Goal: Task Accomplishment & Management: Manage account settings

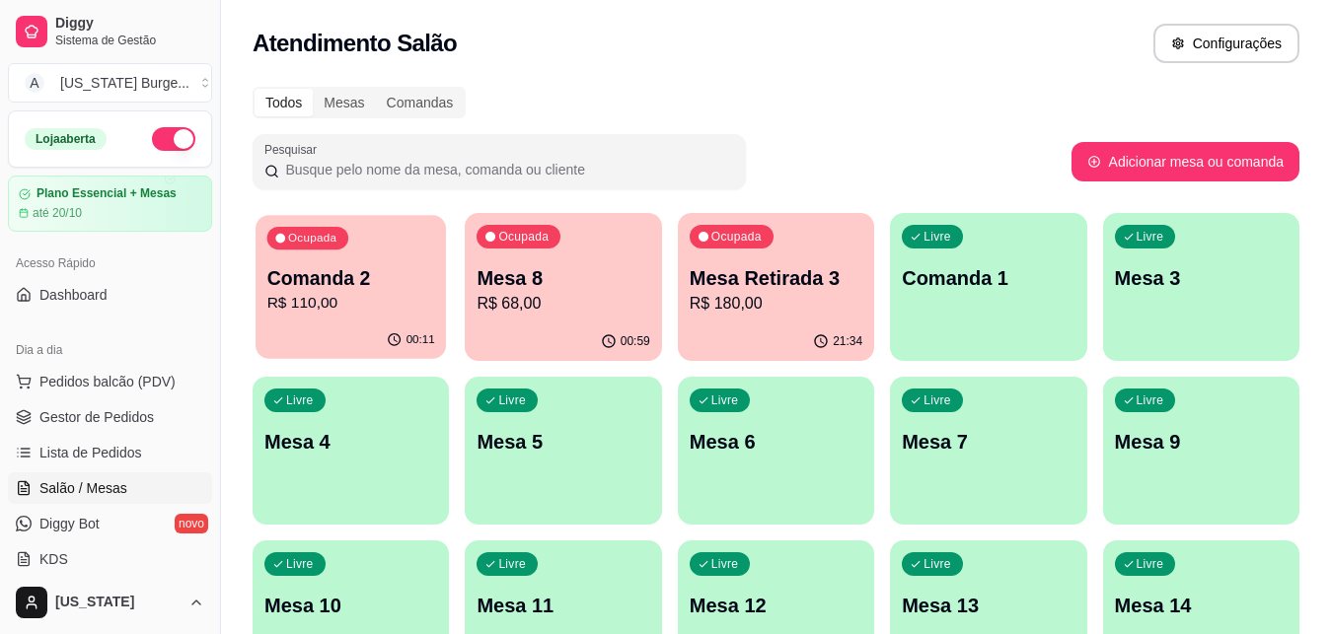
click at [360, 283] on p "Comanda 2" at bounding box center [351, 278] width 168 height 27
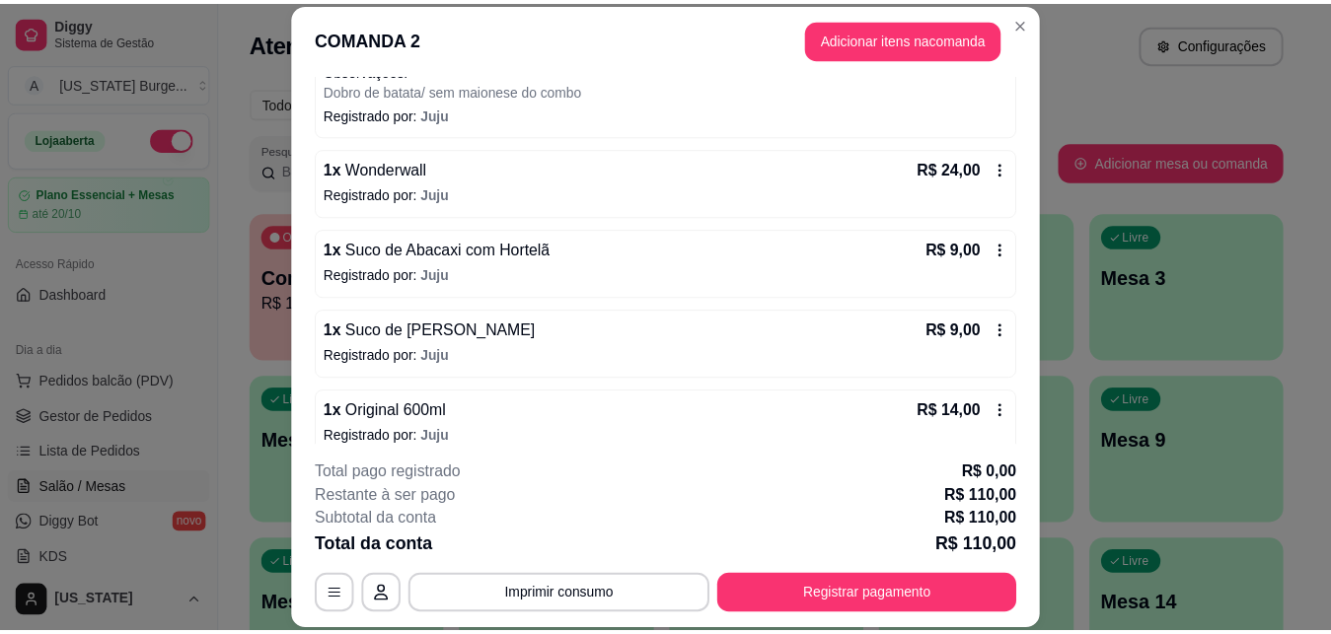
scroll to position [486, 0]
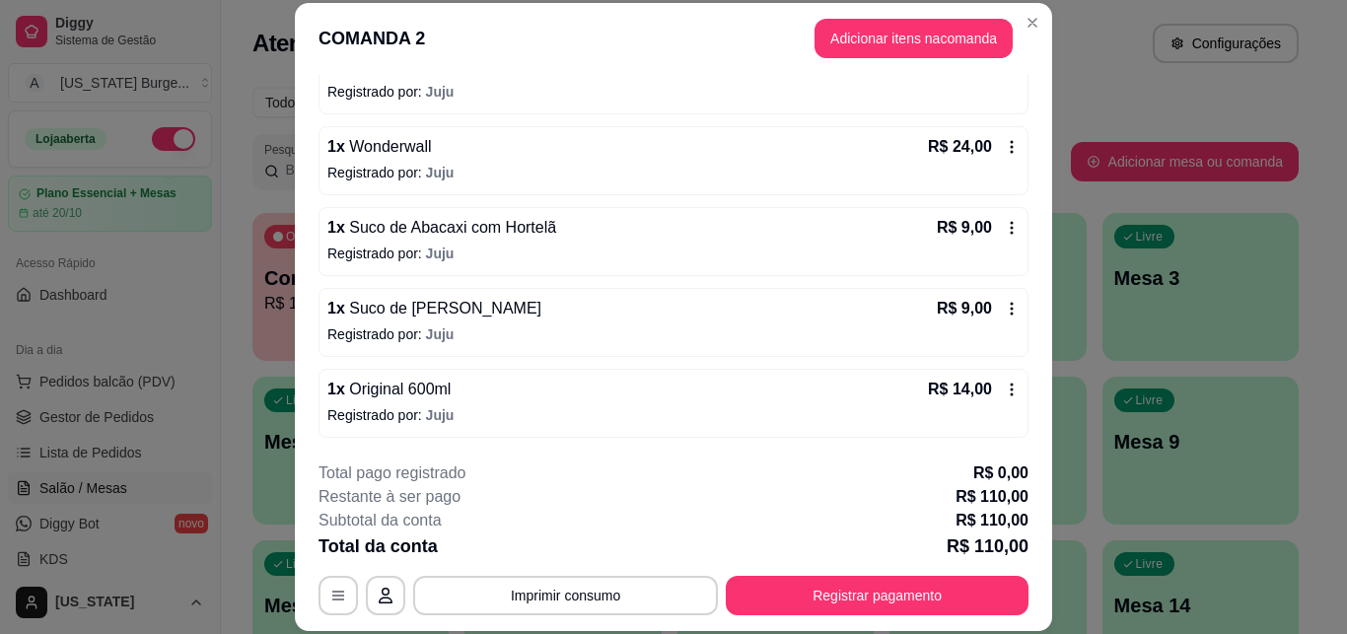
click at [1004, 386] on icon at bounding box center [1012, 390] width 16 height 16
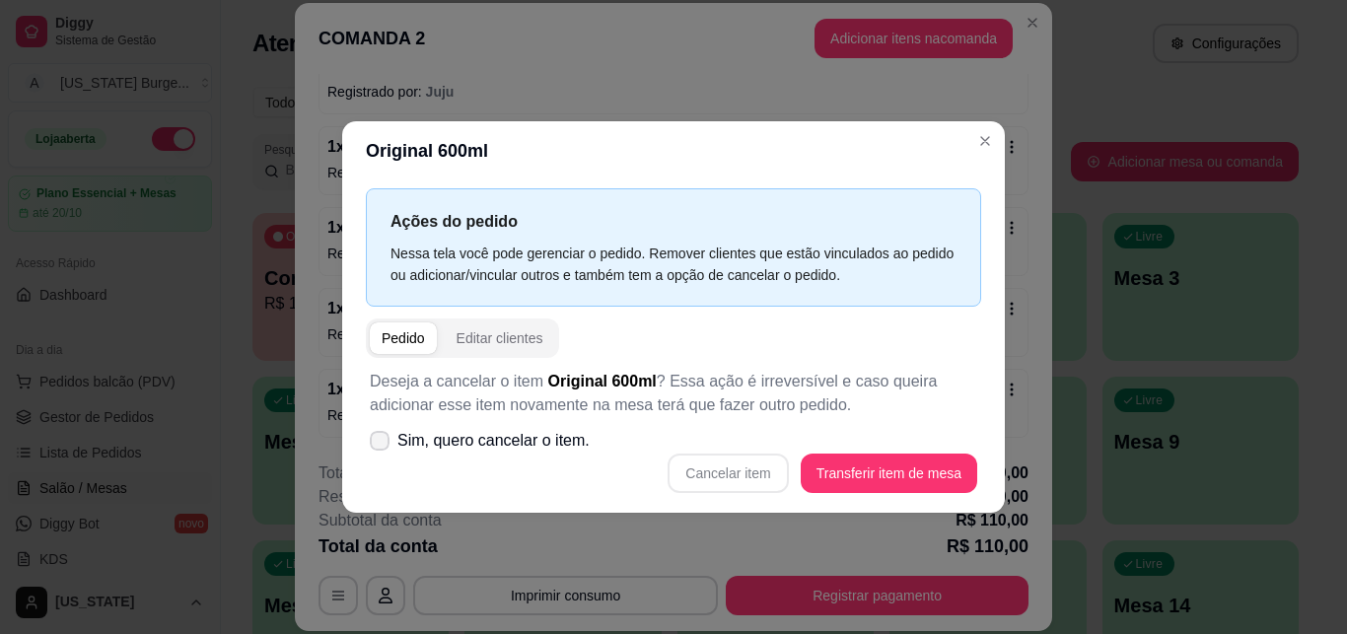
click at [373, 440] on icon at bounding box center [380, 441] width 16 height 12
click at [373, 444] on input "Sim, quero cancelar o item." at bounding box center [375, 450] width 13 height 13
checkbox input "true"
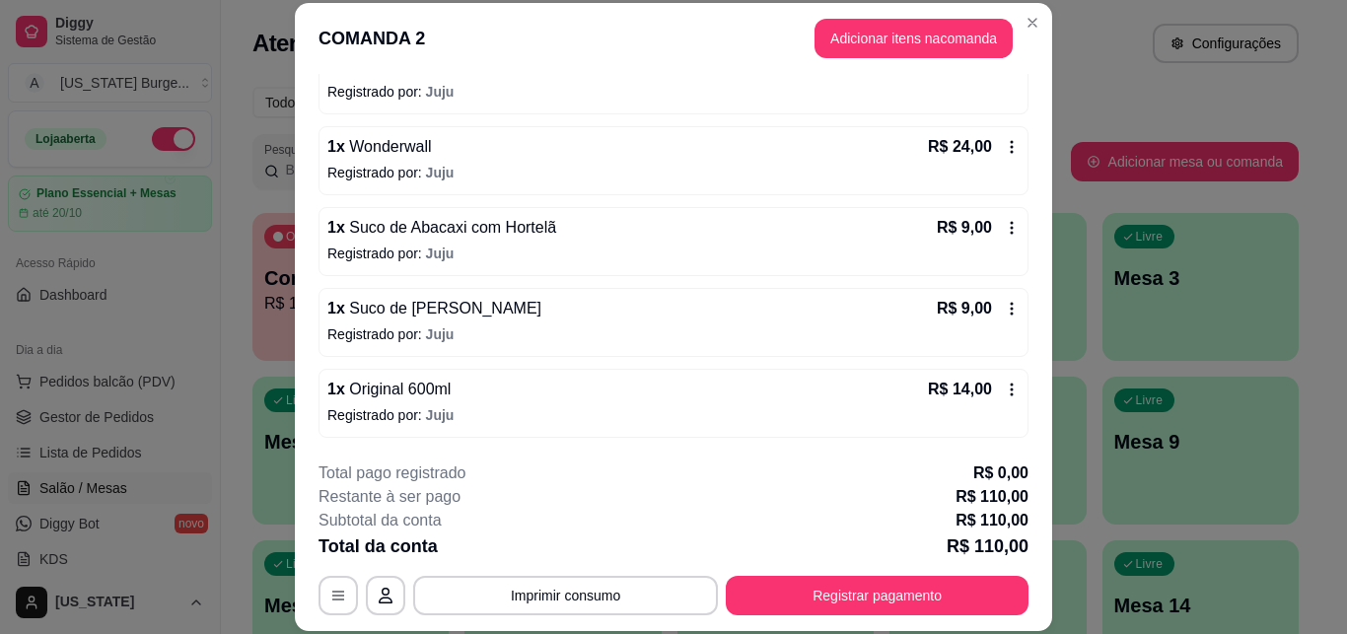
click at [989, 380] on div "R$ 14,00" at bounding box center [974, 390] width 92 height 24
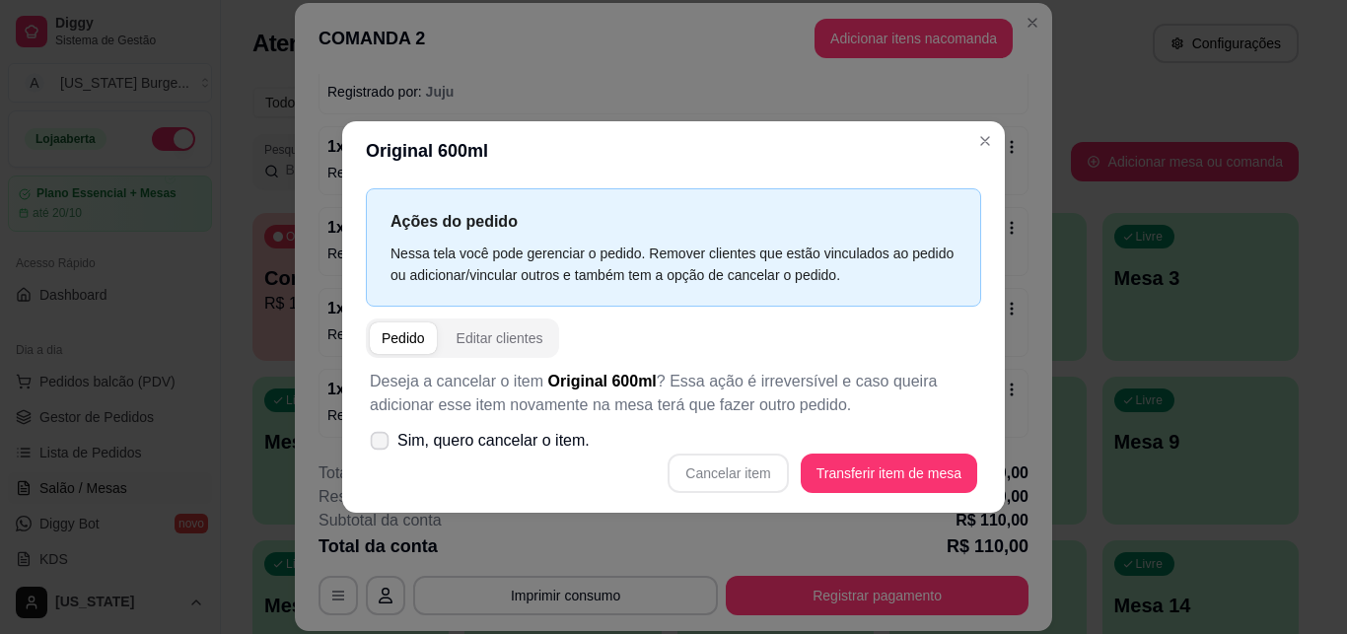
click at [385, 447] on span at bounding box center [380, 440] width 19 height 19
click at [382, 447] on input "Sim, quero cancelar o item." at bounding box center [375, 450] width 13 height 13
checkbox input "true"
click at [725, 478] on button "Cancelar item" at bounding box center [728, 473] width 120 height 39
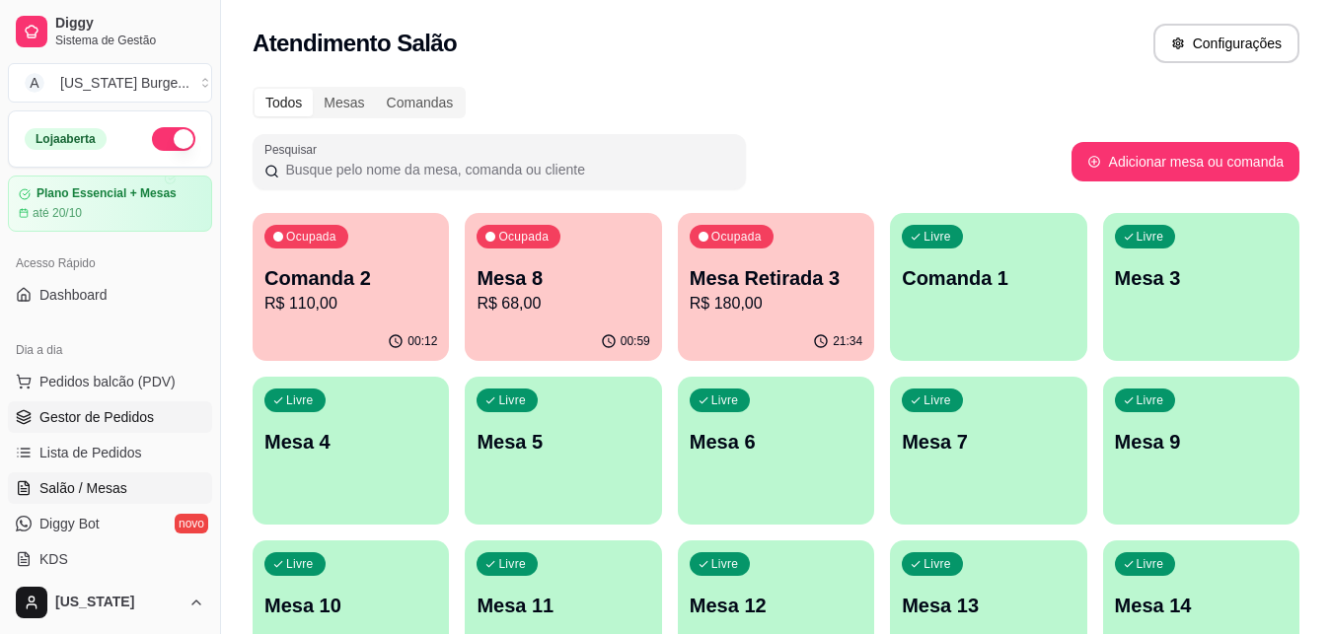
click at [100, 429] on link "Gestor de Pedidos" at bounding box center [110, 417] width 204 height 32
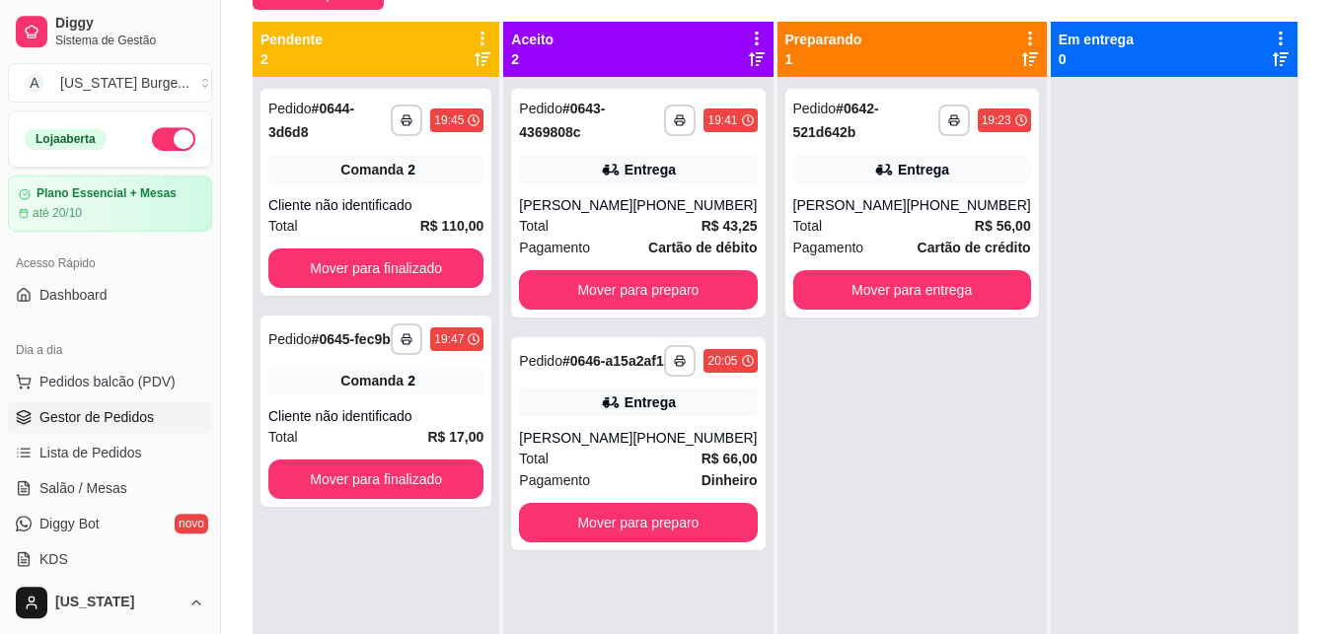
scroll to position [301, 0]
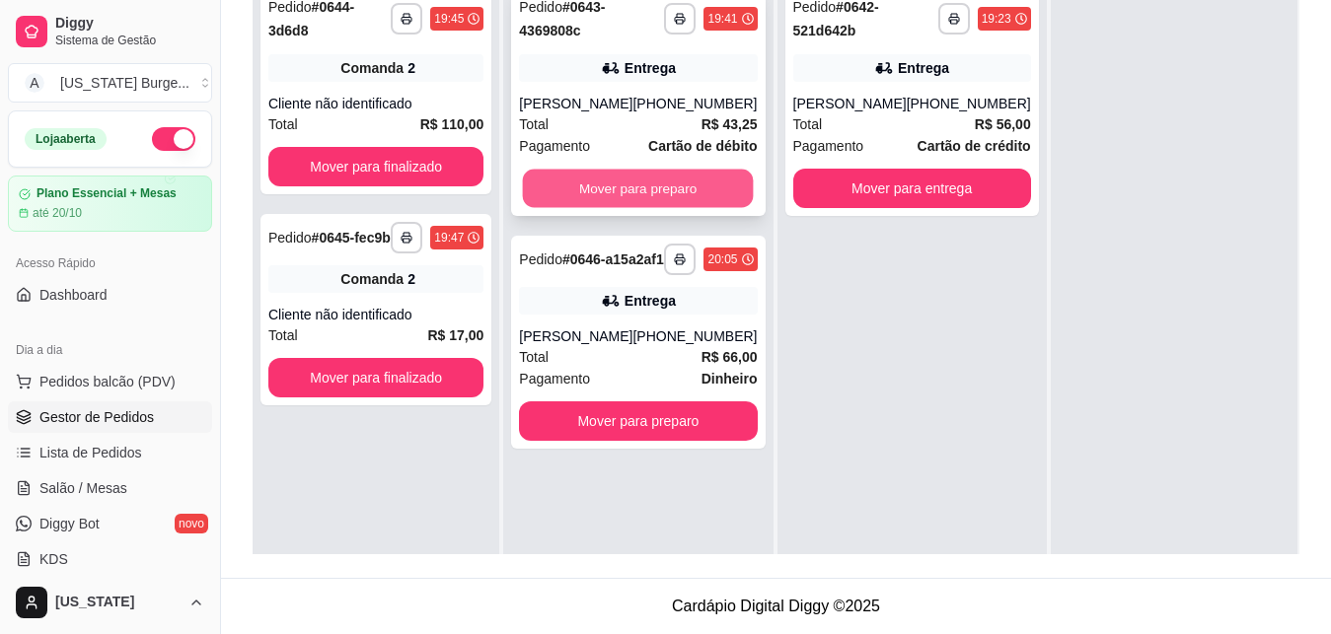
click at [661, 186] on button "Mover para preparo" at bounding box center [638, 189] width 231 height 38
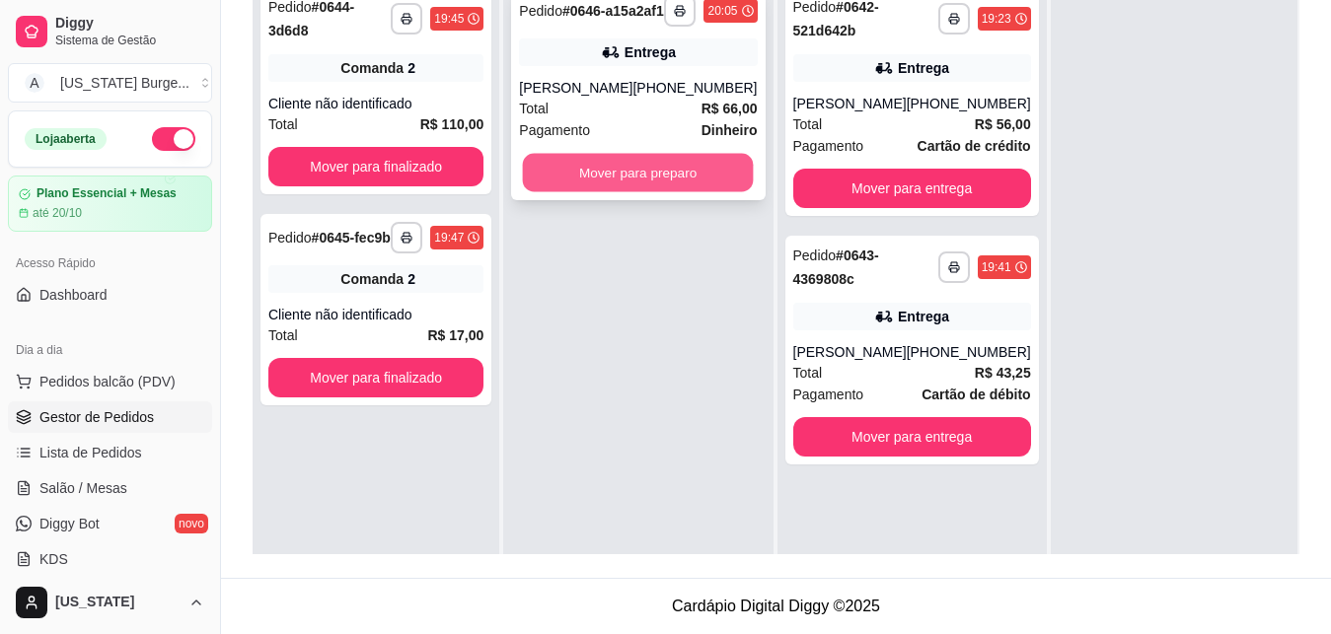
click at [591, 190] on button "Mover para preparo" at bounding box center [638, 173] width 231 height 38
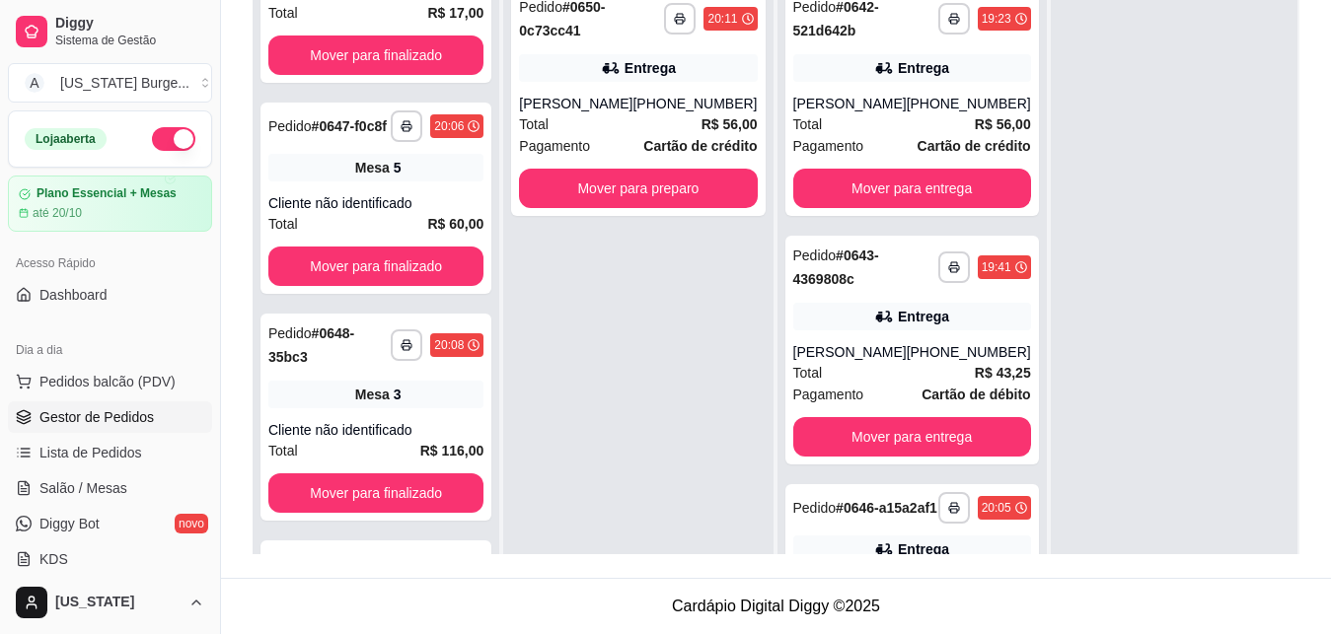
scroll to position [520, 0]
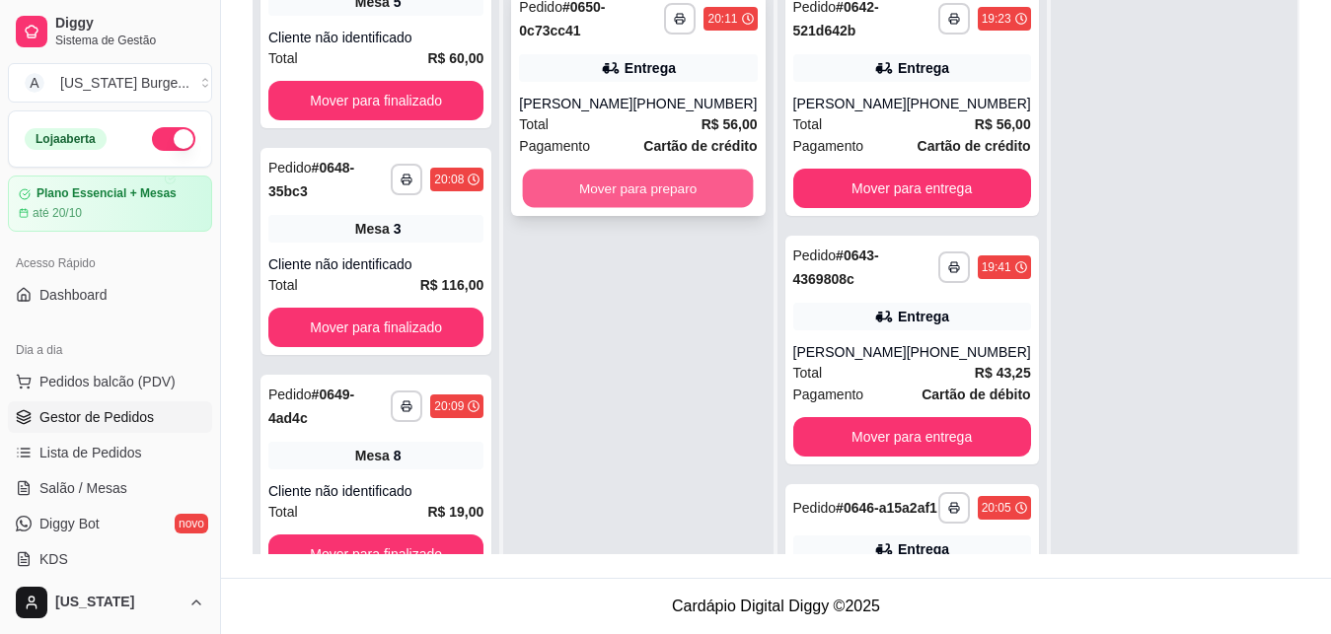
click at [614, 187] on button "Mover para preparo" at bounding box center [638, 189] width 231 height 38
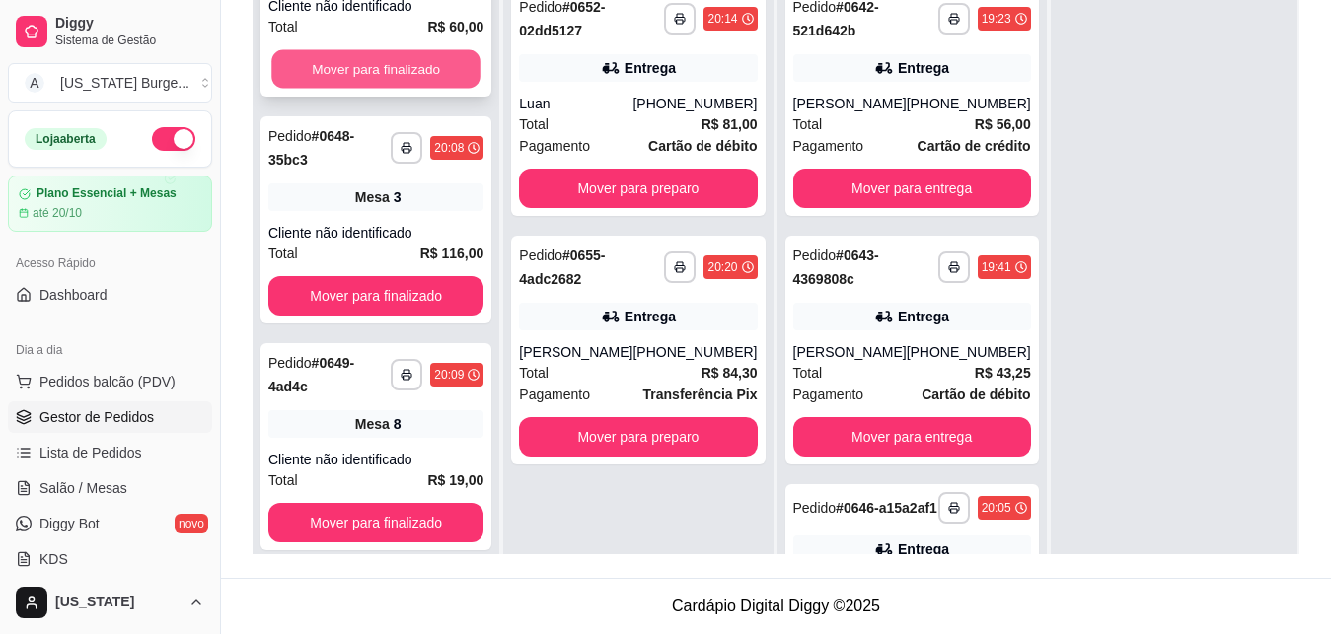
click at [396, 89] on button "Mover para finalizado" at bounding box center [375, 69] width 209 height 38
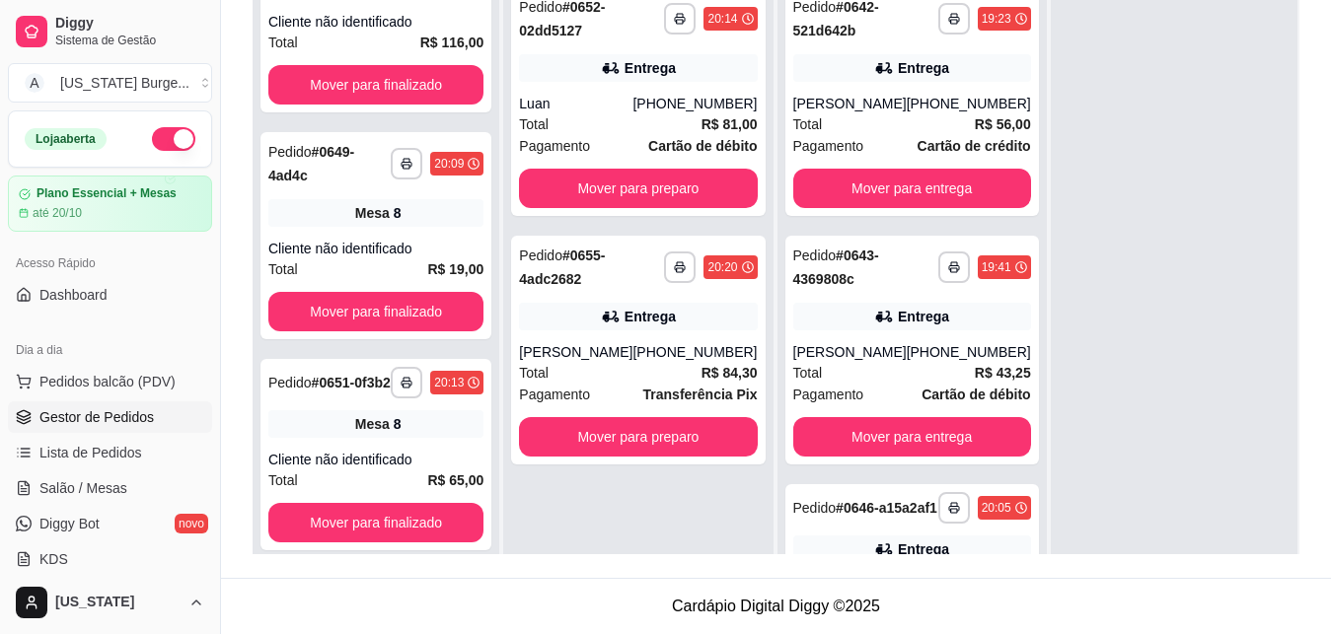
scroll to position [293, 0]
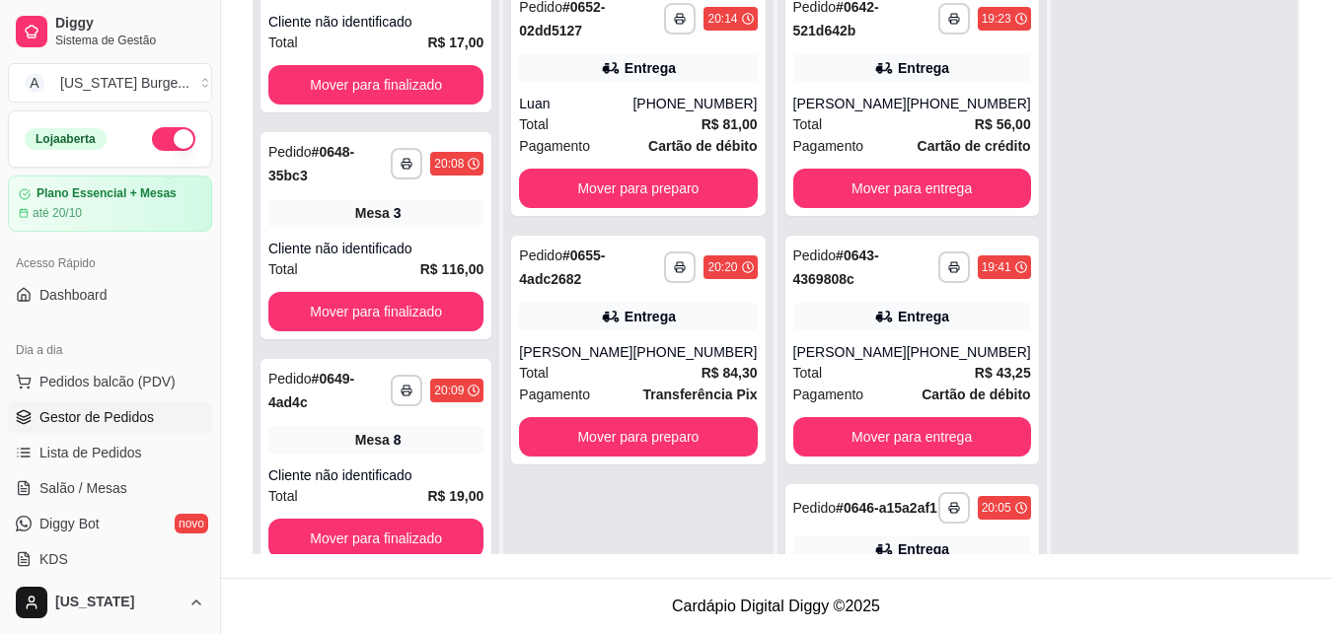
click at [396, 105] on button "Mover para finalizado" at bounding box center [375, 84] width 215 height 39
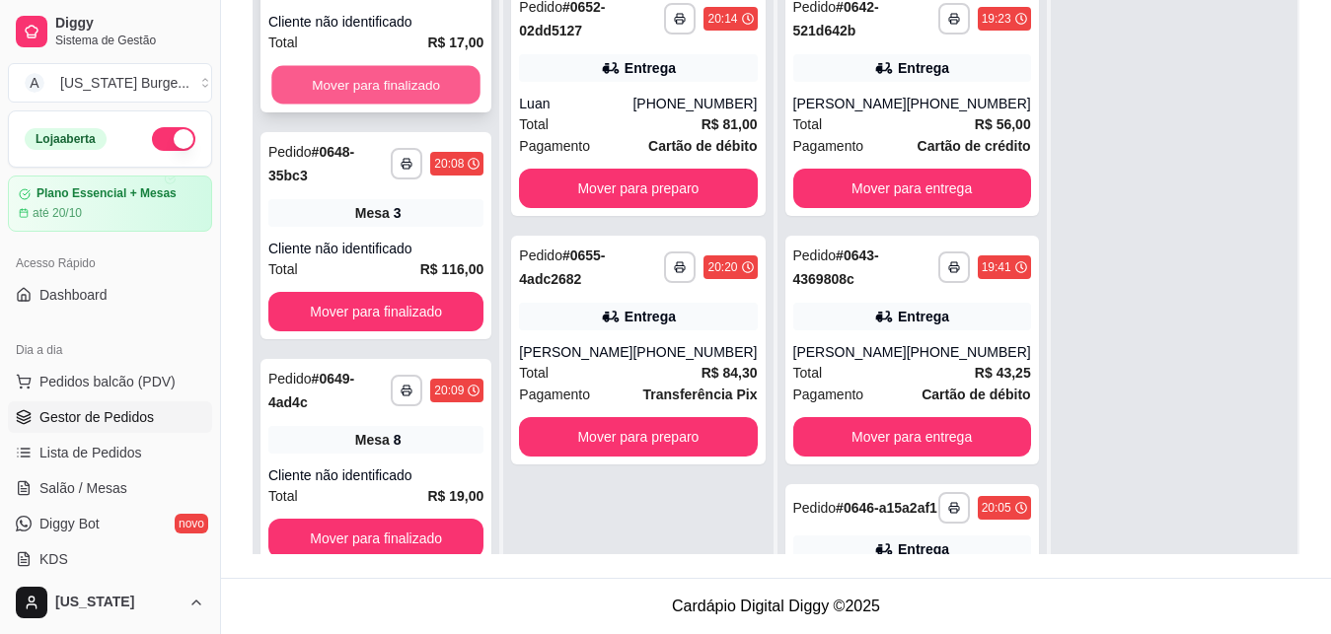
click at [396, 105] on button "Mover para finalizado" at bounding box center [375, 85] width 209 height 38
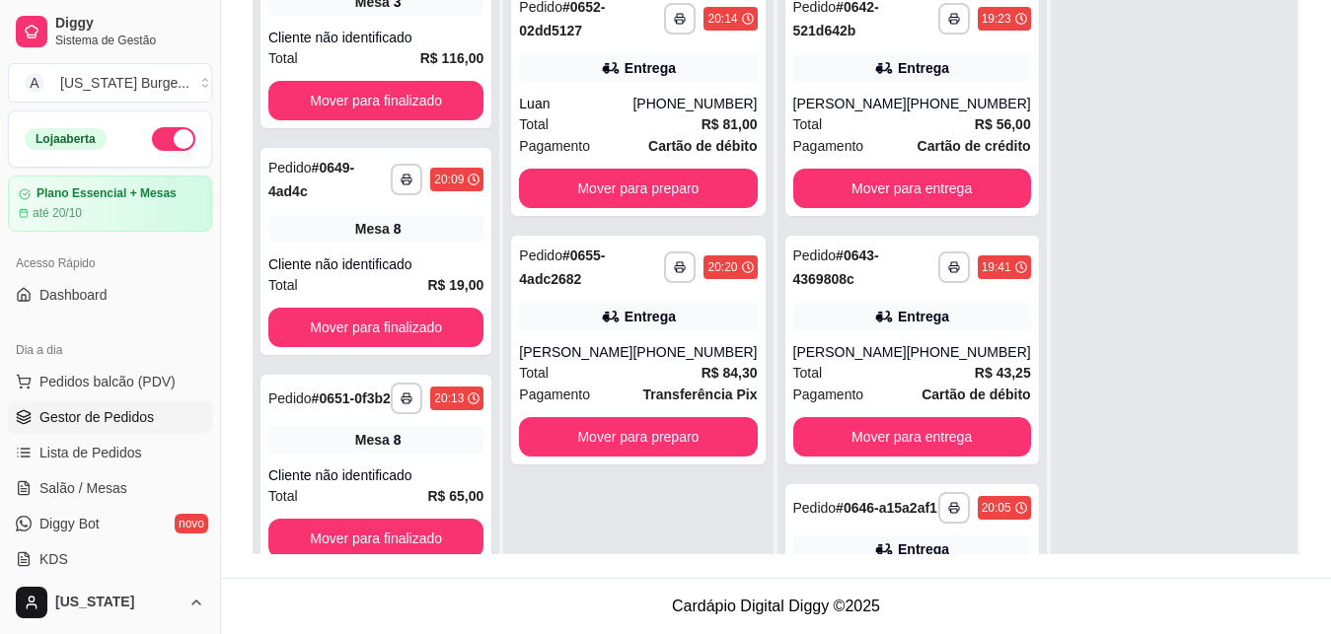
scroll to position [66, 0]
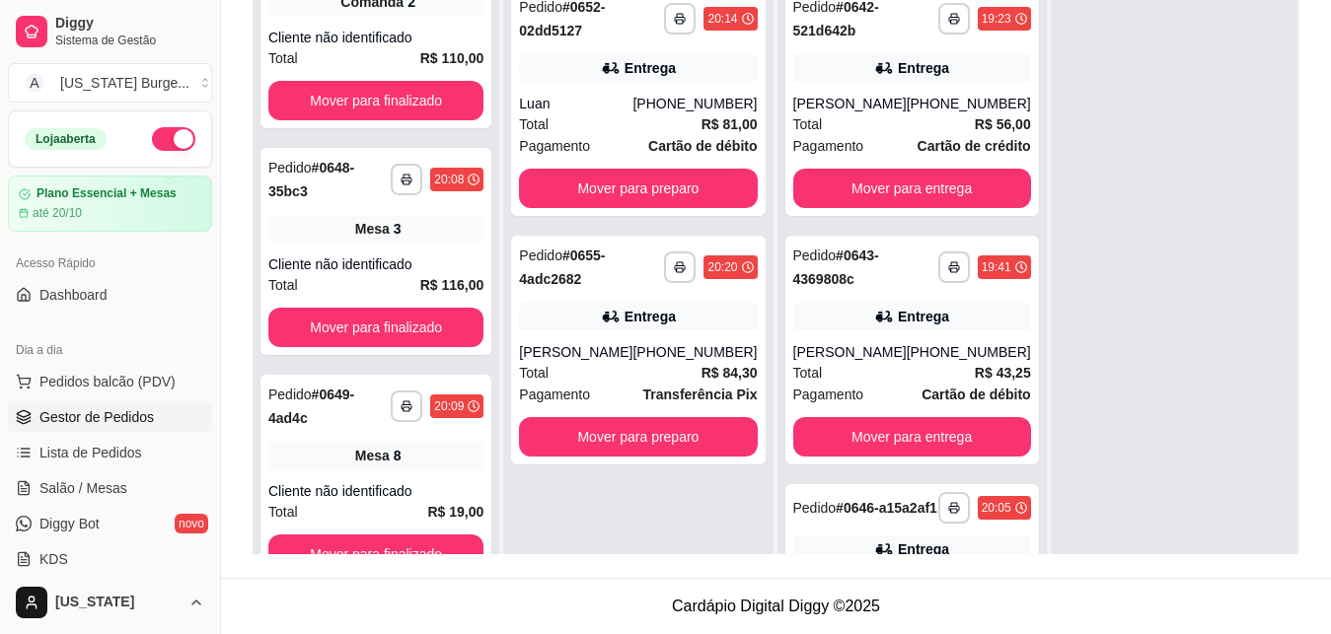
click at [396, 115] on button "Mover para finalizado" at bounding box center [375, 100] width 215 height 39
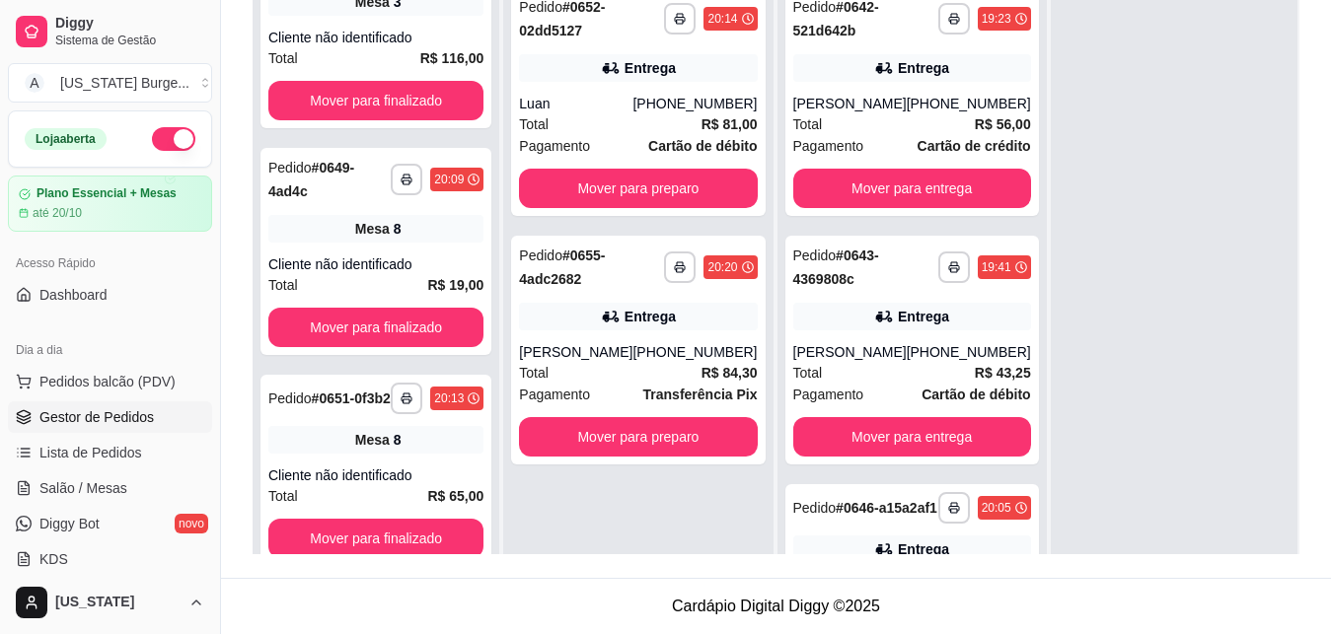
scroll to position [0, 0]
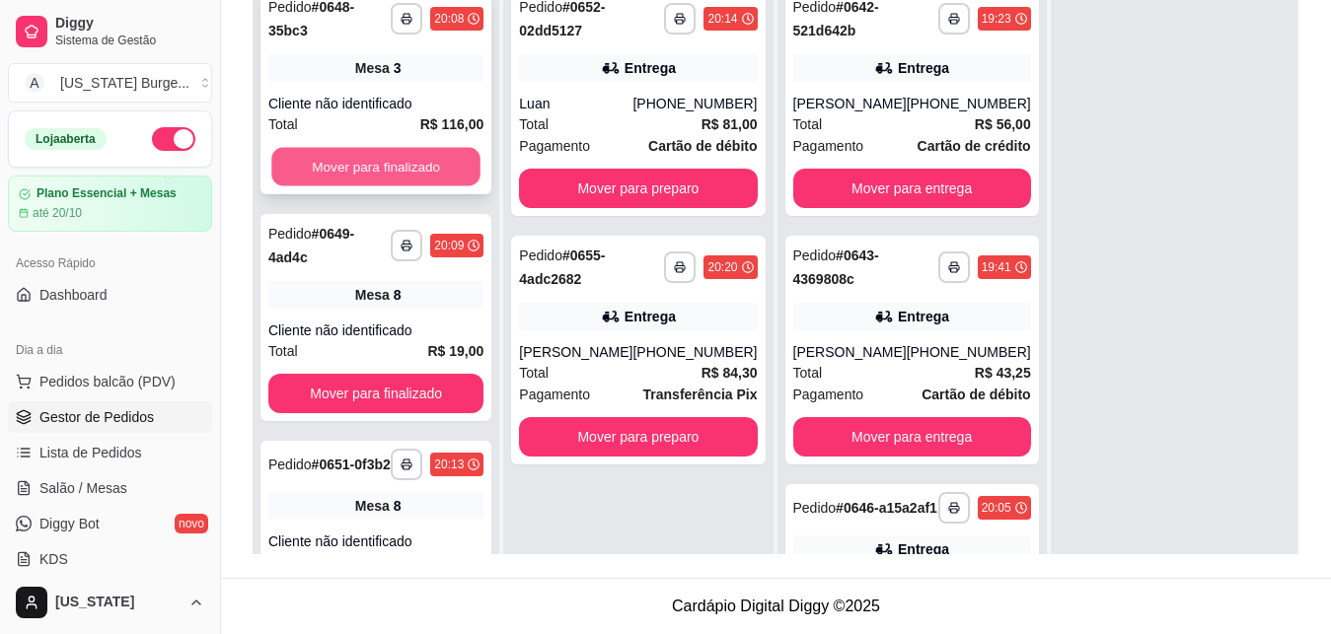
click at [373, 169] on button "Mover para finalizado" at bounding box center [375, 167] width 209 height 38
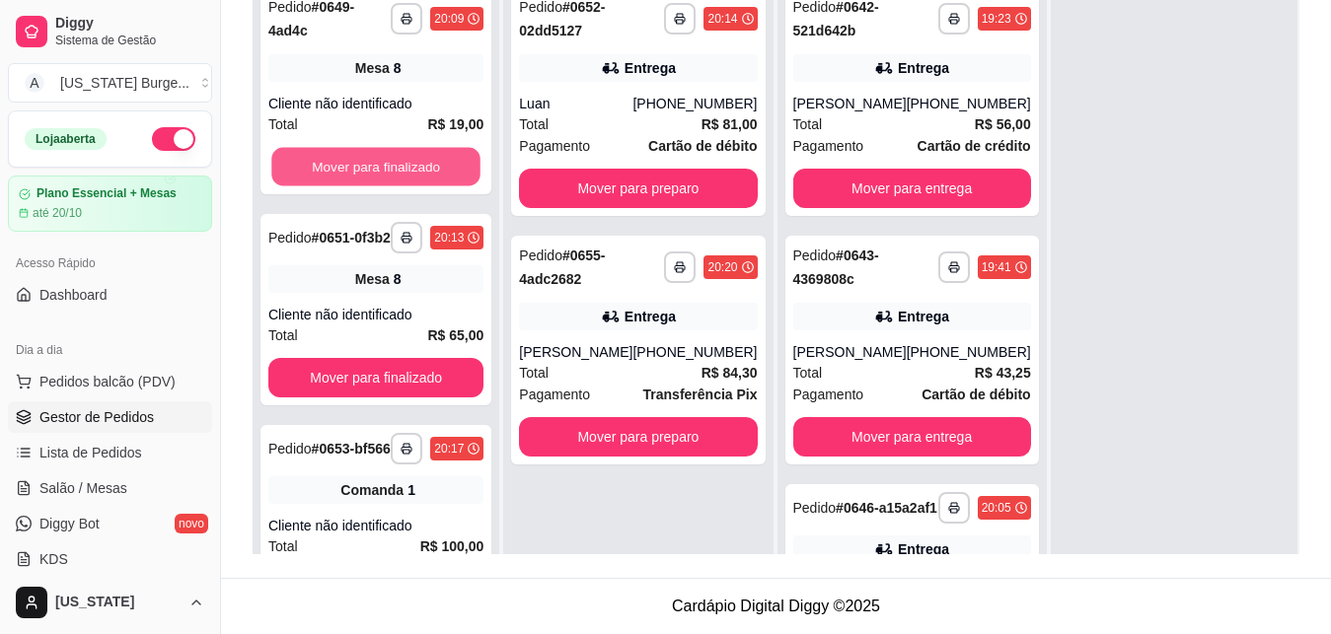
click at [373, 169] on button "Mover para finalizado" at bounding box center [375, 167] width 209 height 38
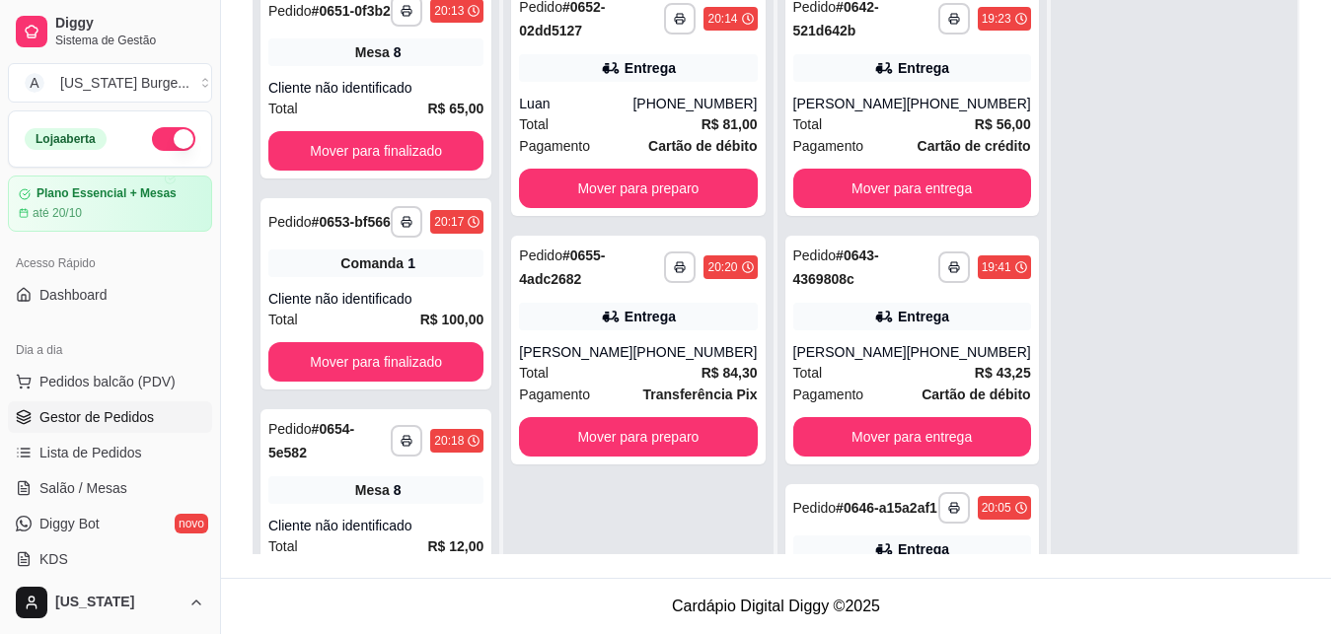
click at [373, 169] on button "Mover para finalizado" at bounding box center [375, 150] width 215 height 39
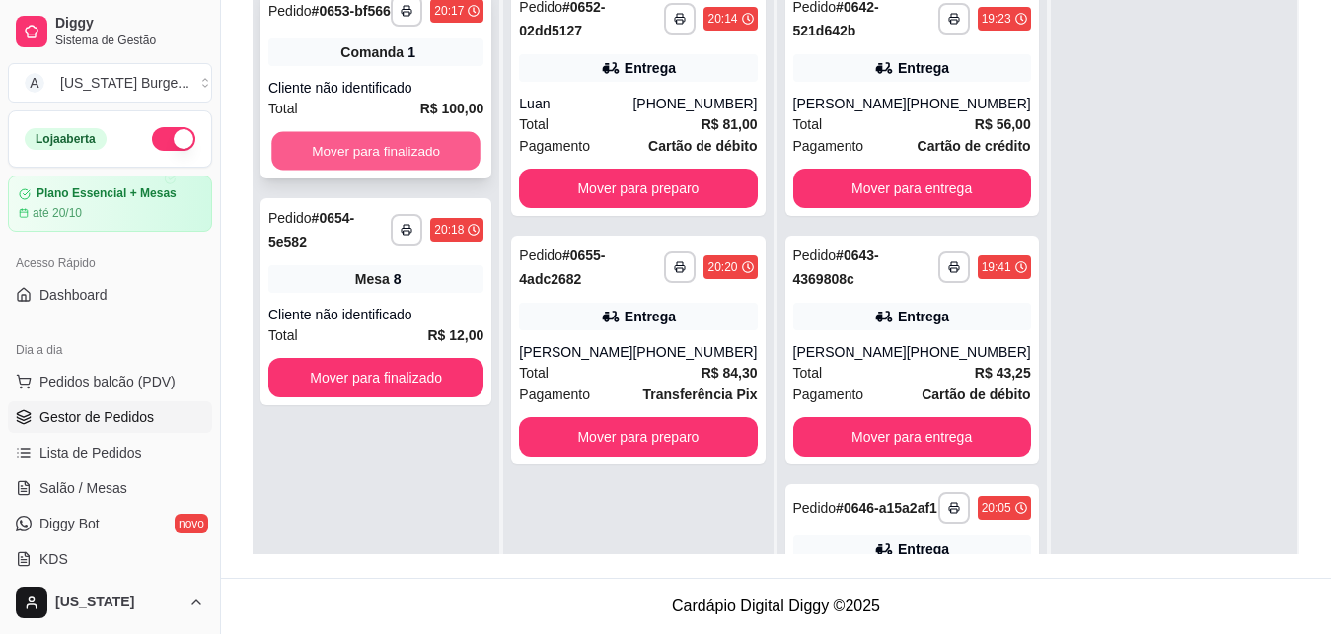
click at [372, 151] on button "Mover para finalizado" at bounding box center [375, 151] width 209 height 38
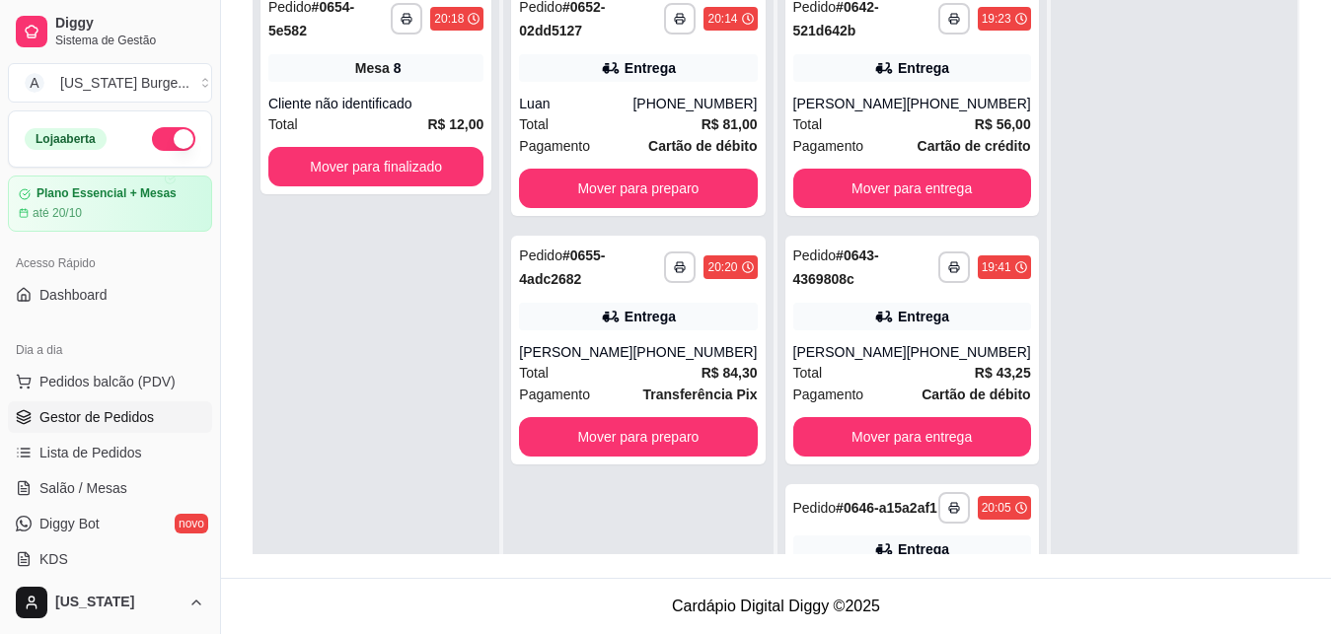
click at [372, 151] on button "Mover para finalizado" at bounding box center [375, 166] width 215 height 39
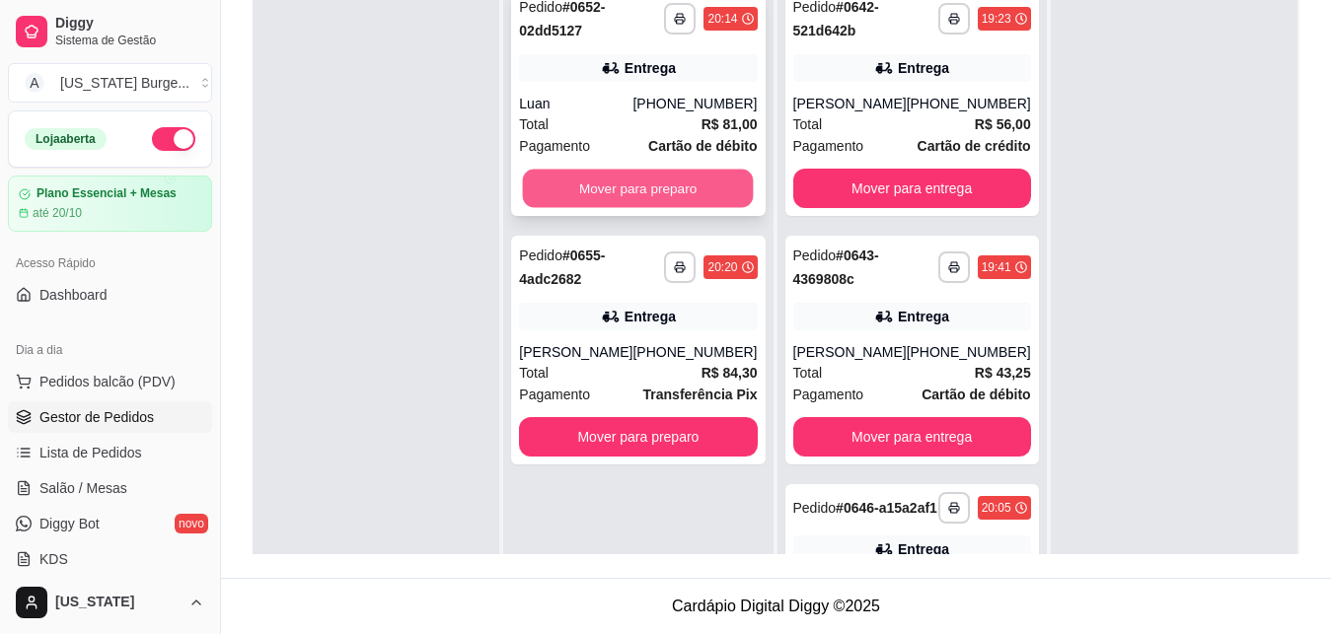
click at [621, 198] on button "Mover para preparo" at bounding box center [638, 189] width 231 height 38
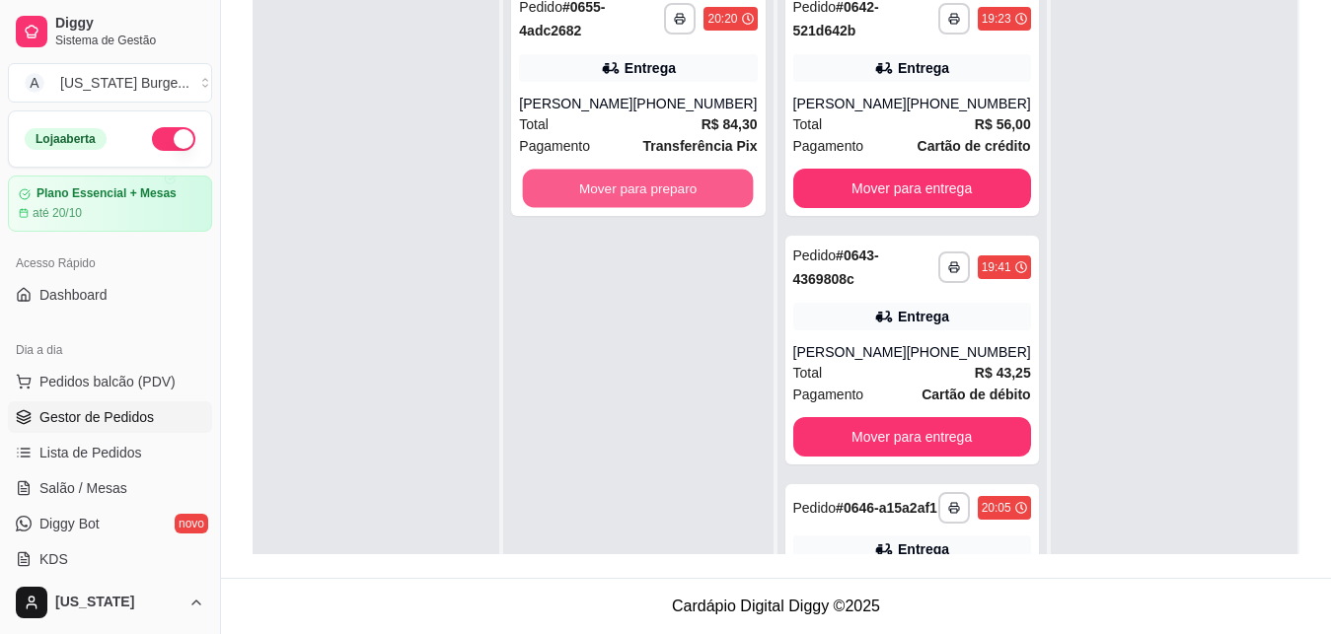
click at [621, 198] on button "Mover para preparo" at bounding box center [638, 189] width 231 height 38
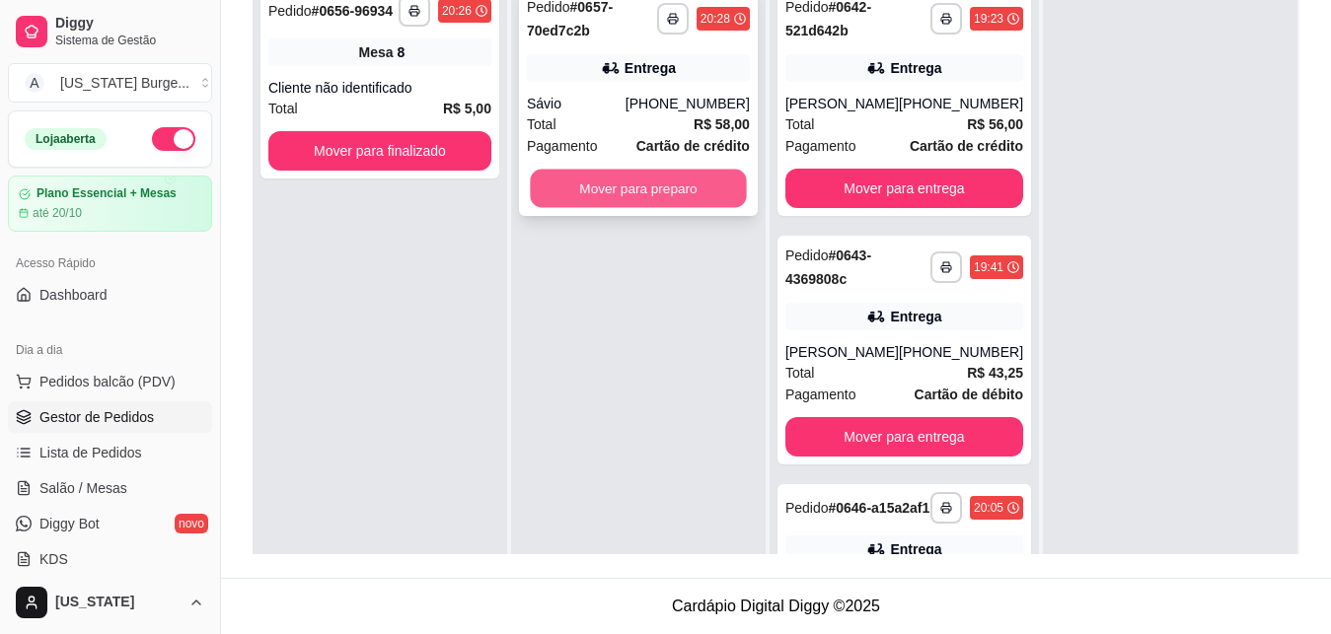
click at [624, 193] on button "Mover para preparo" at bounding box center [638, 189] width 216 height 38
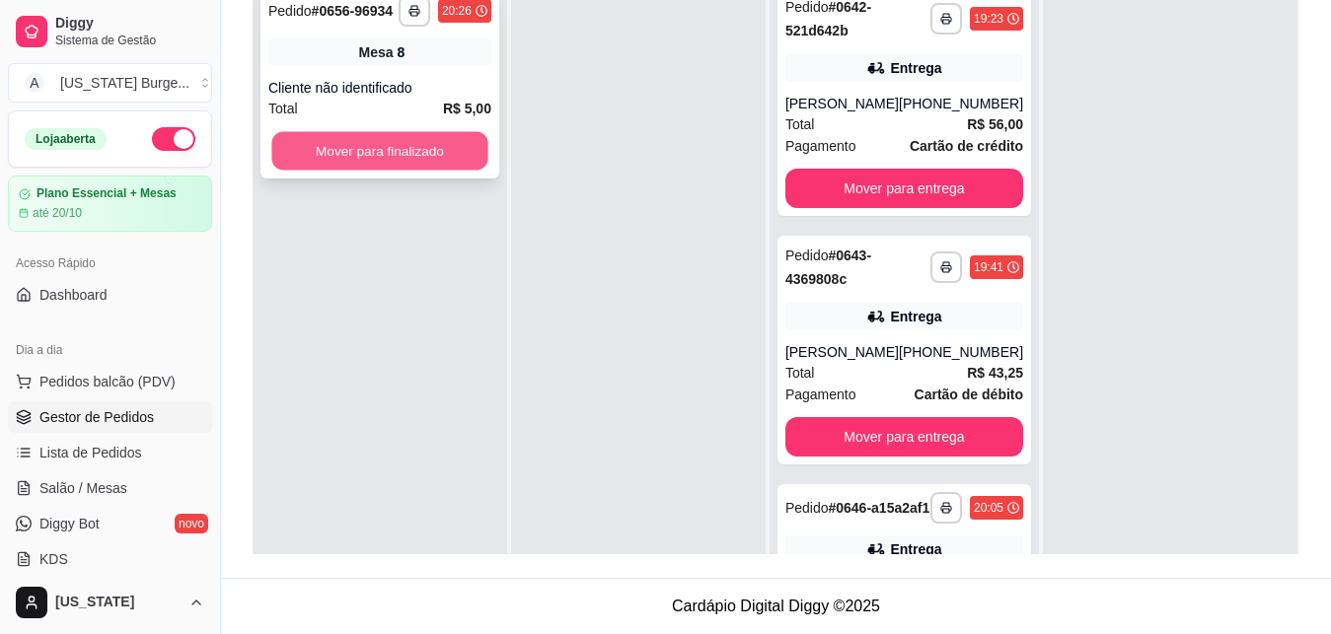
click at [427, 155] on button "Mover para finalizado" at bounding box center [379, 151] width 216 height 38
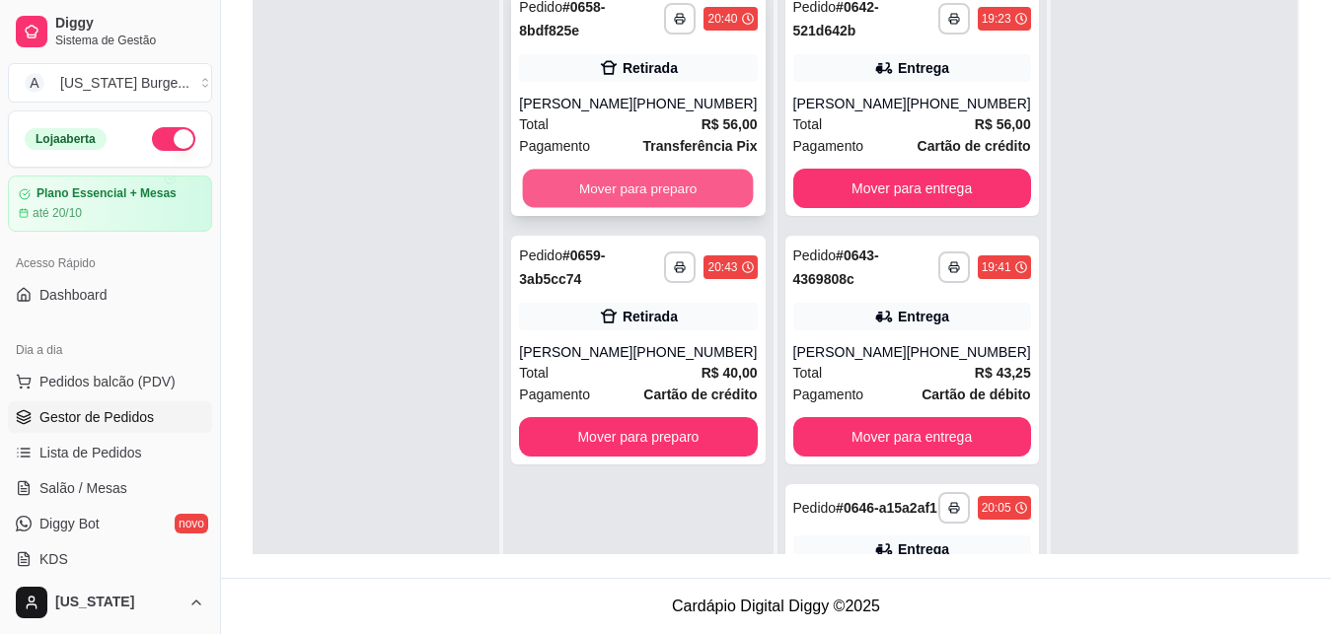
click at [644, 188] on button "Mover para preparo" at bounding box center [638, 189] width 231 height 38
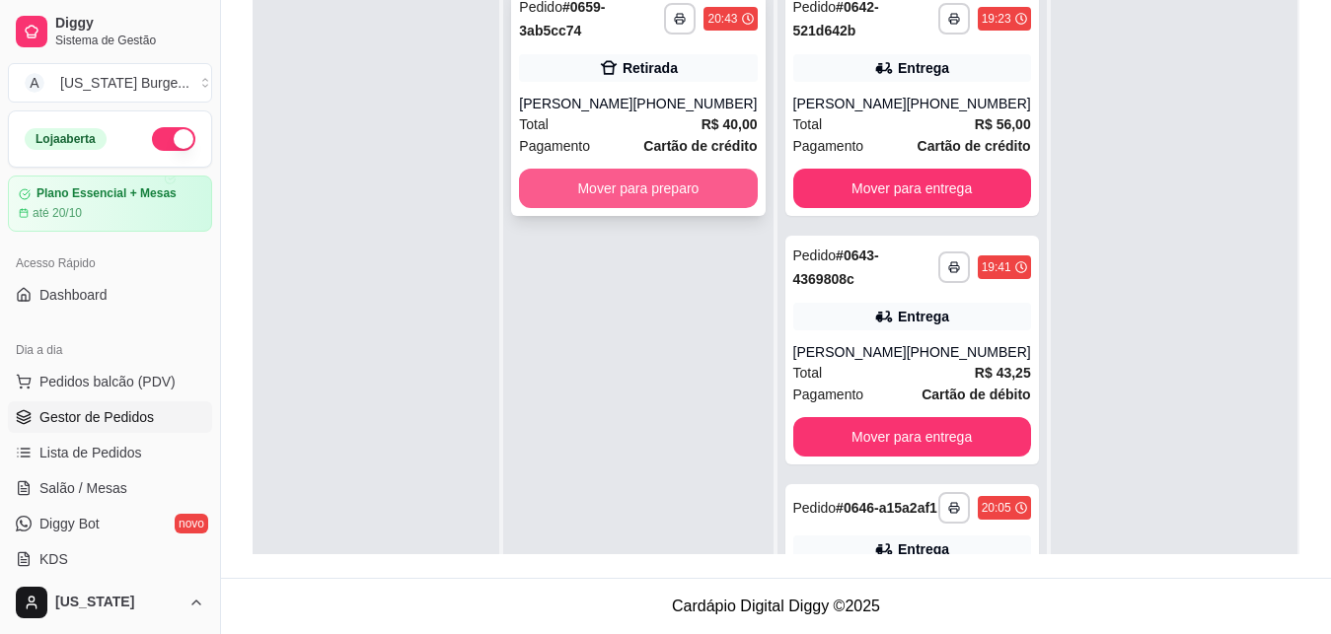
click at [634, 197] on button "Mover para preparo" at bounding box center [638, 188] width 238 height 39
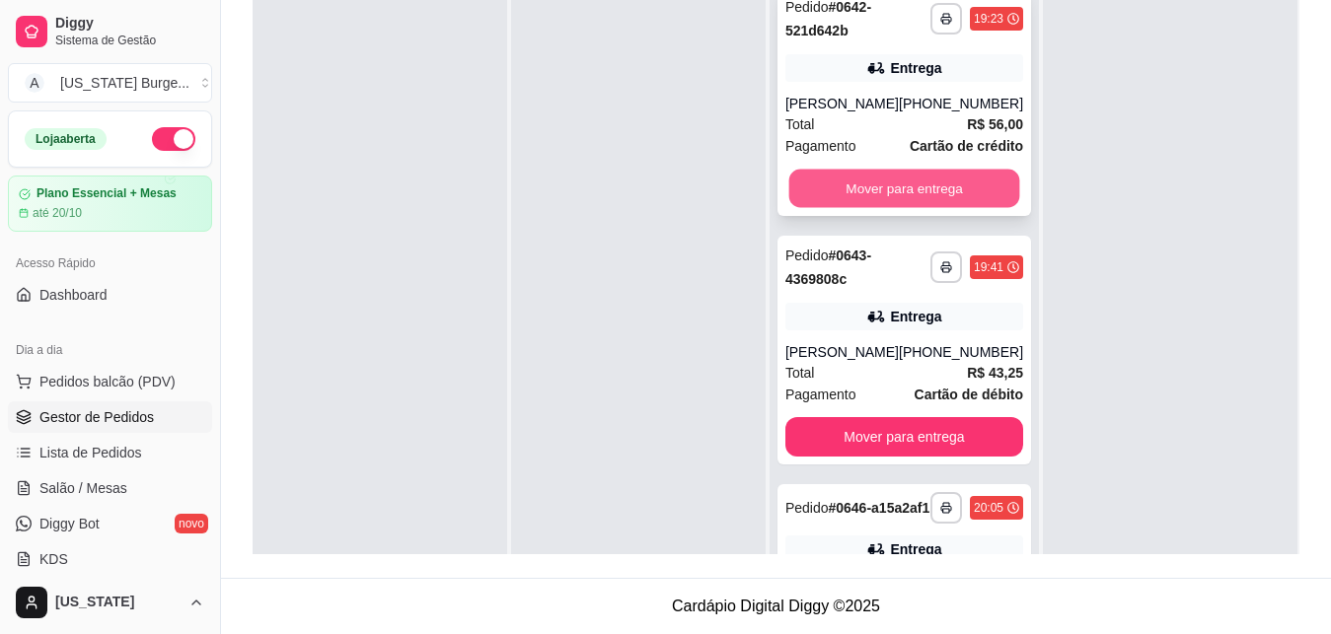
click at [881, 175] on button "Mover para entrega" at bounding box center [903, 189] width 231 height 38
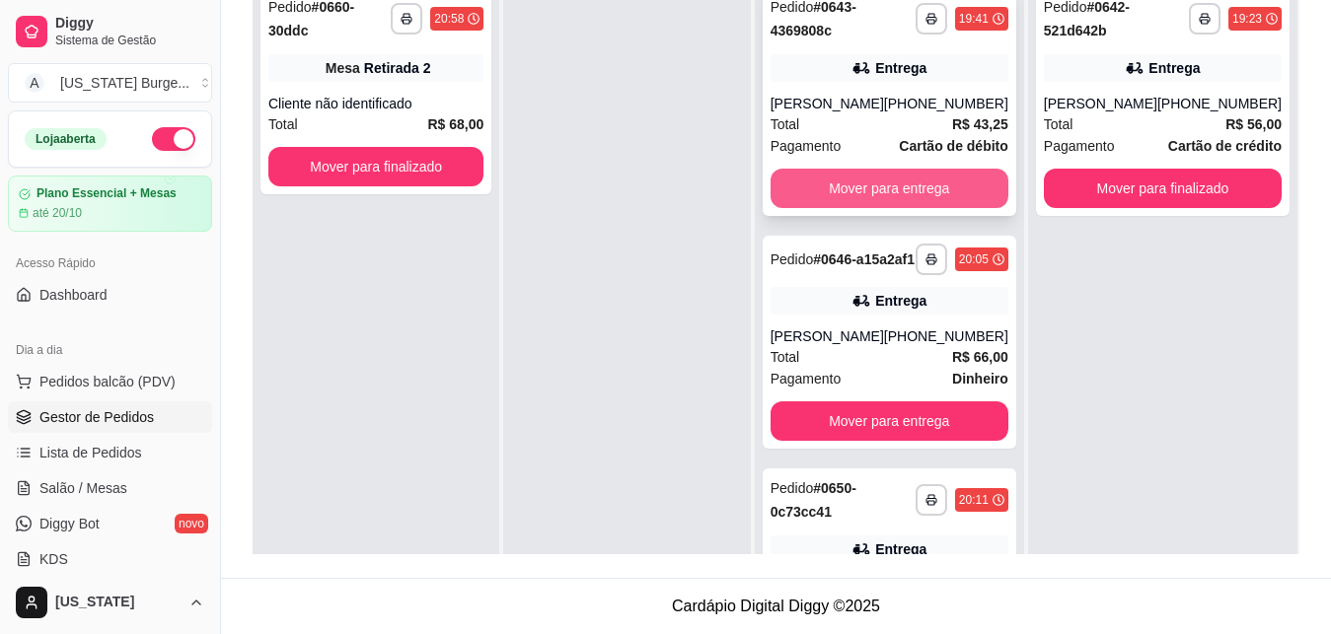
click at [879, 184] on button "Mover para entrega" at bounding box center [889, 188] width 238 height 39
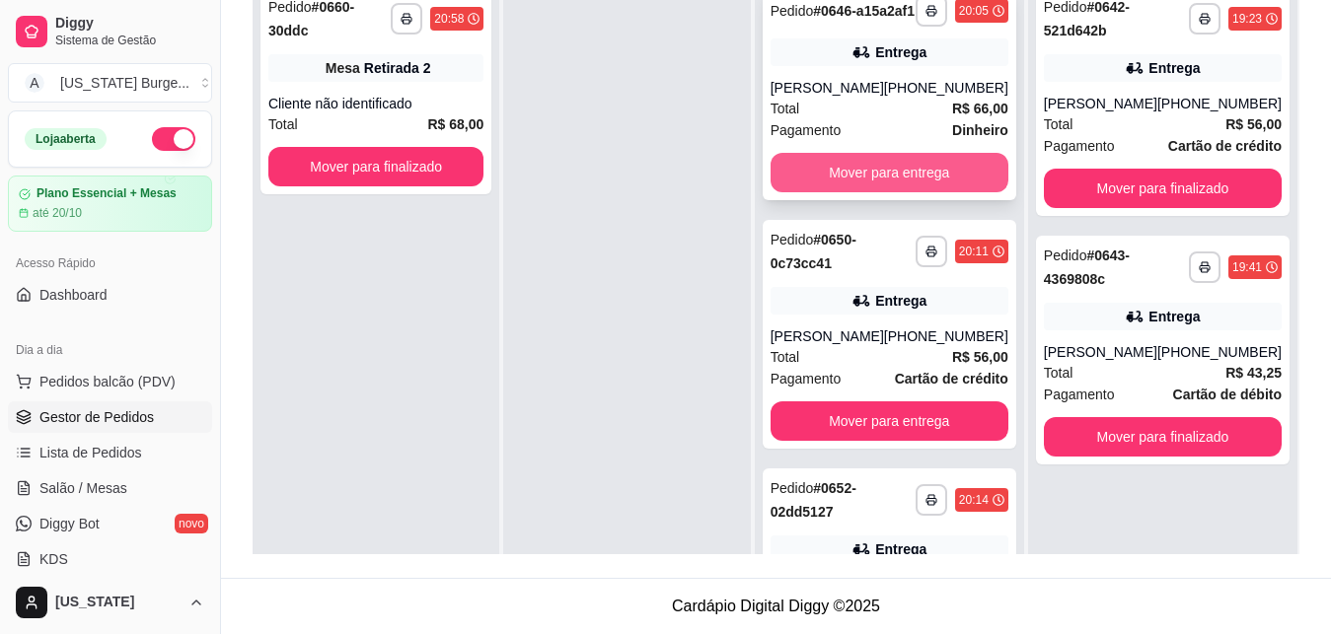
click at [867, 192] on button "Mover para entrega" at bounding box center [889, 172] width 238 height 39
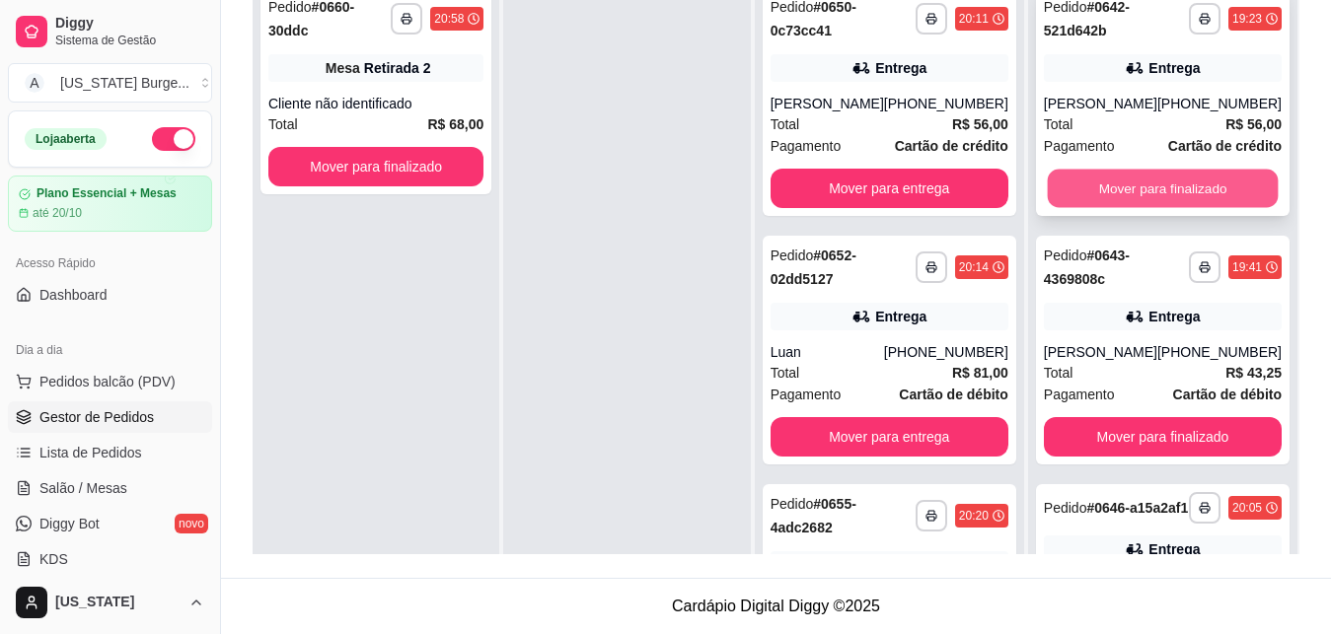
click at [1082, 175] on button "Mover para finalizado" at bounding box center [1162, 189] width 231 height 38
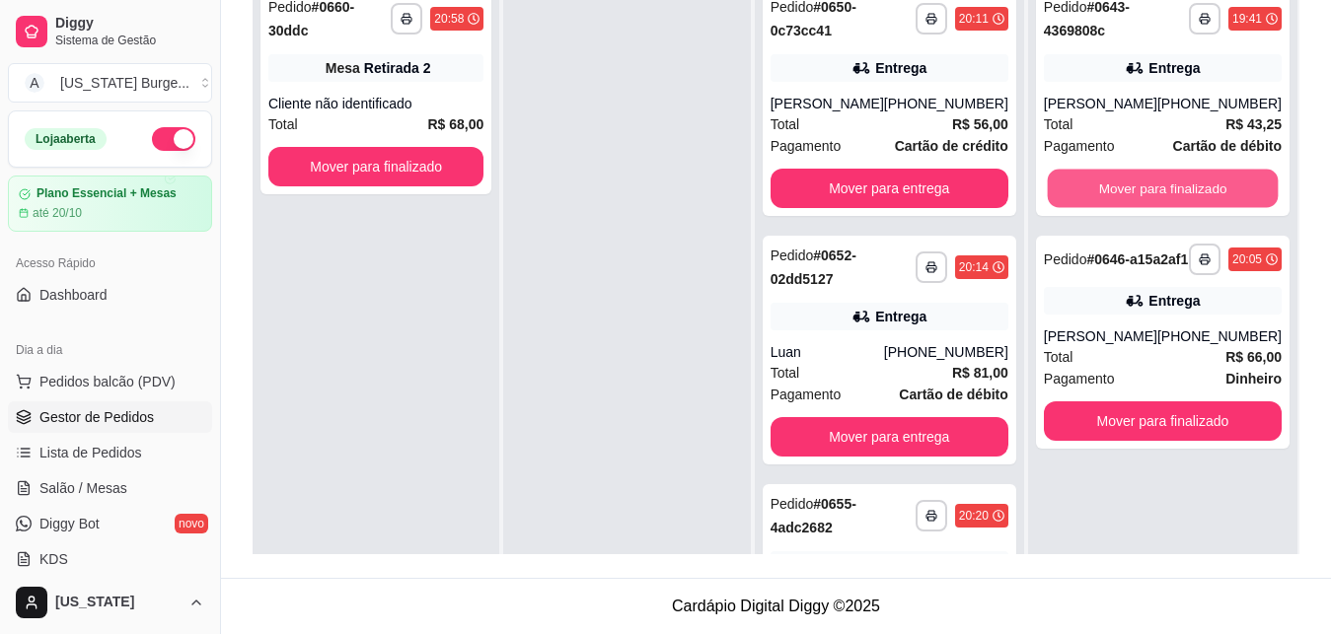
click at [1082, 175] on button "Mover para finalizado" at bounding box center [1162, 189] width 231 height 38
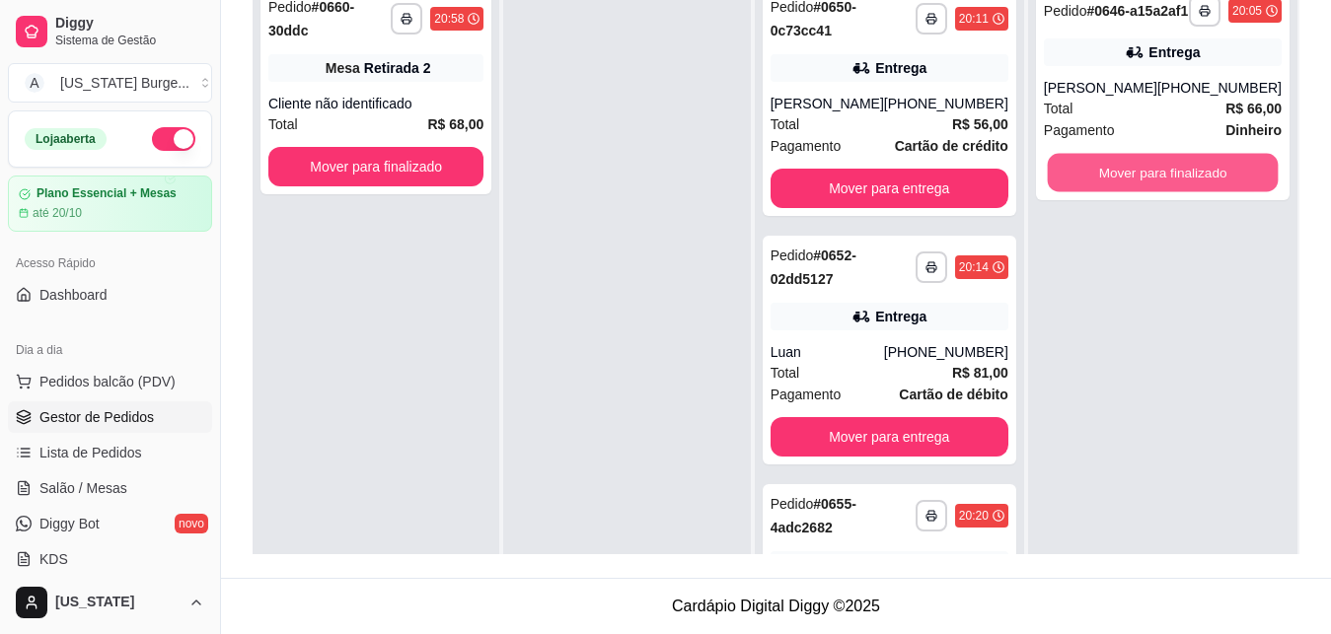
click at [1082, 175] on button "Mover para finalizado" at bounding box center [1162, 173] width 231 height 38
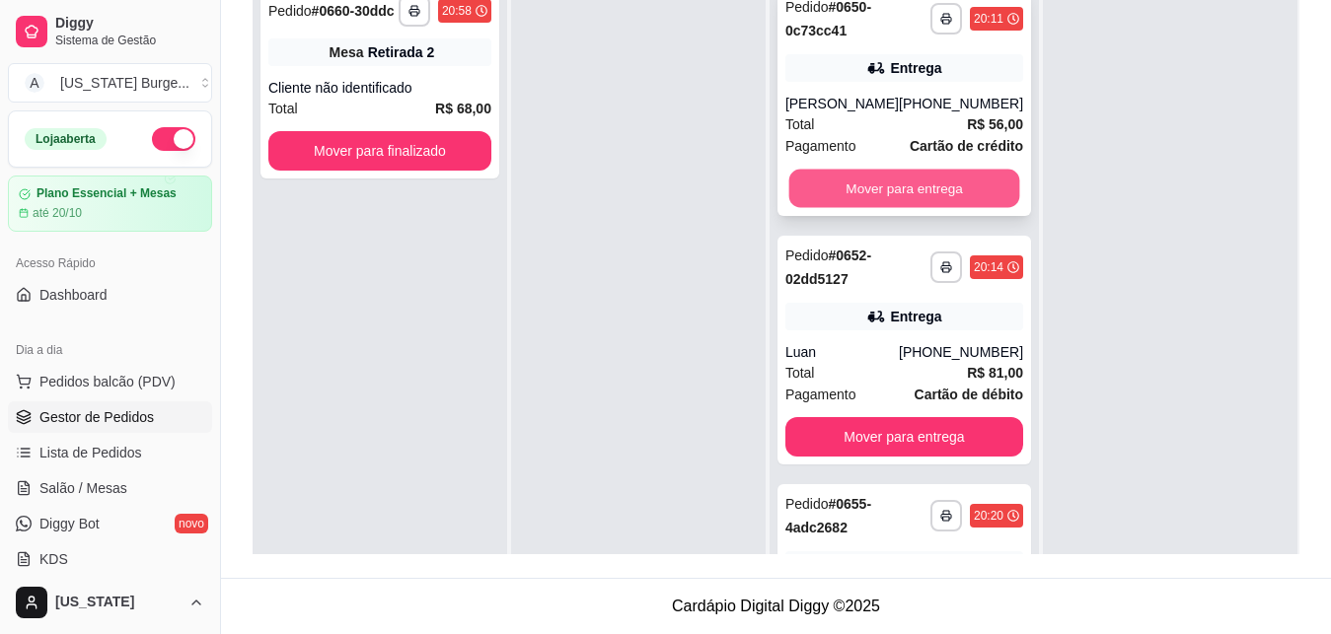
click at [922, 195] on button "Mover para entrega" at bounding box center [903, 189] width 231 height 38
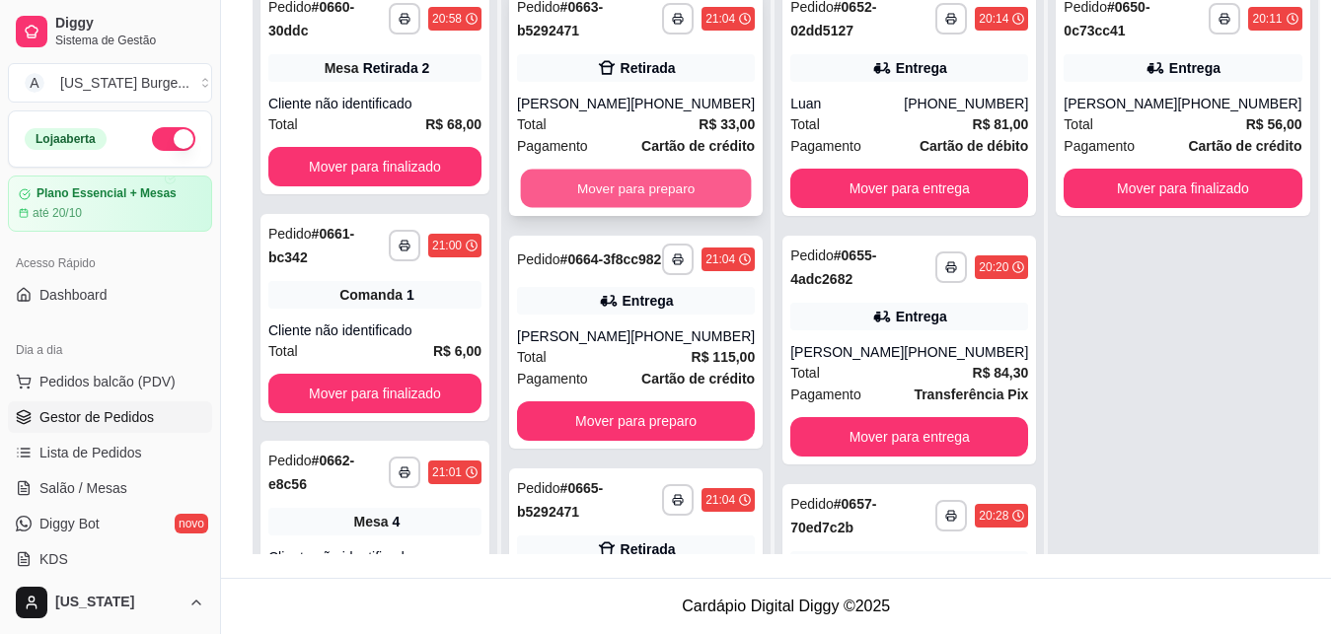
click at [684, 205] on button "Mover para preparo" at bounding box center [636, 189] width 231 height 38
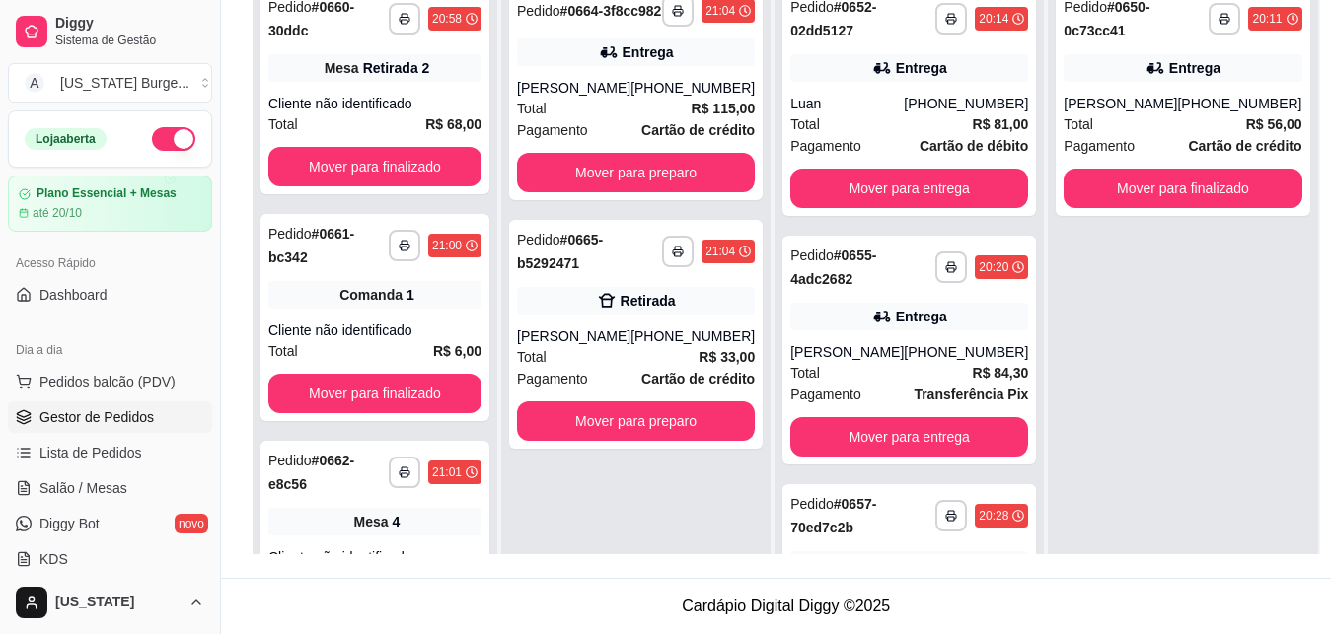
click at [682, 192] on button "Mover para preparo" at bounding box center [636, 172] width 238 height 39
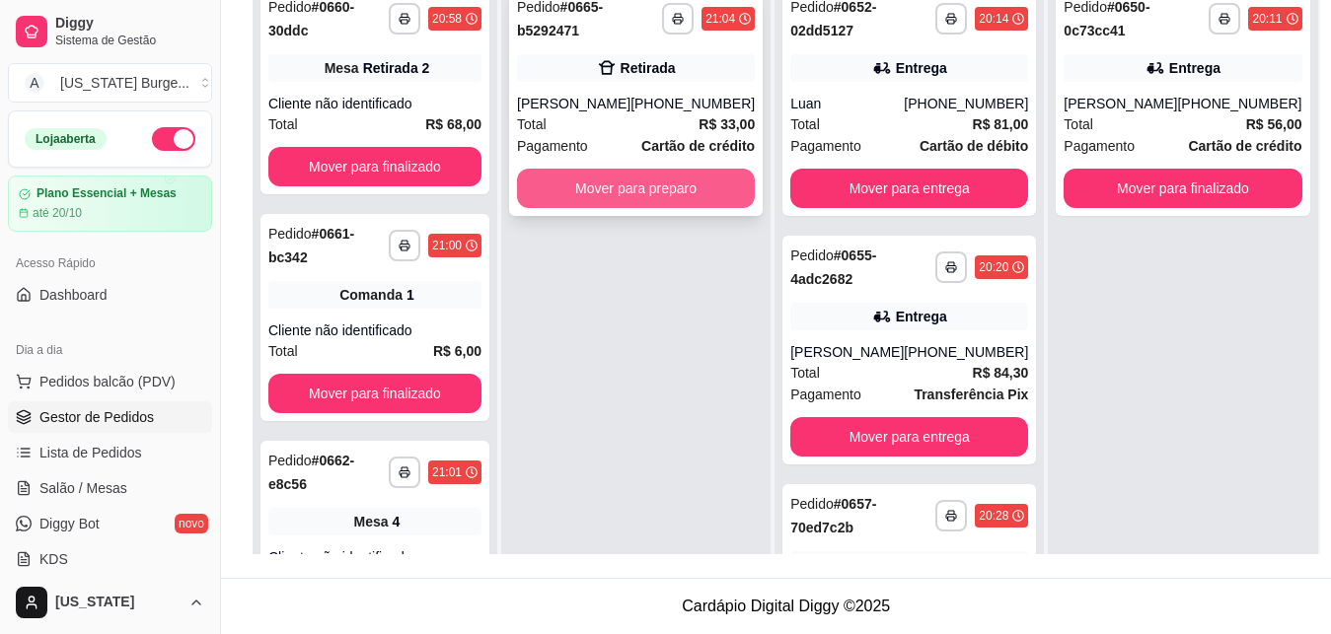
click at [683, 203] on button "Mover para preparo" at bounding box center [636, 188] width 238 height 39
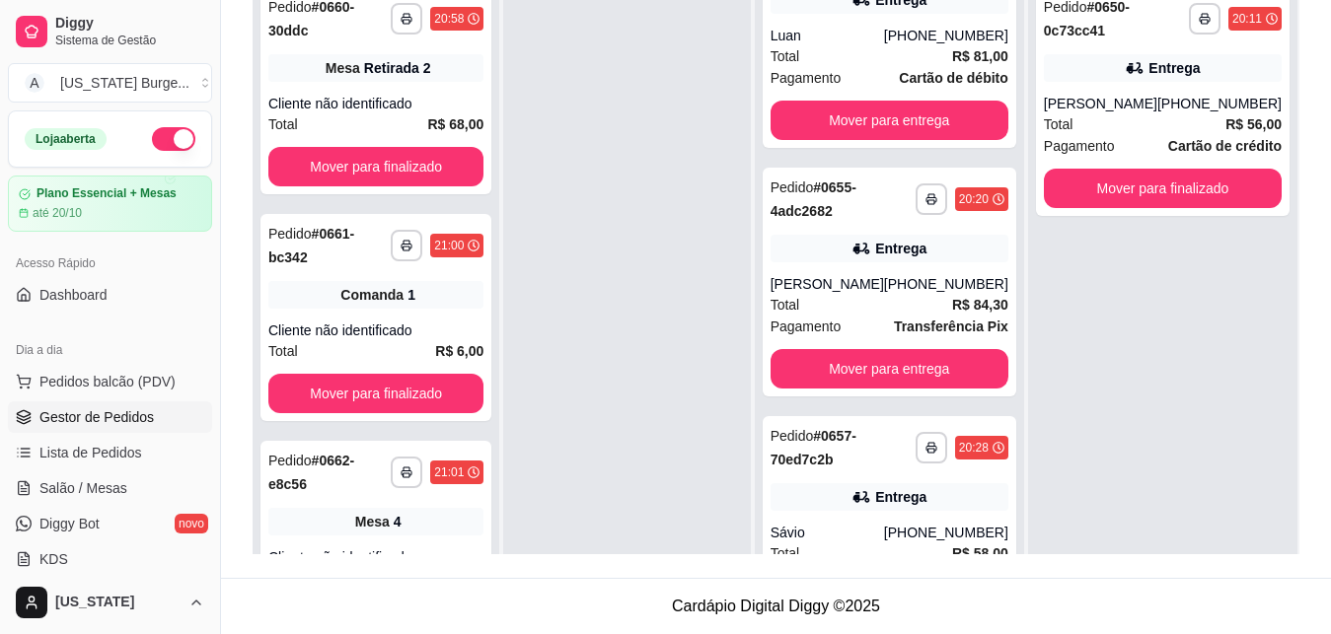
scroll to position [71, 0]
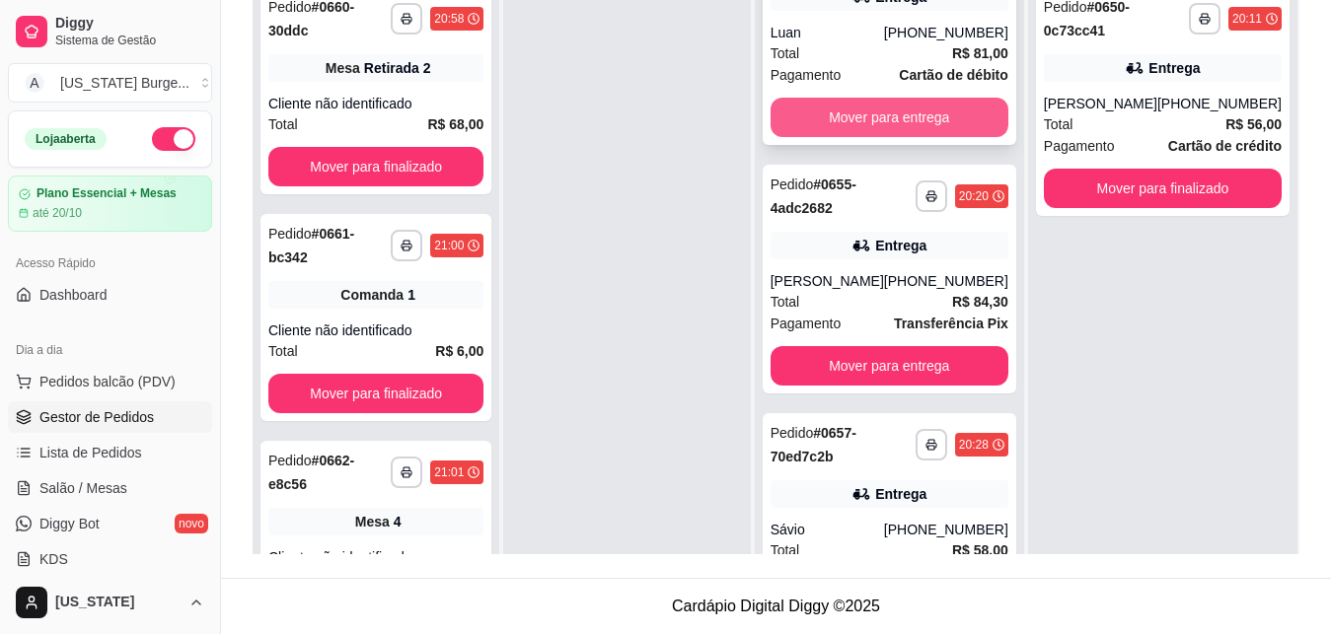
click at [962, 132] on button "Mover para entrega" at bounding box center [889, 117] width 238 height 39
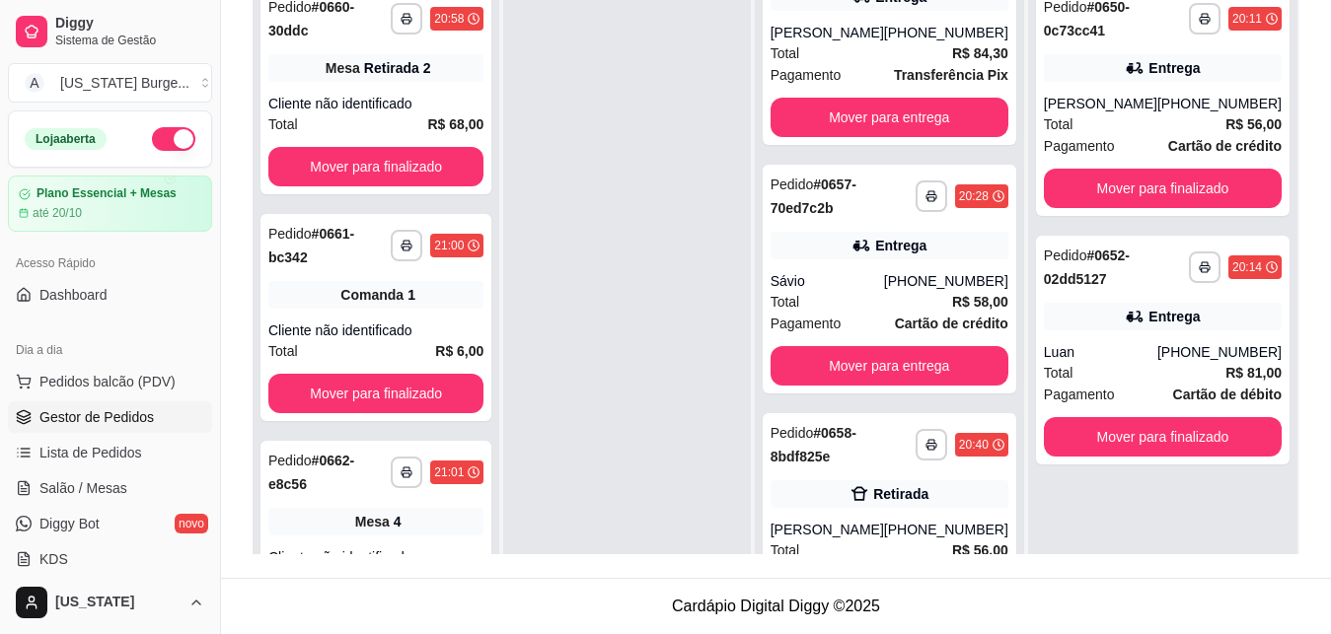
scroll to position [0, 0]
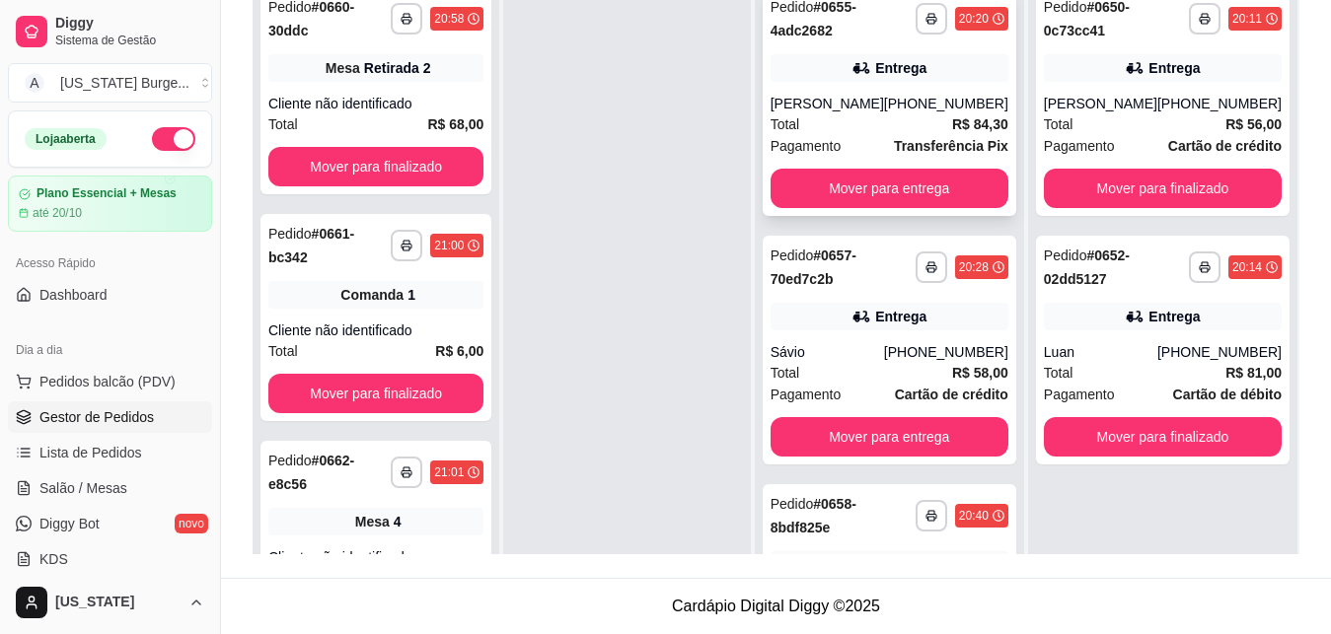
drag, startPoint x: 935, startPoint y: 142, endPoint x: 937, endPoint y: 132, distance: 10.1
click at [937, 132] on div "**********" at bounding box center [889, 101] width 254 height 229
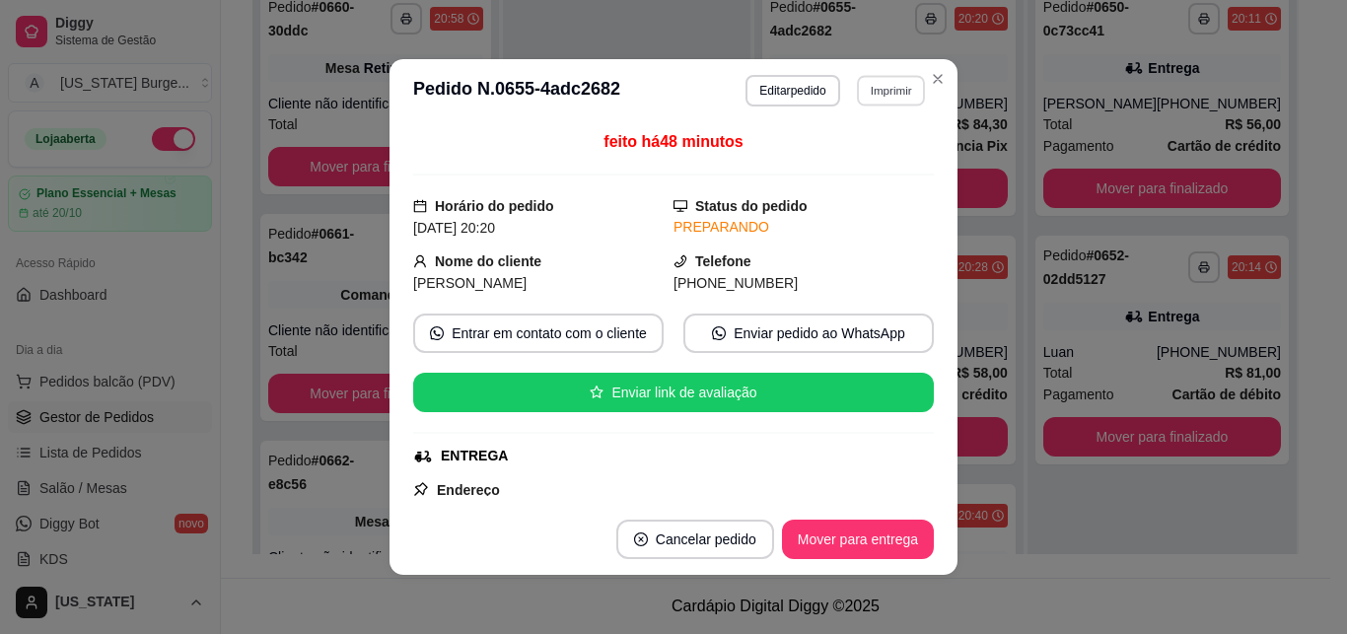
click at [872, 96] on button "Imprimir" at bounding box center [891, 90] width 68 height 31
click at [847, 157] on button "IMPRESSORA" at bounding box center [850, 159] width 138 height 31
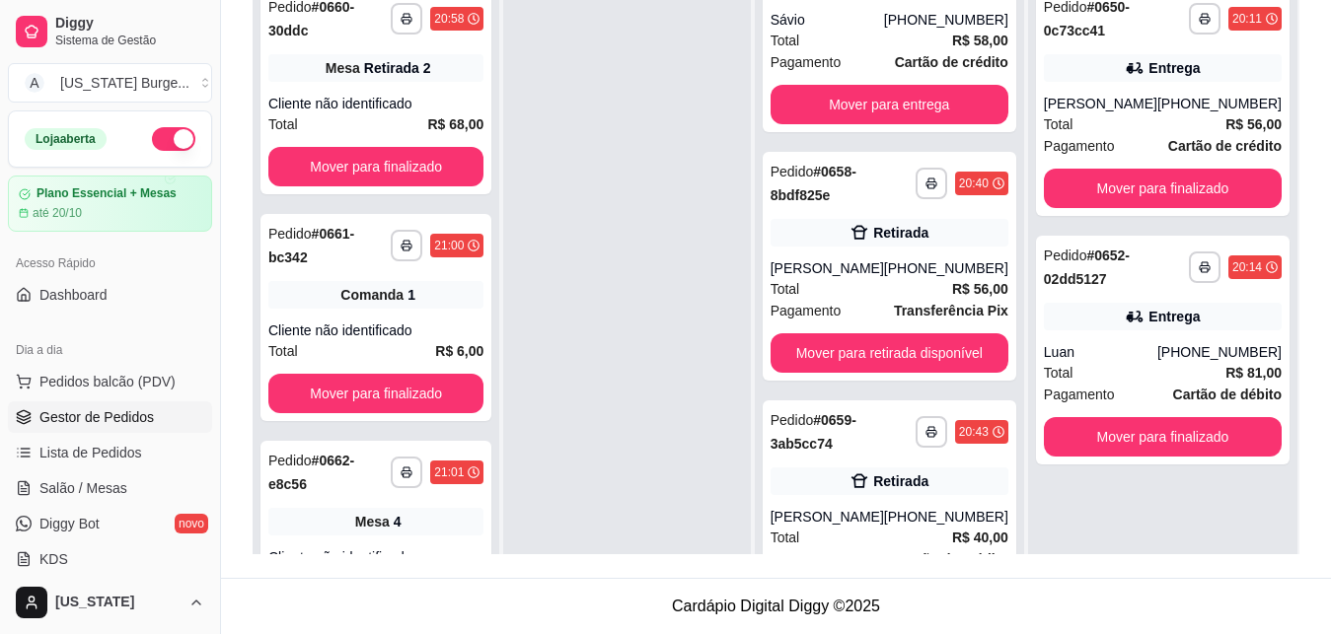
scroll to position [335, 0]
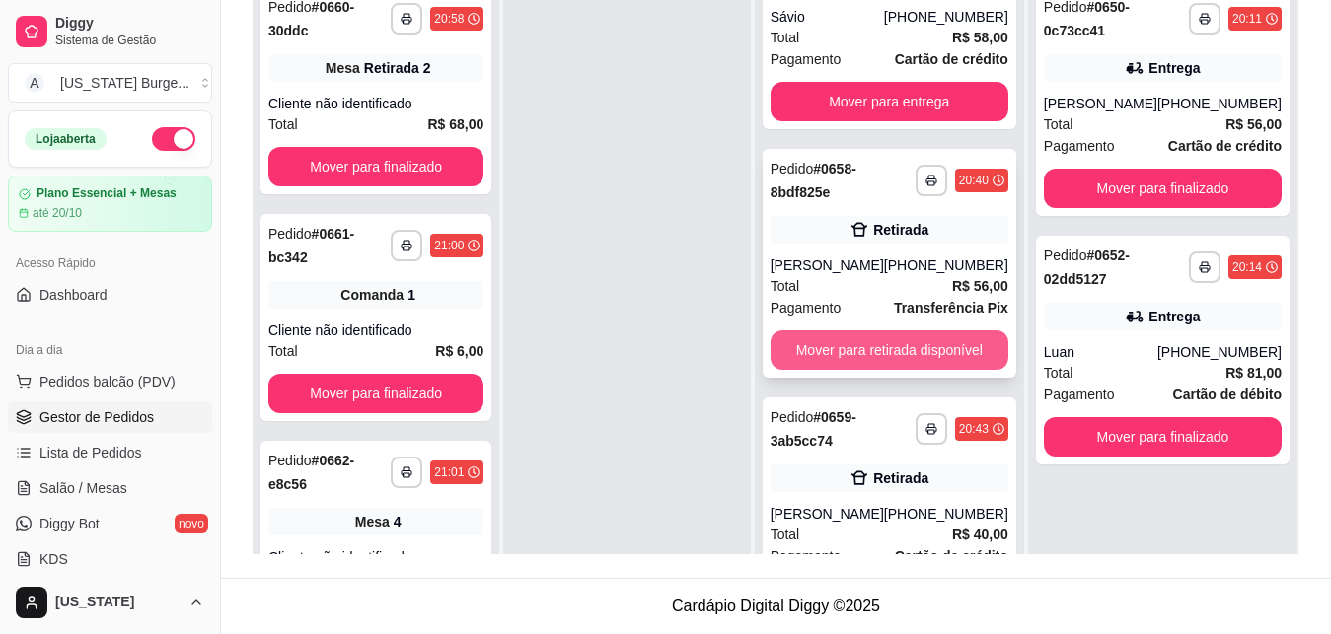
click at [885, 361] on button "Mover para retirada disponível" at bounding box center [889, 349] width 238 height 39
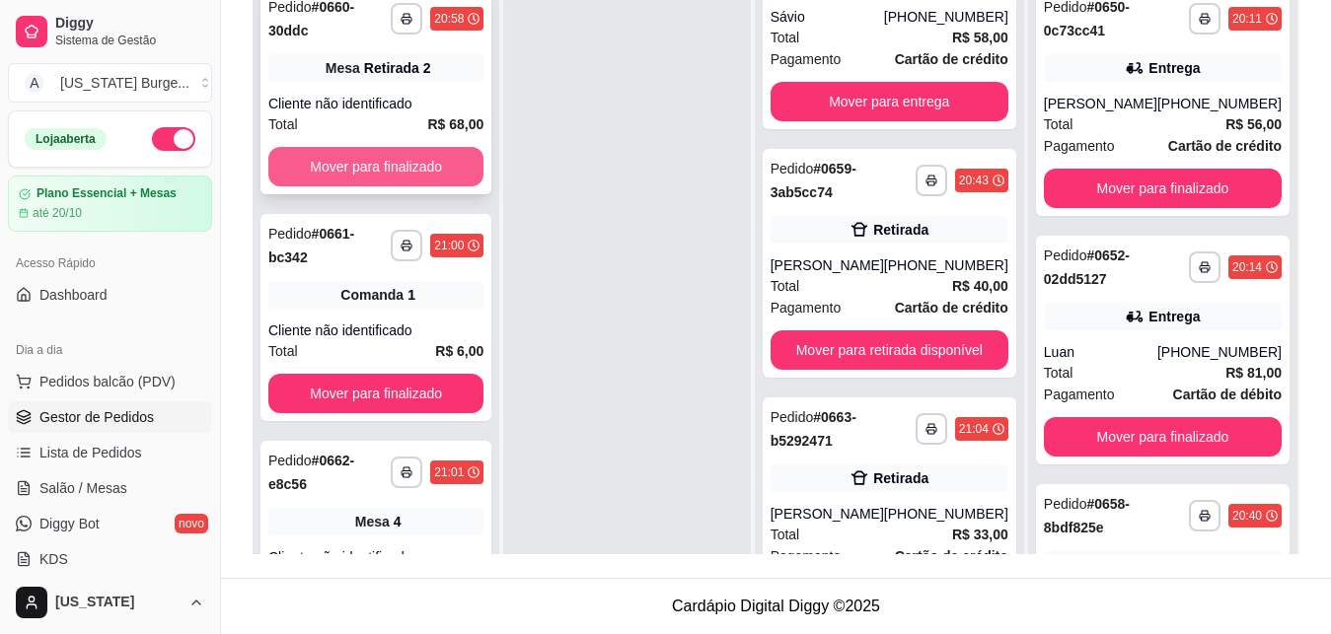
click at [374, 165] on button "Mover para finalizado" at bounding box center [375, 166] width 215 height 39
click at [376, 164] on button "Mover para finalizado" at bounding box center [375, 167] width 209 height 38
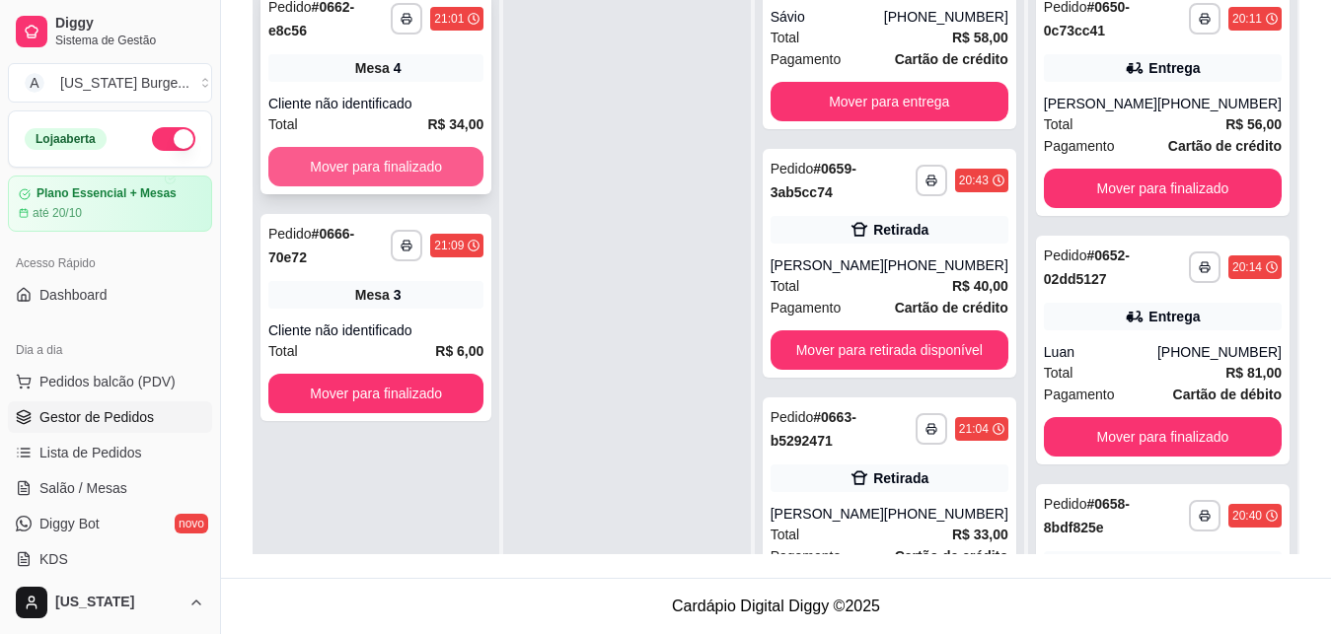
click at [374, 154] on button "Mover para finalizado" at bounding box center [375, 166] width 215 height 39
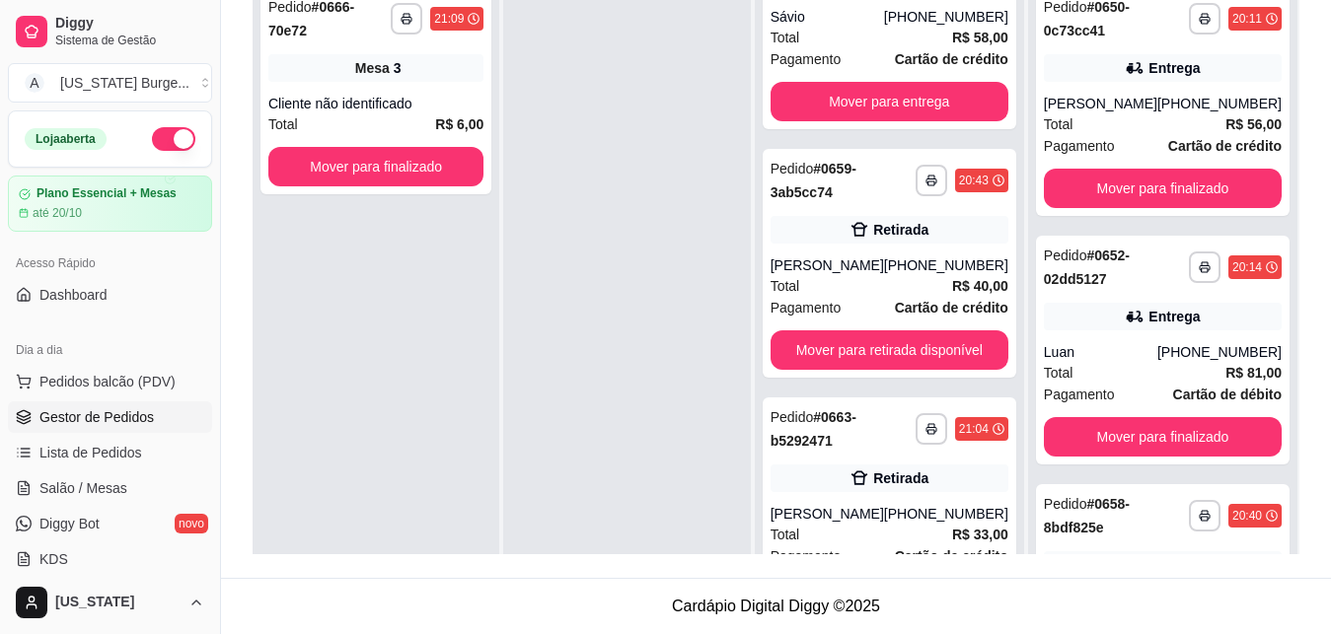
click at [374, 155] on button "Mover para finalizado" at bounding box center [375, 166] width 215 height 39
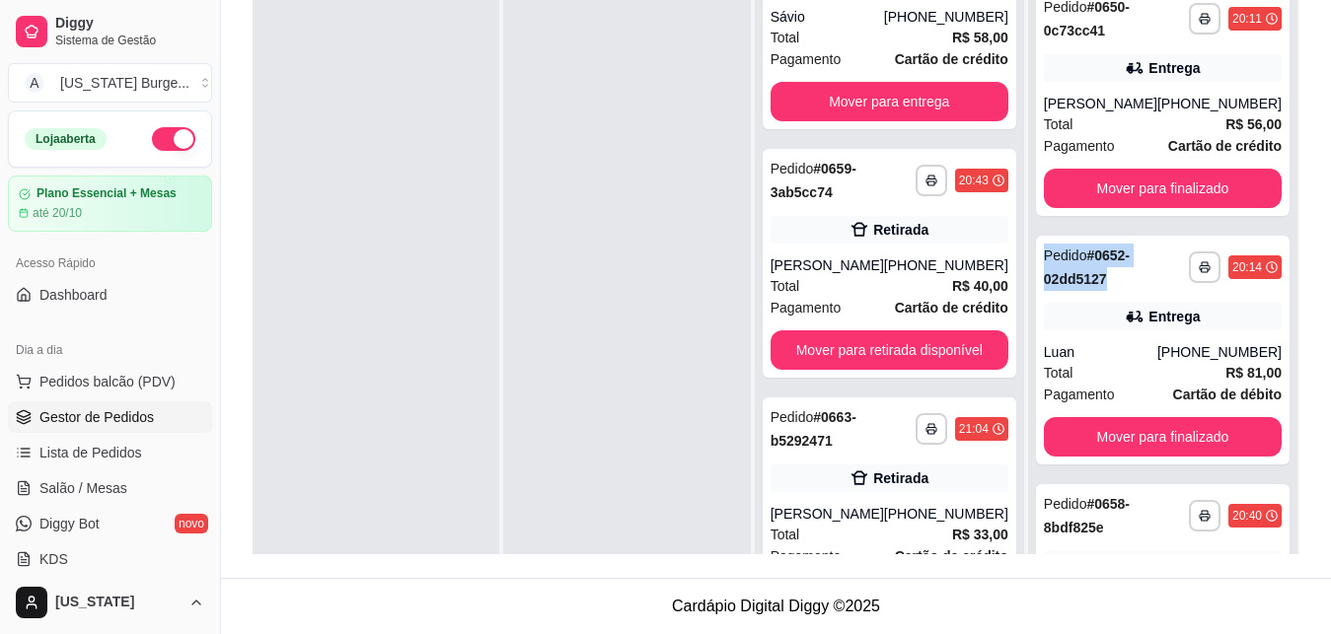
drag, startPoint x: 933, startPoint y: 287, endPoint x: 1156, endPoint y: 331, distance: 227.3
click at [1024, 331] on div "**********" at bounding box center [889, 292] width 269 height 634
click at [660, 210] on div at bounding box center [626, 292] width 247 height 634
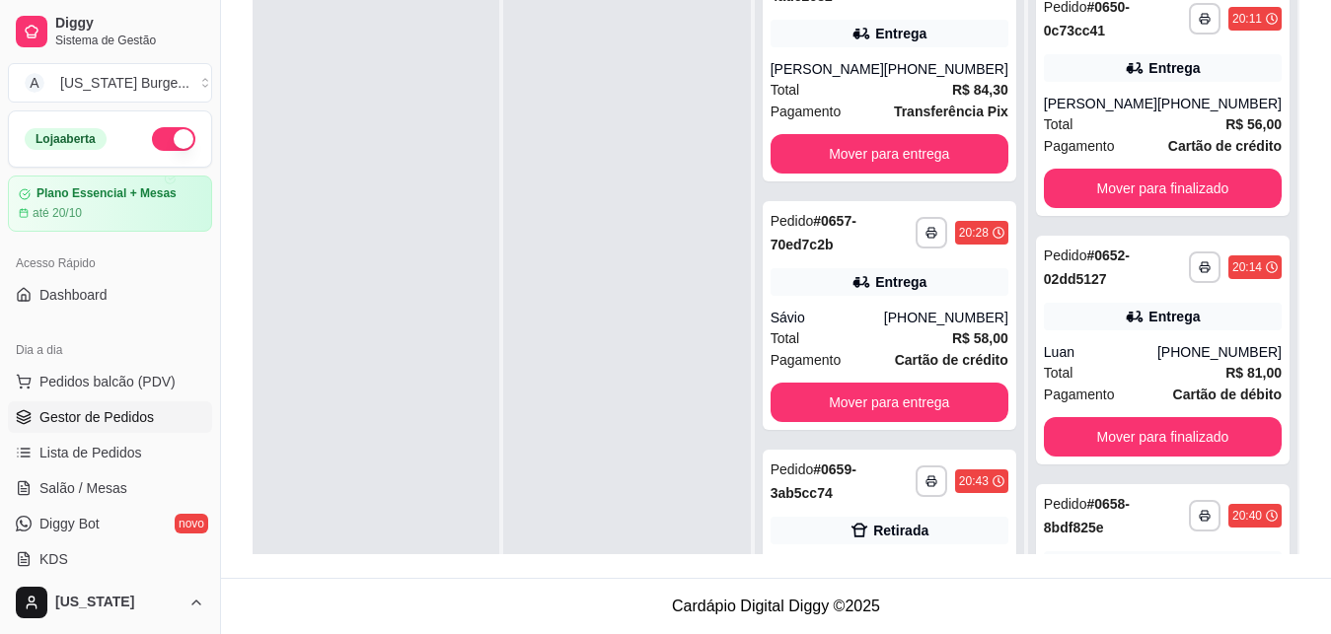
scroll to position [0, 0]
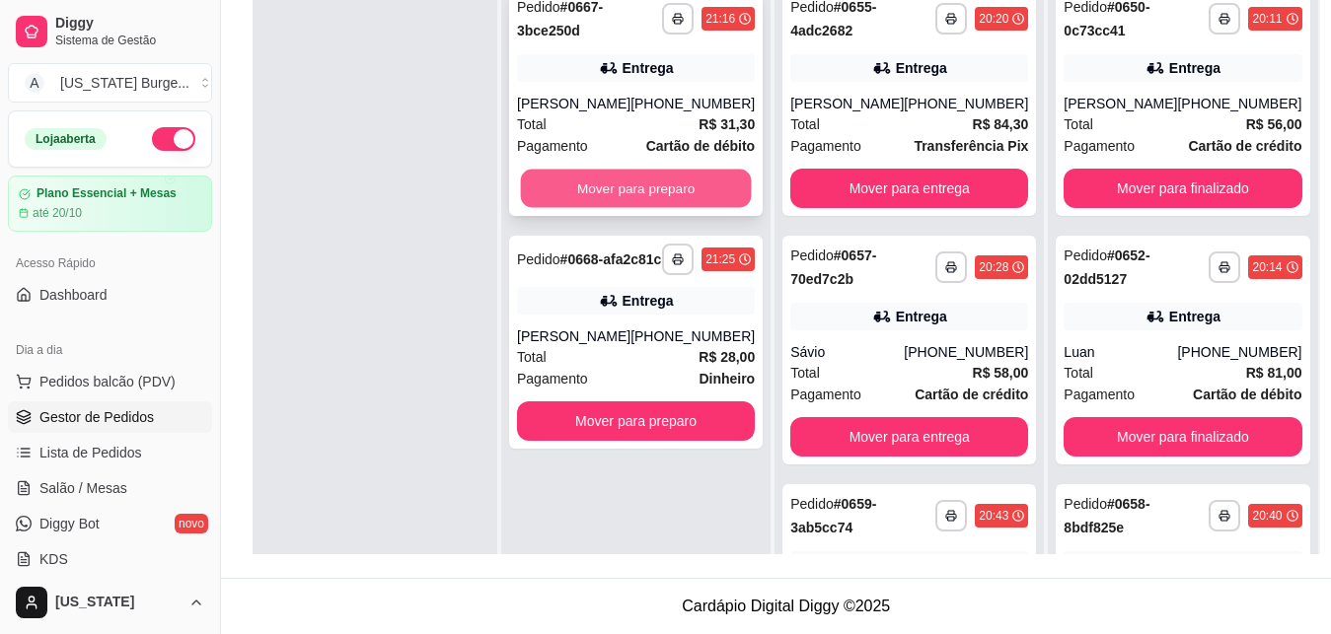
click at [586, 191] on button "Mover para preparo" at bounding box center [636, 189] width 231 height 38
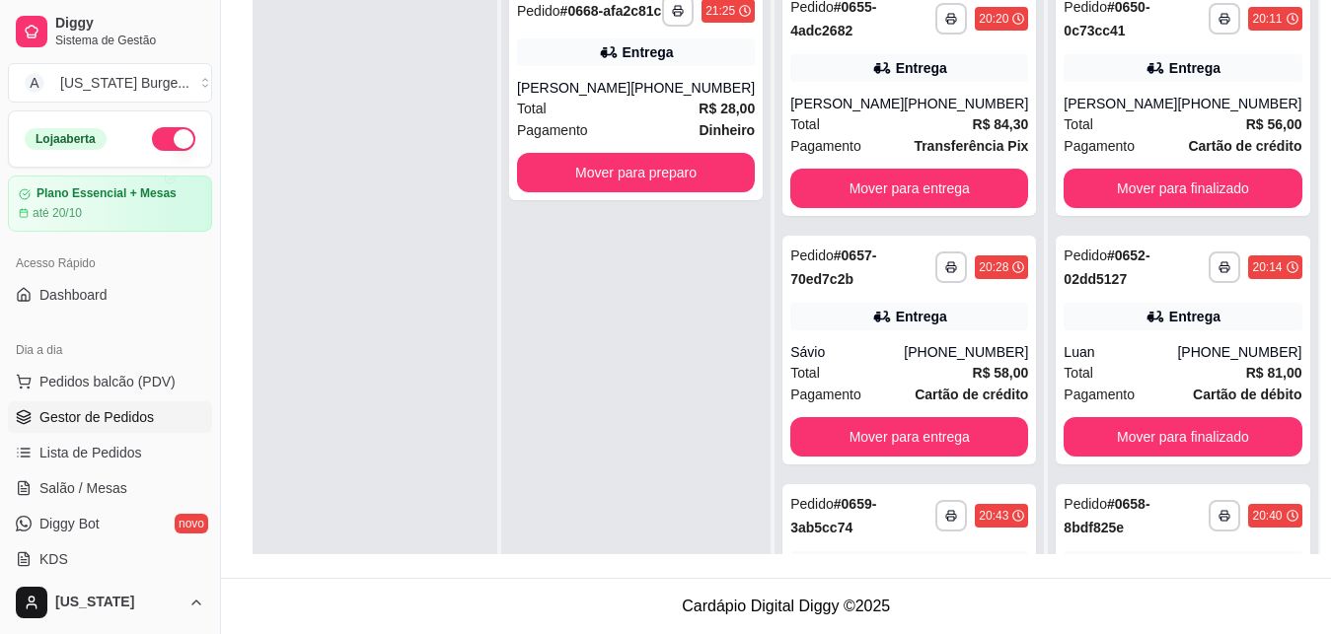
click at [586, 191] on button "Mover para preparo" at bounding box center [636, 172] width 238 height 39
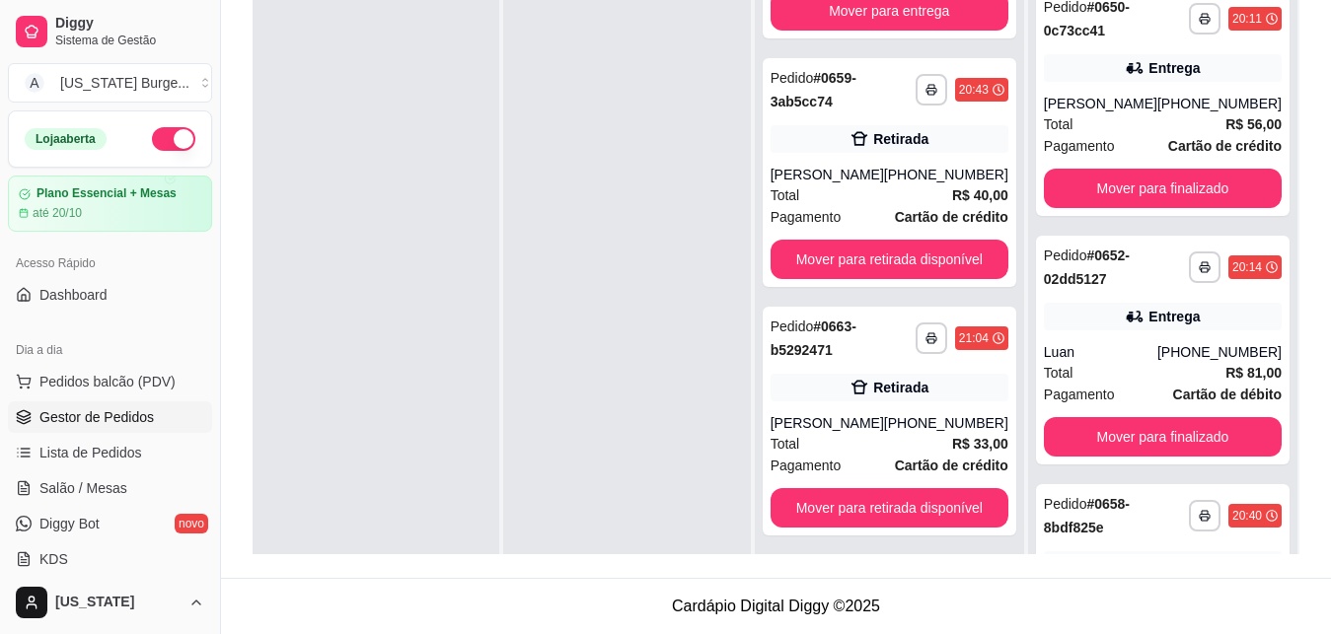
scroll to position [429, 0]
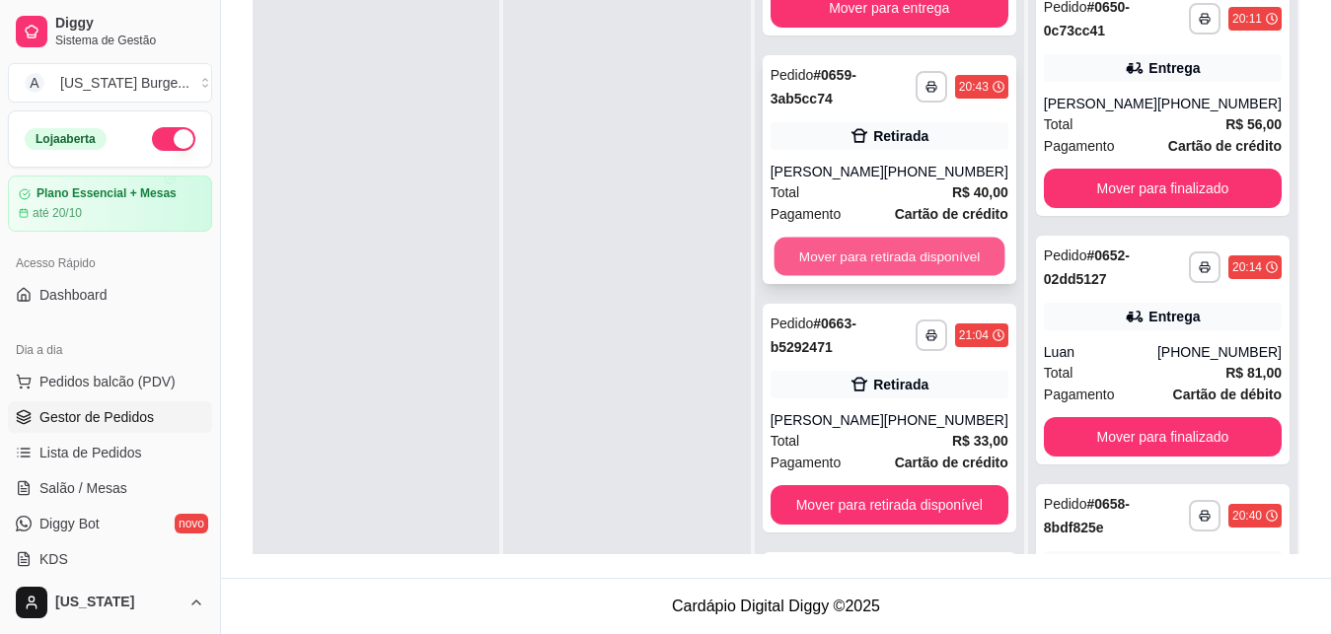
click at [866, 260] on button "Mover para retirada disponível" at bounding box center [888, 257] width 231 height 38
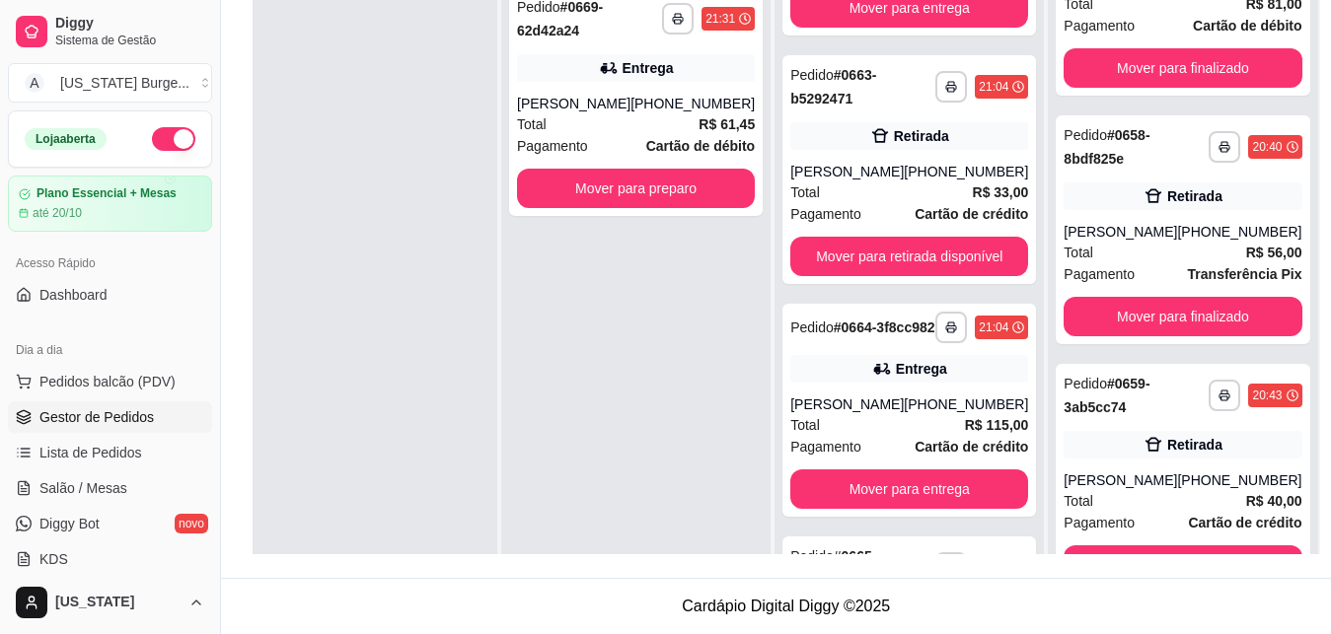
scroll to position [1022, 0]
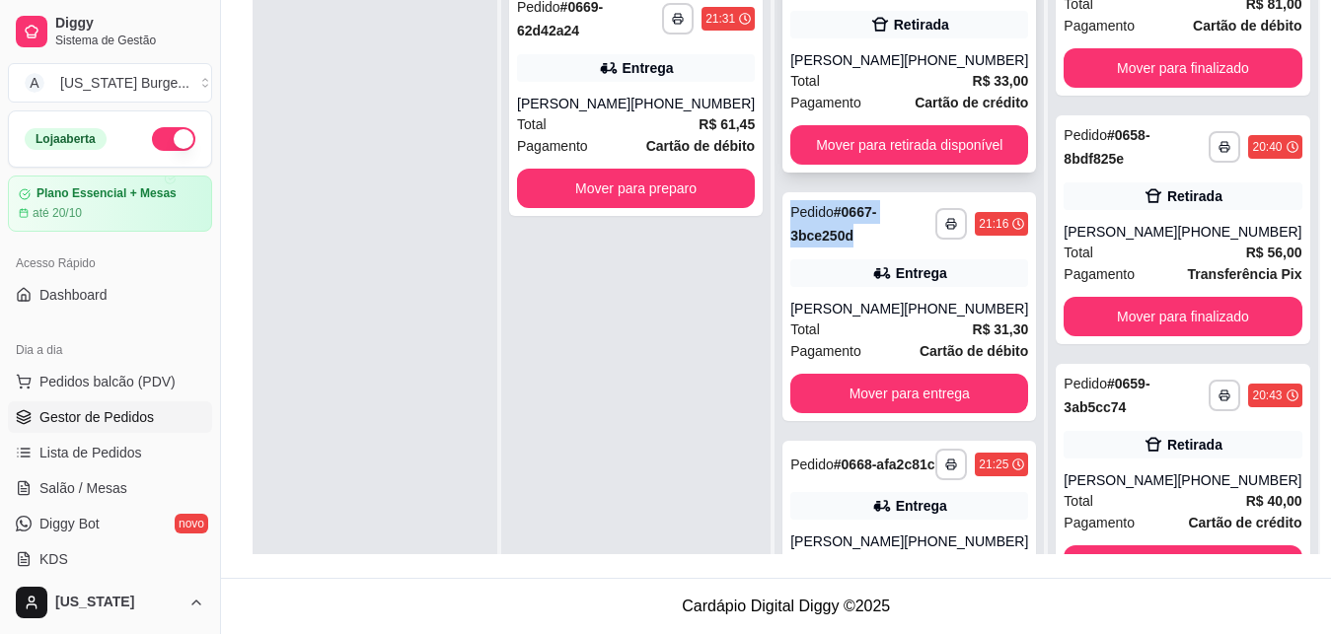
drag, startPoint x: 1020, startPoint y: 496, endPoint x: 936, endPoint y: 198, distance: 309.5
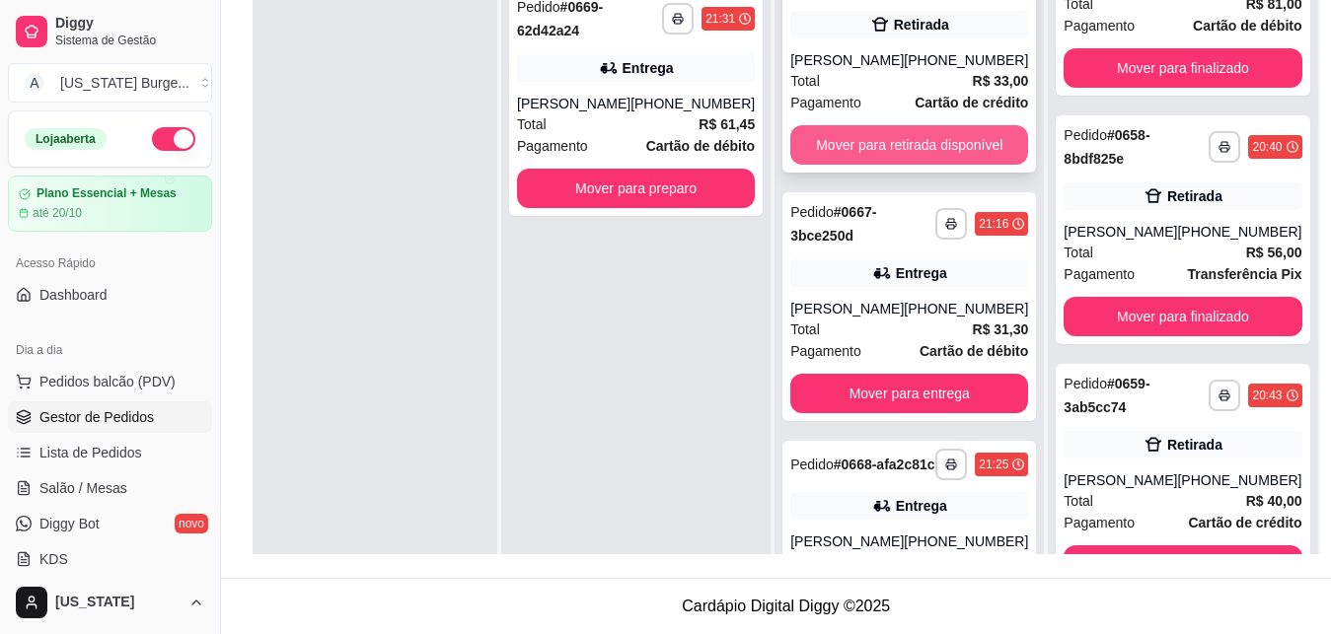
click at [931, 165] on button "Mover para retirada disponível" at bounding box center [909, 144] width 238 height 39
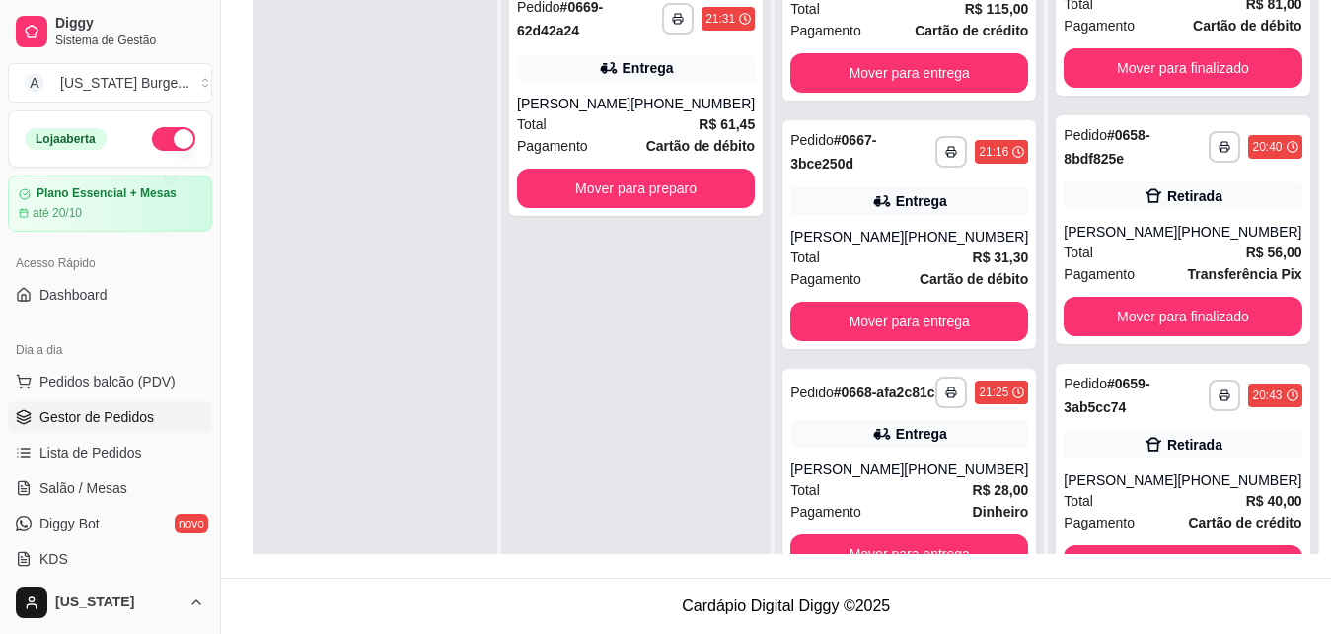
scroll to position [773, 0]
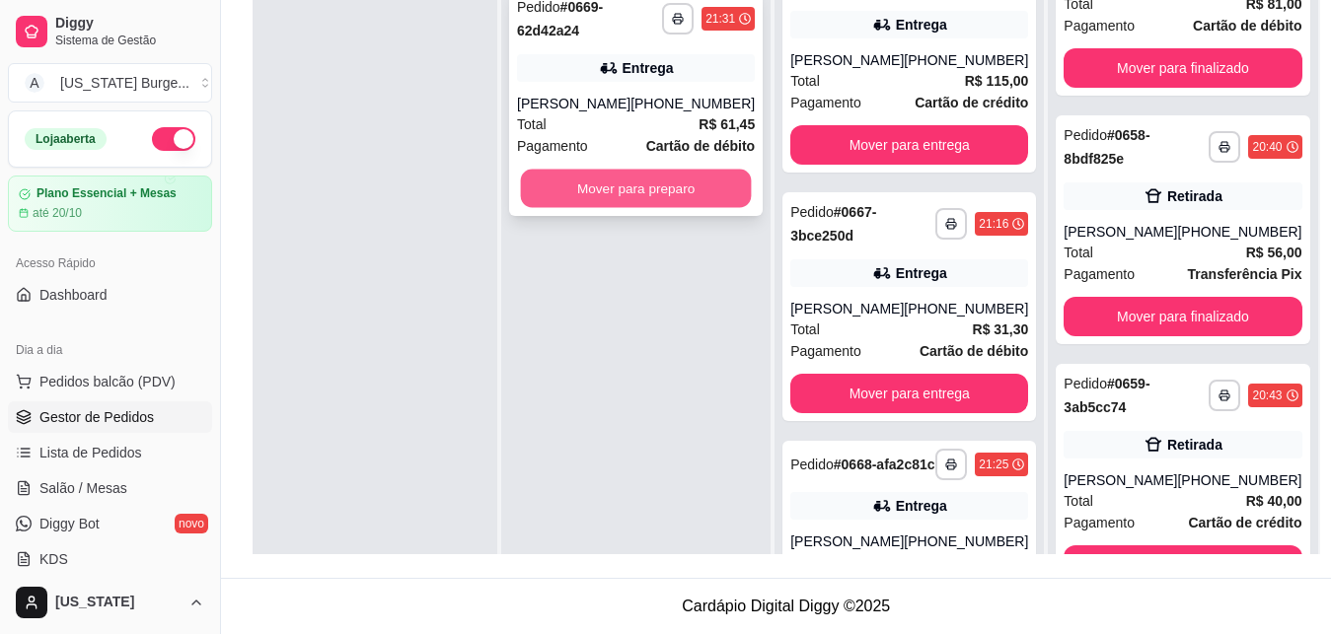
click at [629, 181] on button "Mover para preparo" at bounding box center [636, 189] width 231 height 38
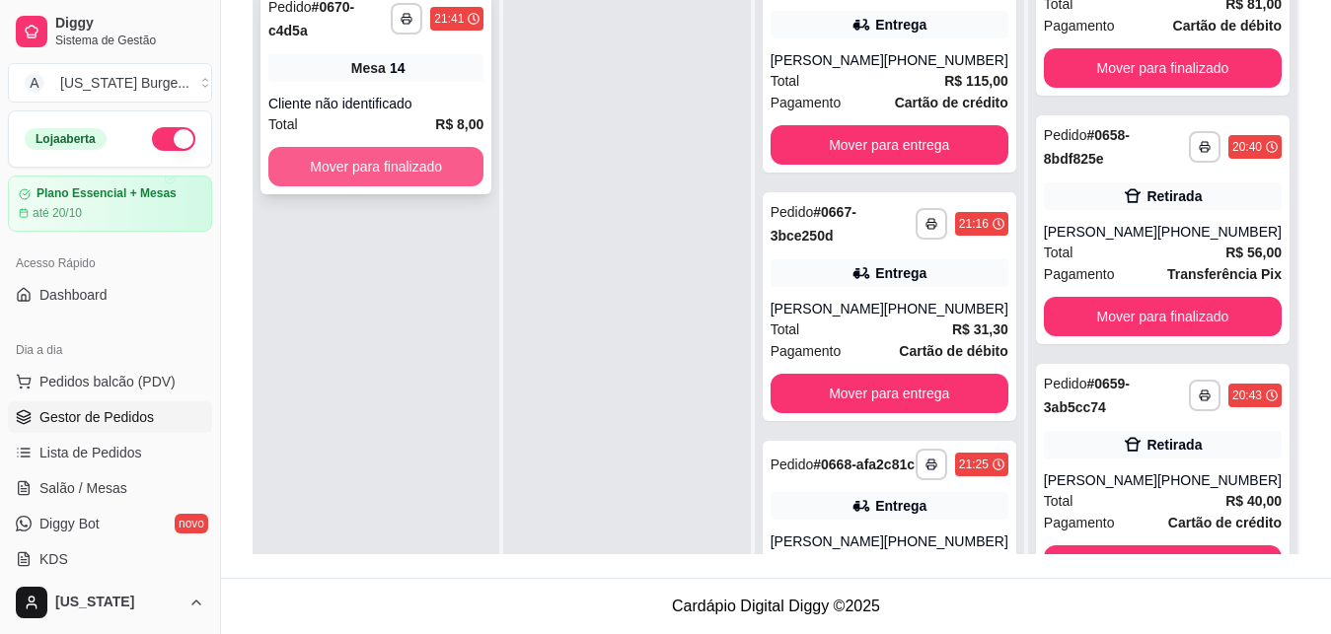
click at [369, 159] on button "Mover para finalizado" at bounding box center [375, 166] width 215 height 39
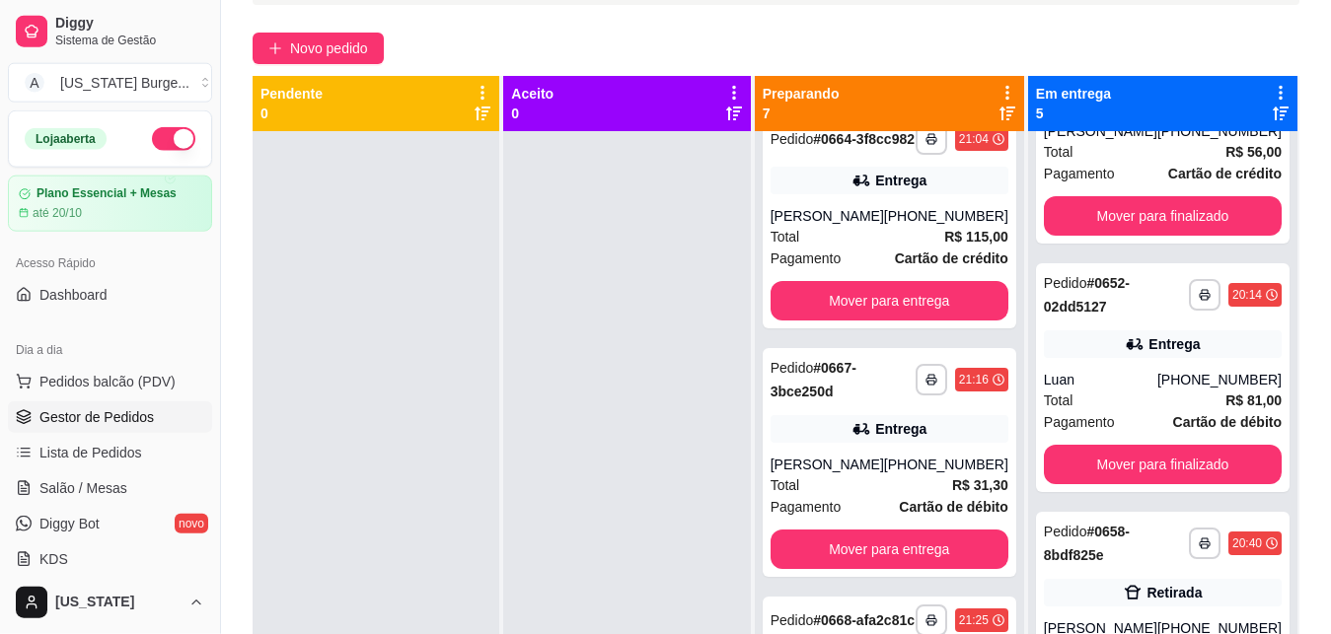
scroll to position [147, 0]
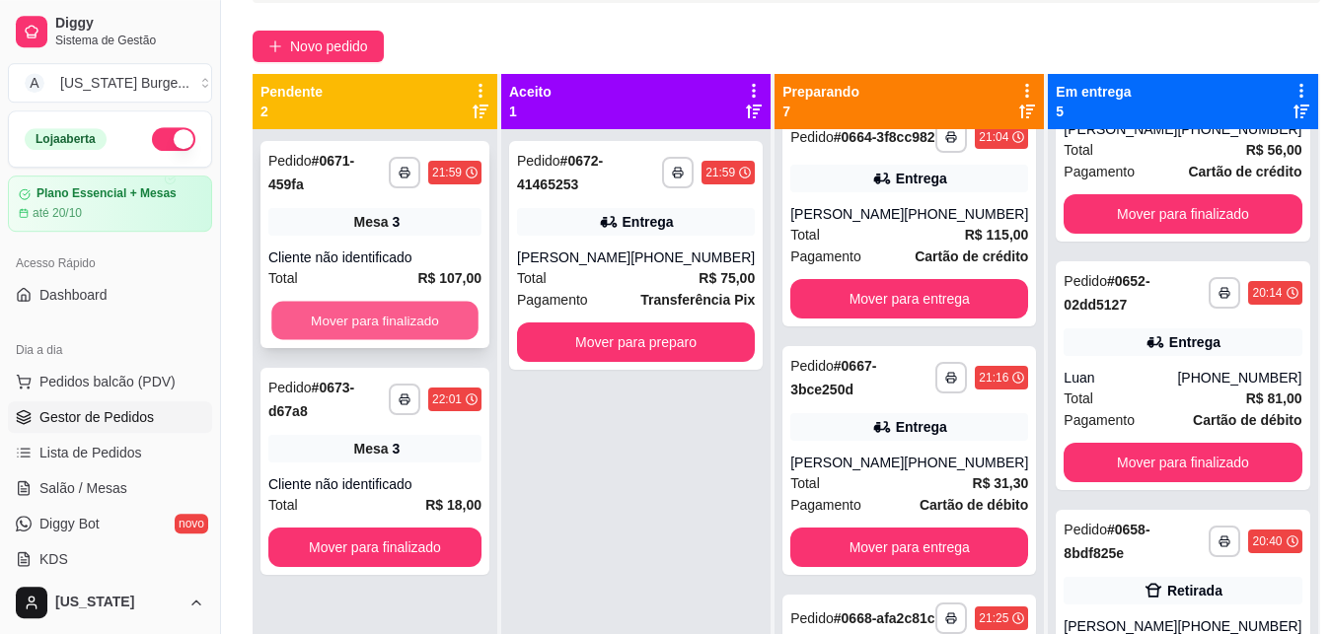
click at [425, 308] on button "Mover para finalizado" at bounding box center [374, 321] width 207 height 38
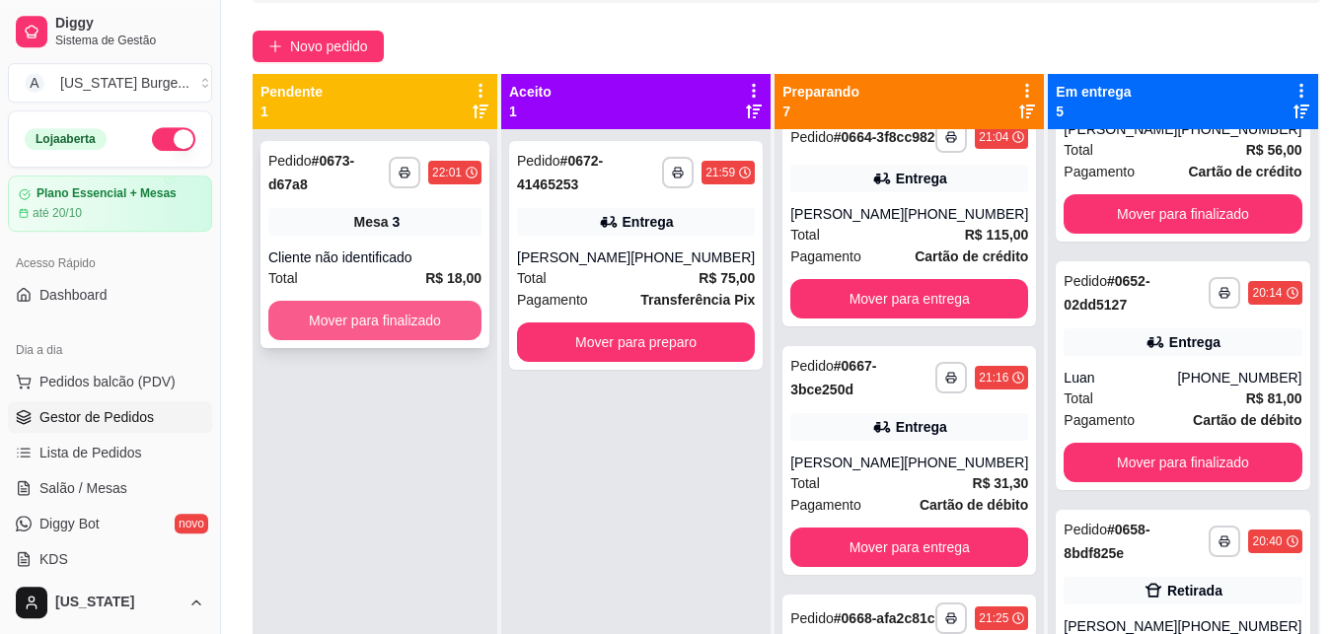
click at [427, 308] on button "Mover para finalizado" at bounding box center [374, 320] width 213 height 39
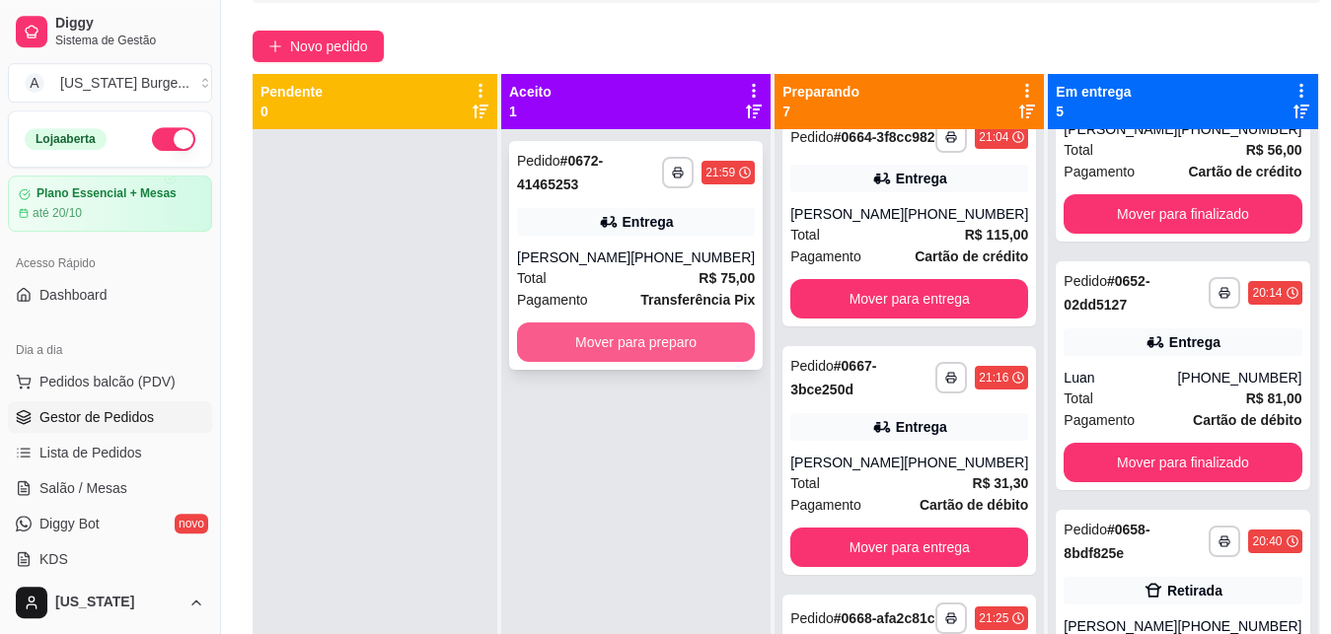
click at [642, 362] on button "Mover para preparo" at bounding box center [636, 342] width 238 height 39
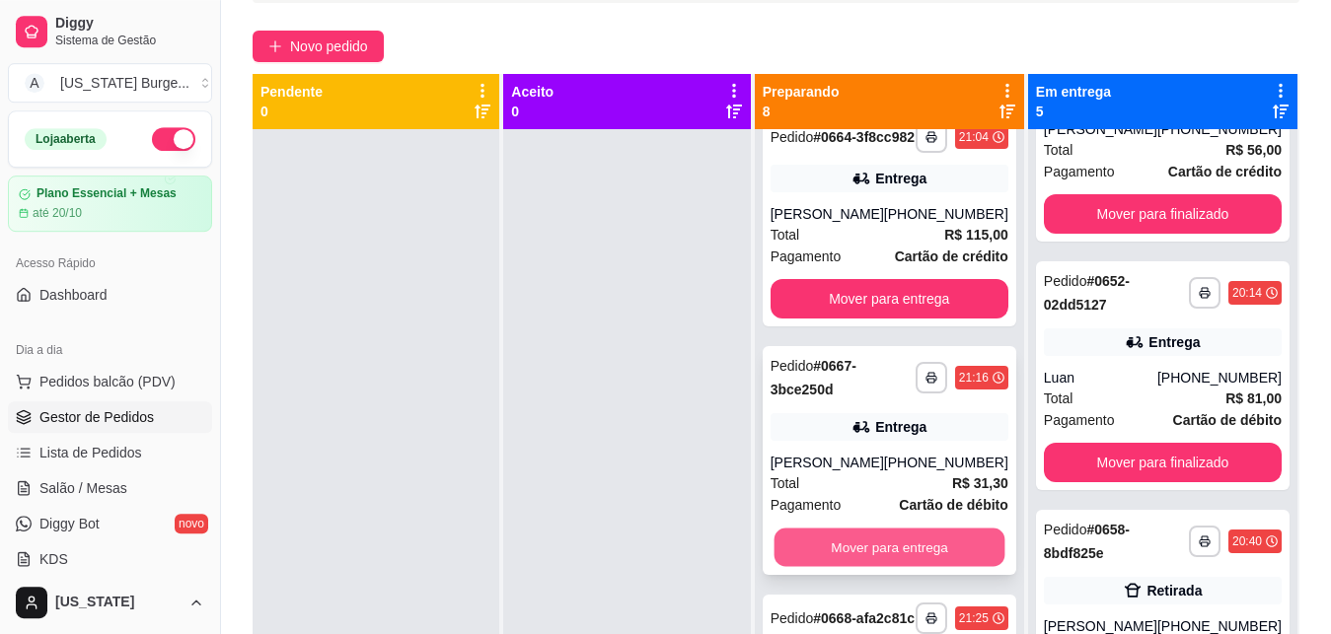
click at [834, 567] on button "Mover para entrega" at bounding box center [888, 548] width 231 height 38
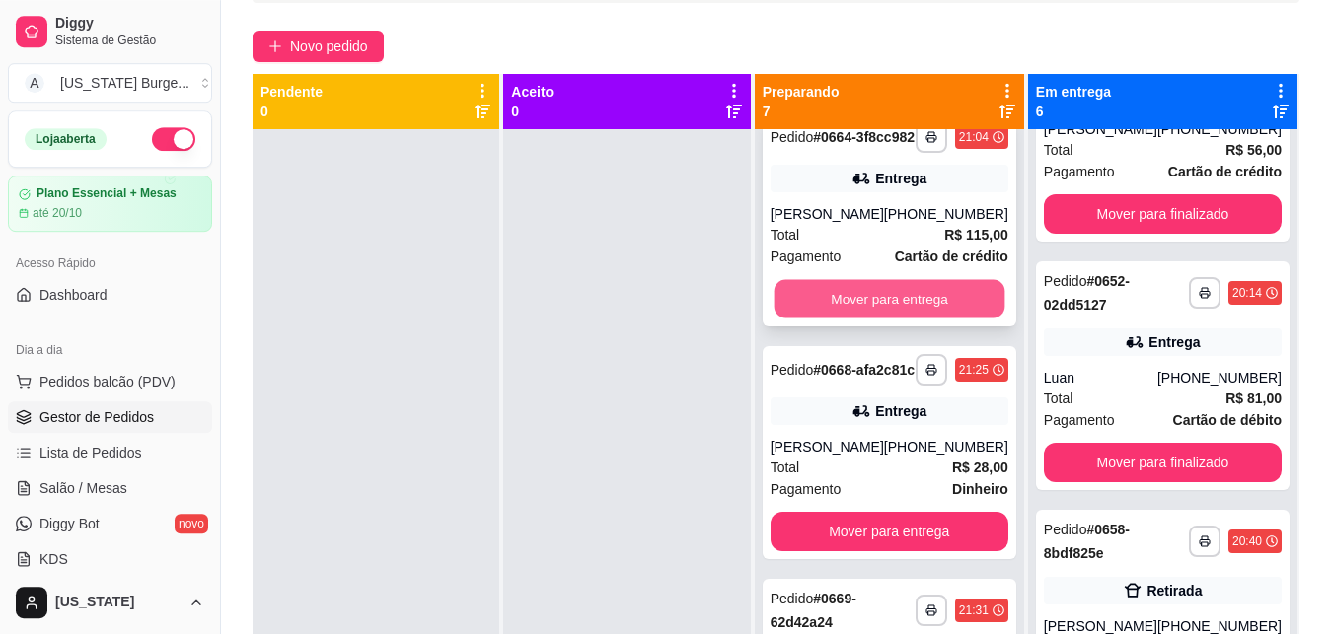
click at [884, 319] on button "Mover para entrega" at bounding box center [888, 299] width 231 height 38
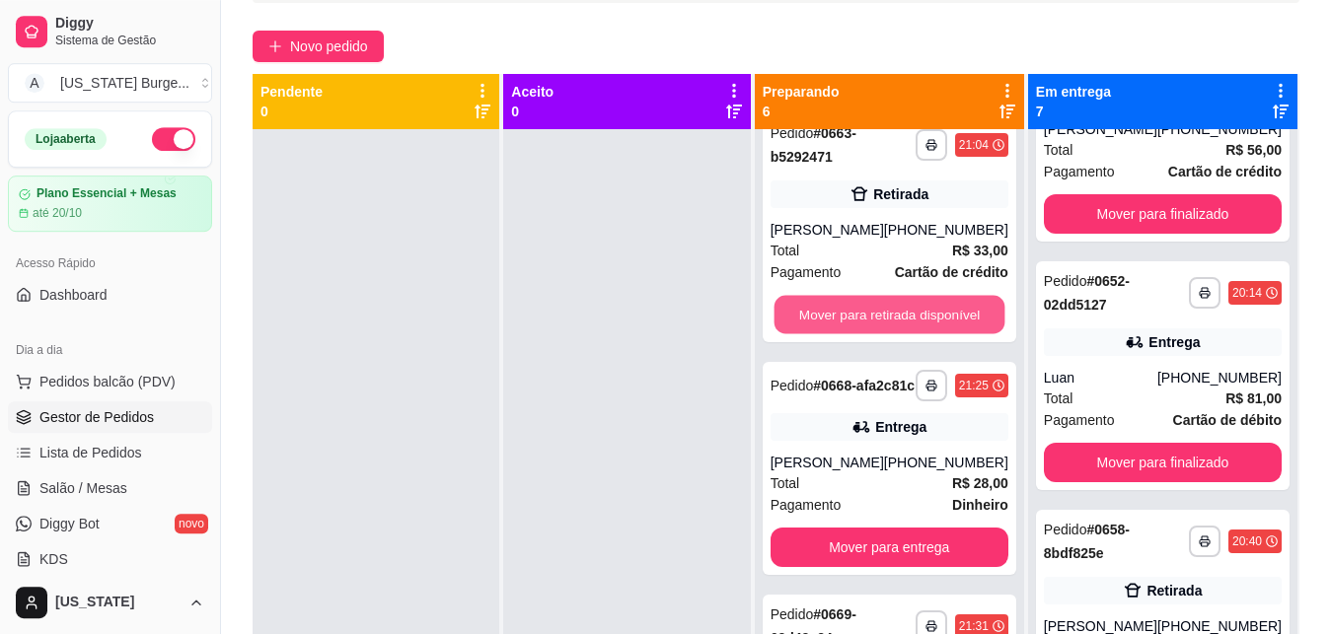
click at [883, 331] on button "Mover para retirada disponível" at bounding box center [888, 315] width 231 height 38
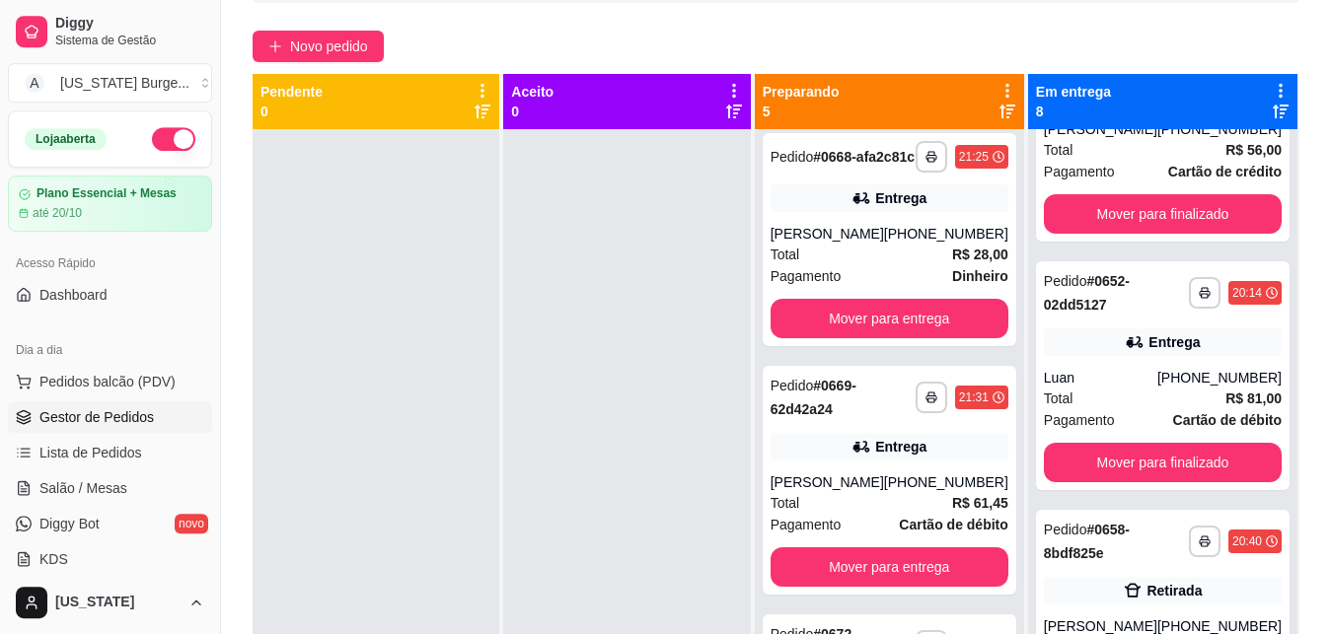
scroll to position [276, 0]
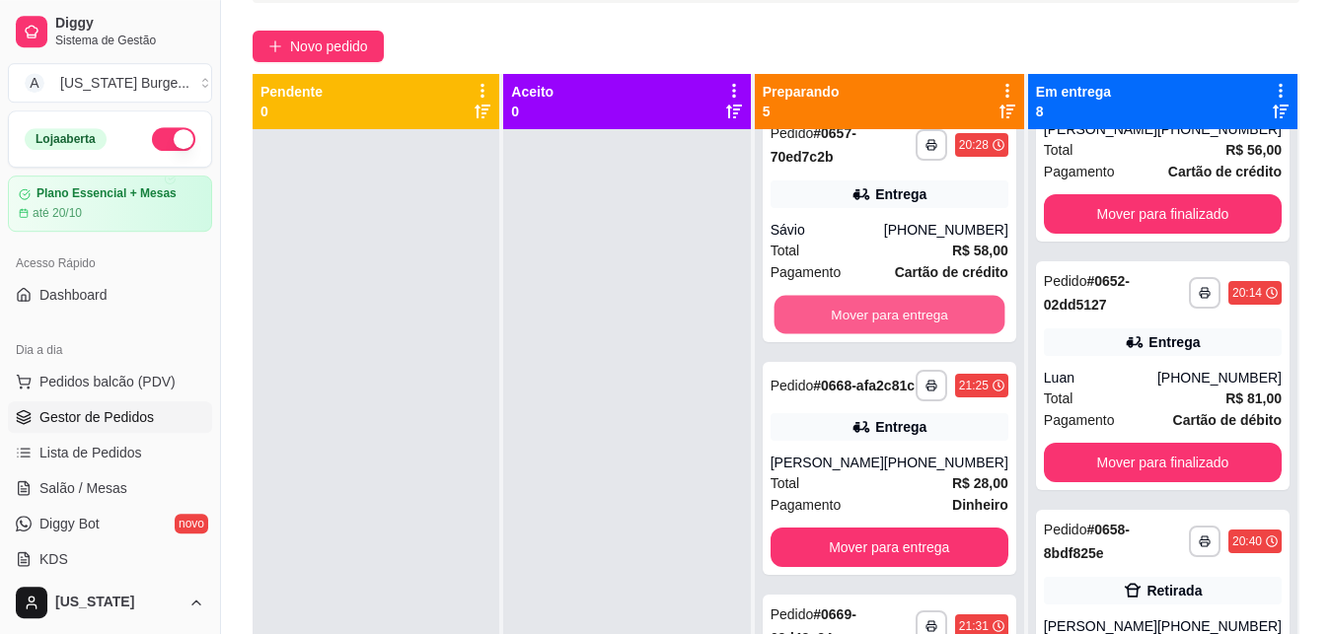
click at [883, 331] on button "Mover para entrega" at bounding box center [888, 315] width 231 height 38
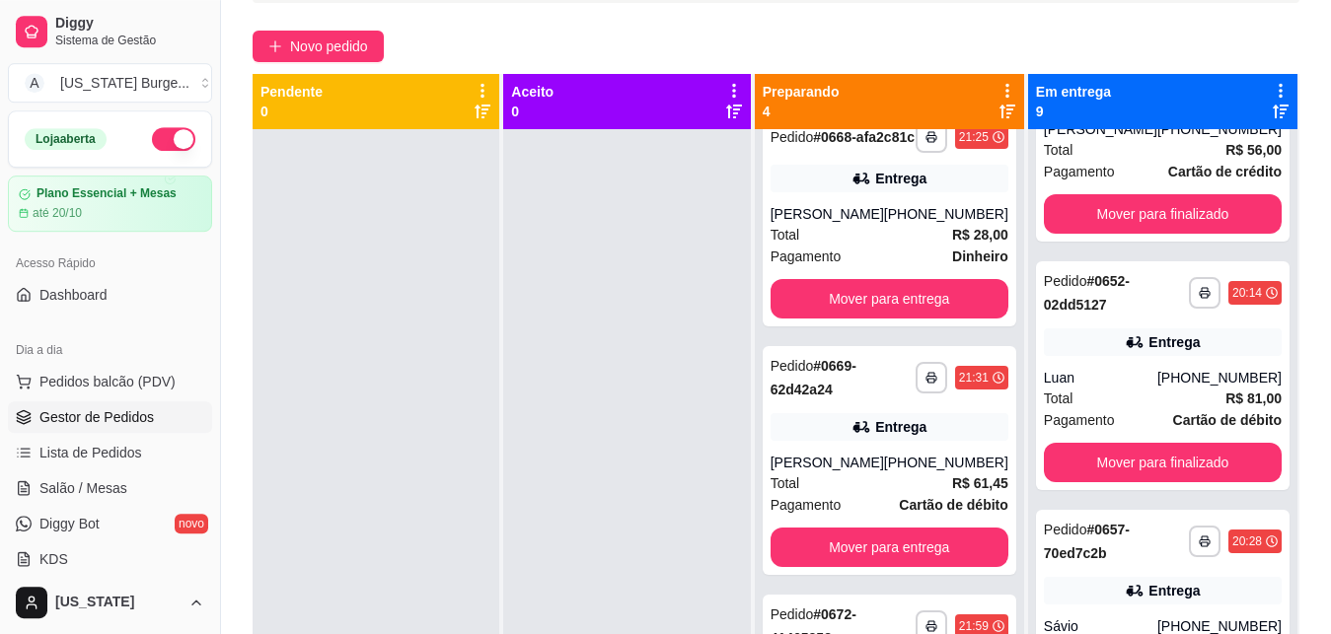
scroll to position [28, 0]
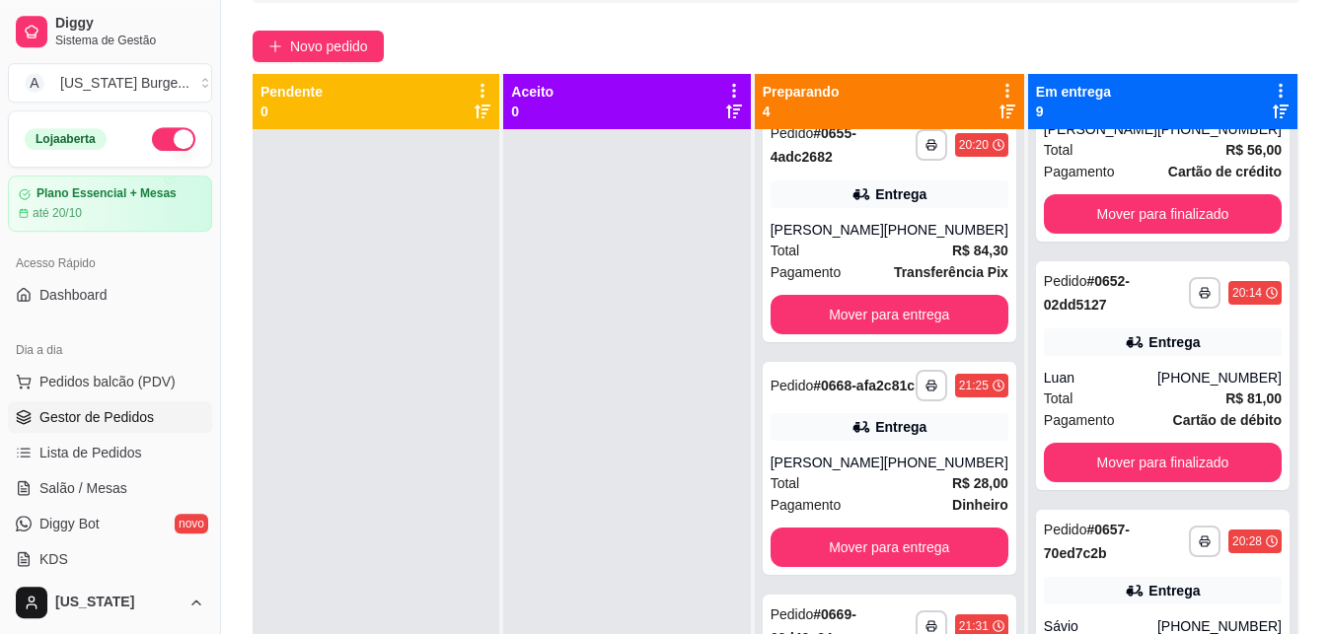
click at [883, 331] on button "Mover para entrega" at bounding box center [889, 314] width 238 height 39
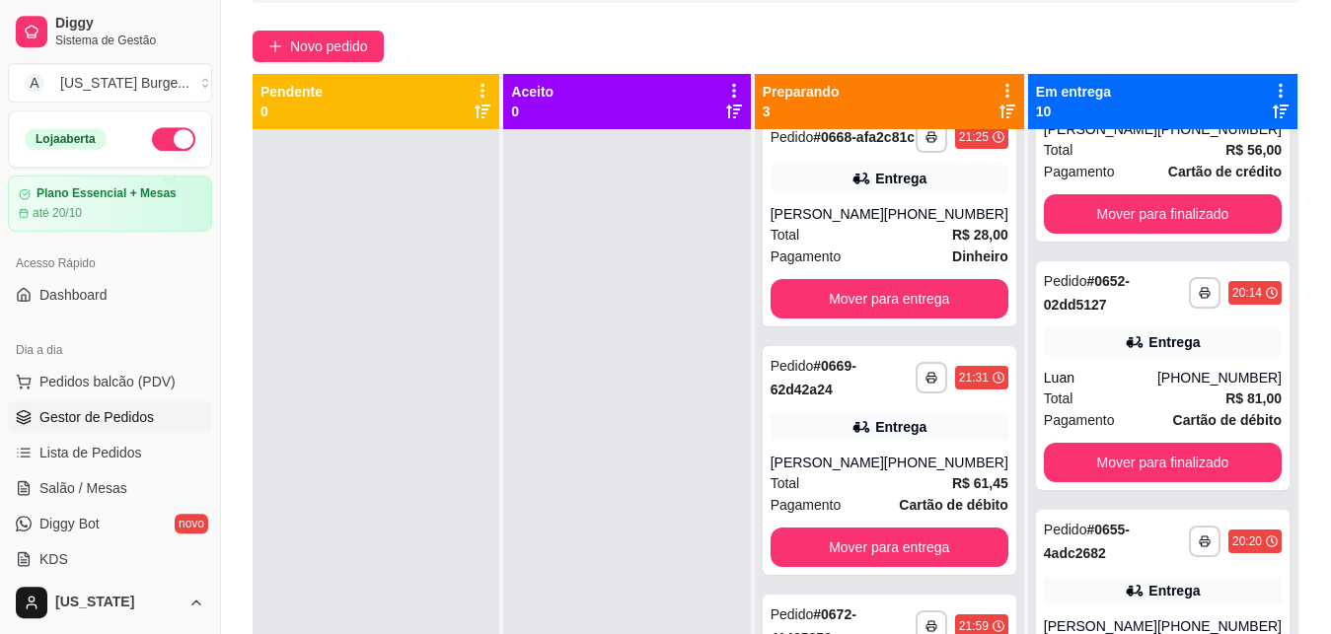
scroll to position [0, 0]
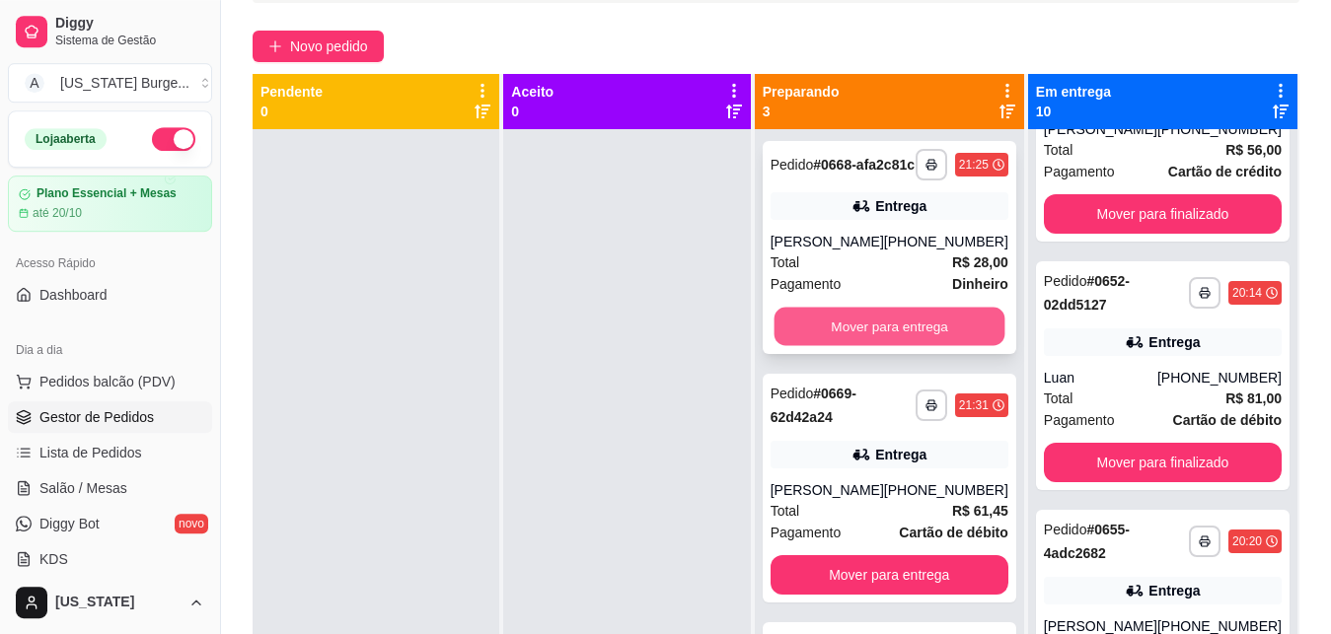
click at [883, 330] on button "Mover para entrega" at bounding box center [888, 327] width 231 height 38
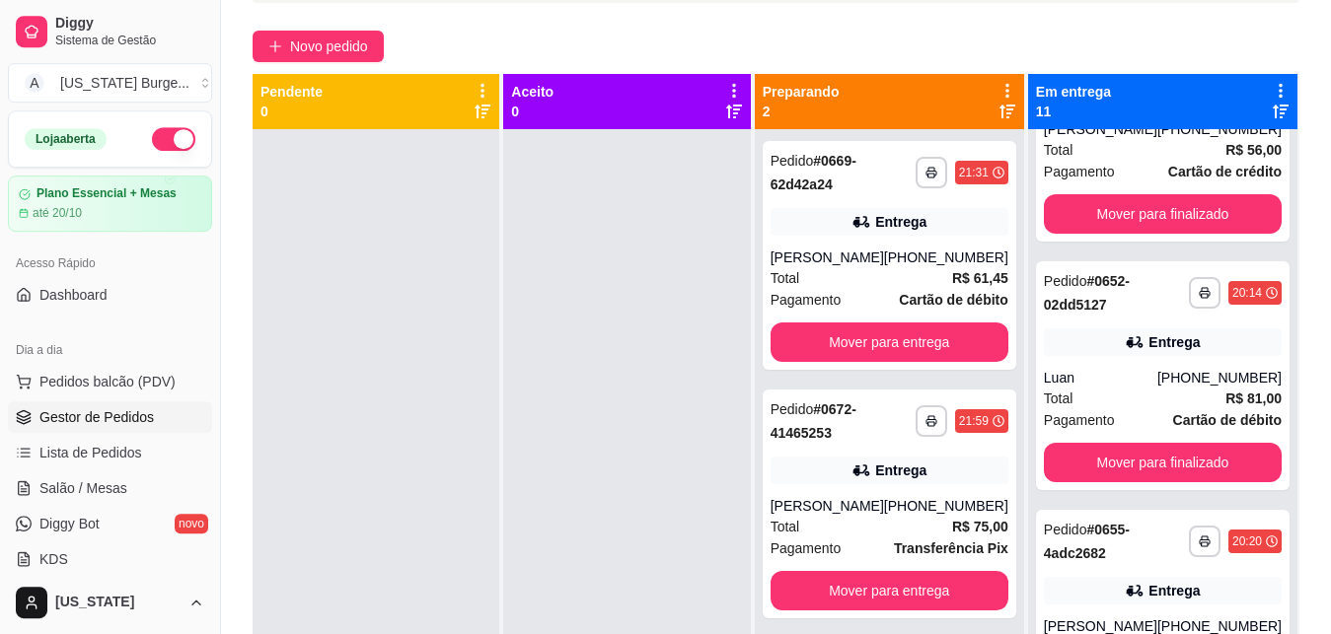
click at [881, 332] on button "Mover para entrega" at bounding box center [889, 342] width 238 height 39
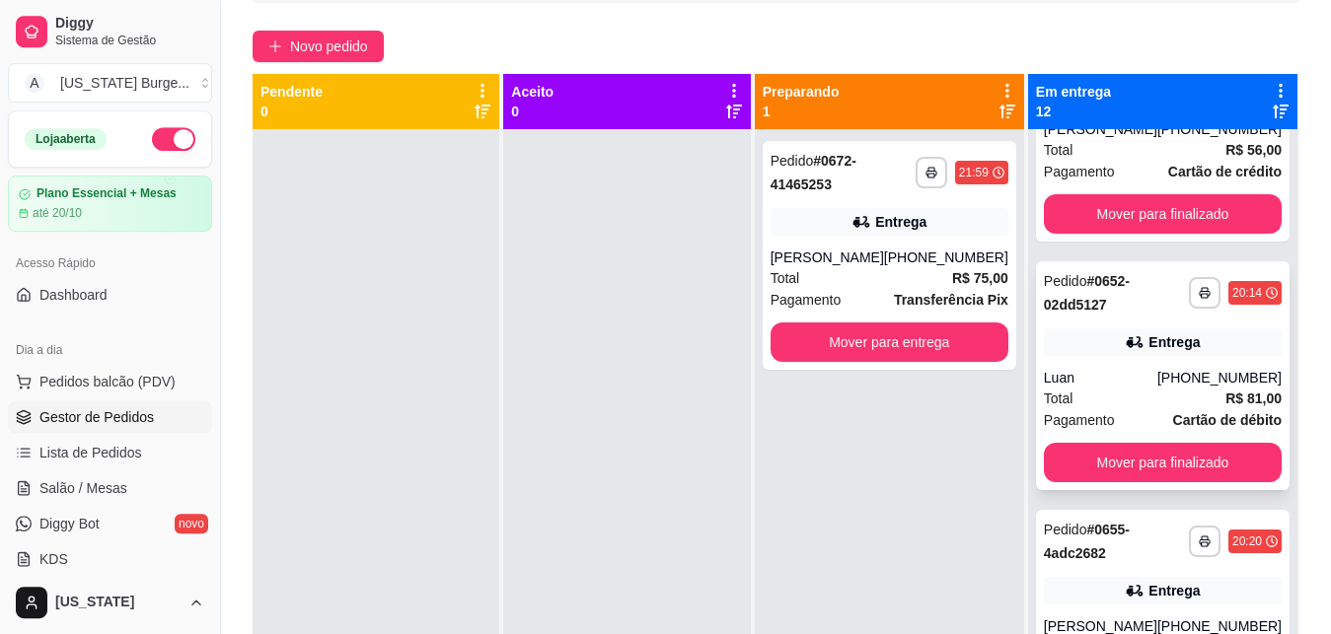
click at [1083, 442] on div "**********" at bounding box center [1163, 375] width 254 height 229
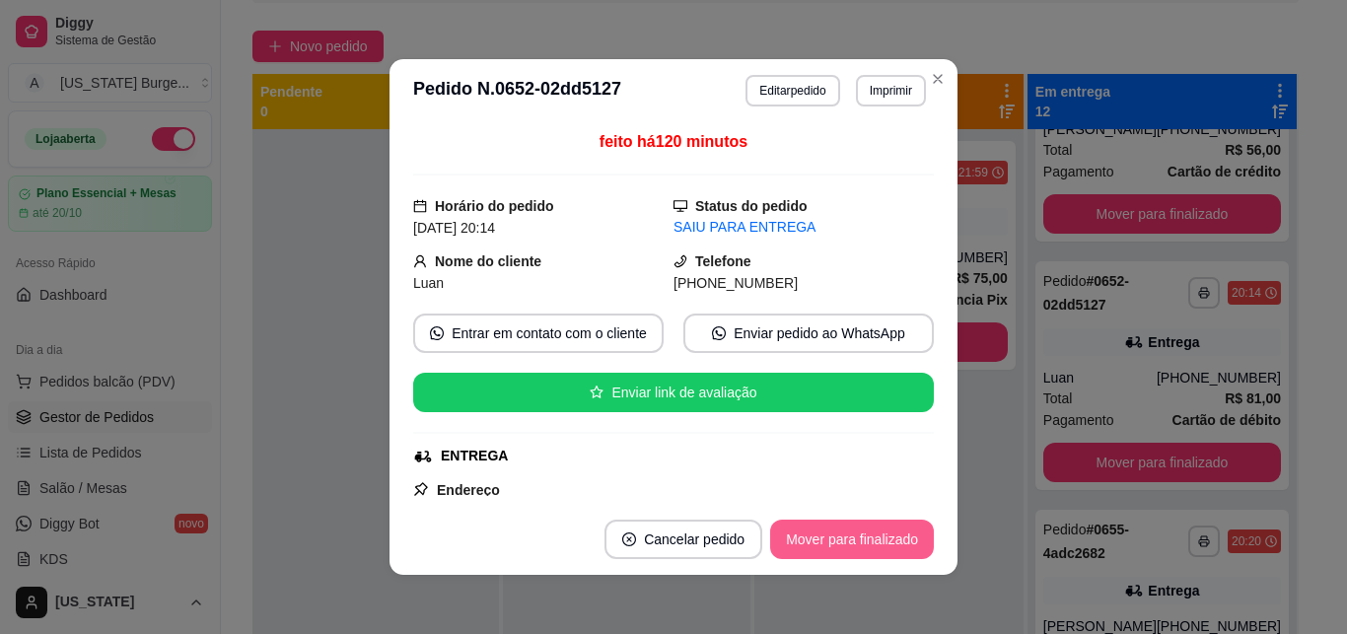
click at [802, 526] on button "Mover para finalizado" at bounding box center [852, 539] width 164 height 39
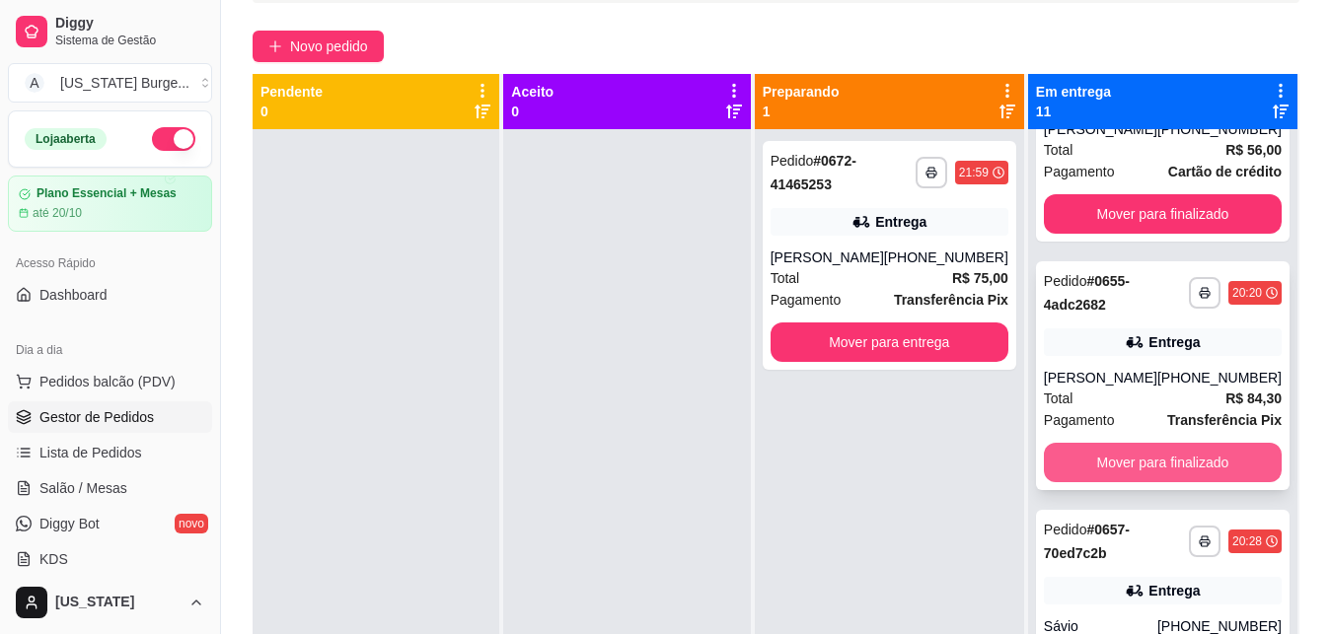
click at [1065, 471] on button "Mover para finalizado" at bounding box center [1163, 462] width 238 height 39
click at [1057, 461] on button "Mover para finalizado" at bounding box center [1162, 463] width 231 height 38
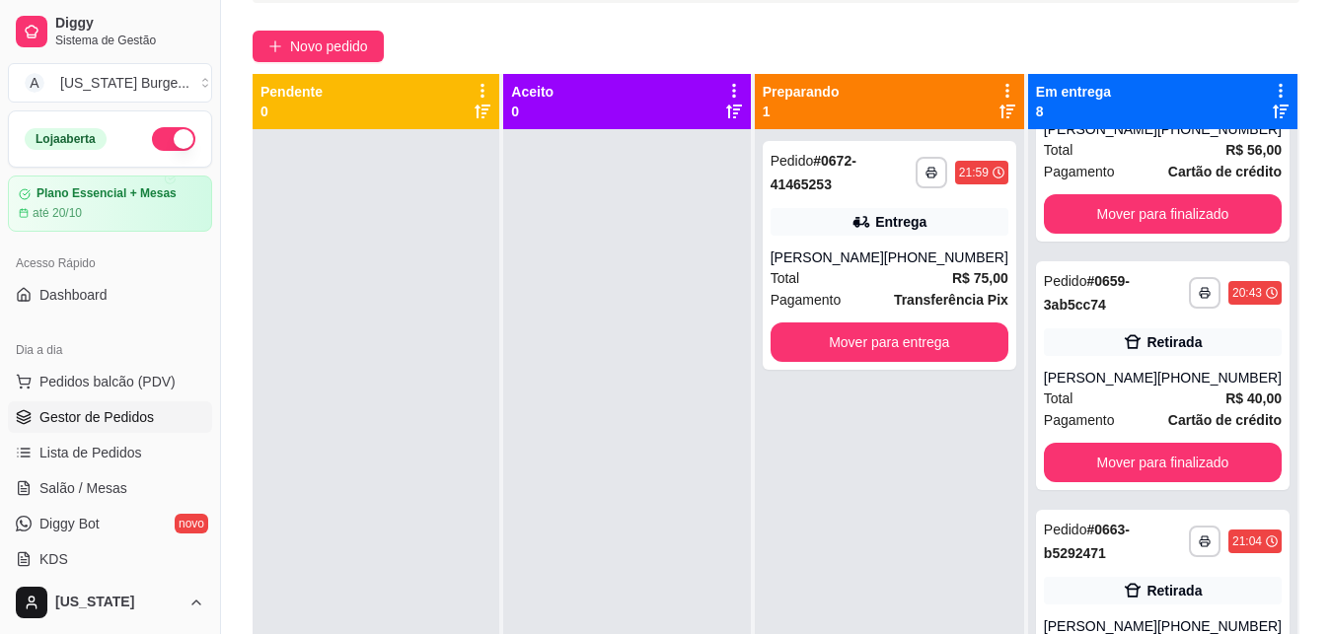
click at [1057, 461] on button "Mover para finalizado" at bounding box center [1163, 462] width 238 height 39
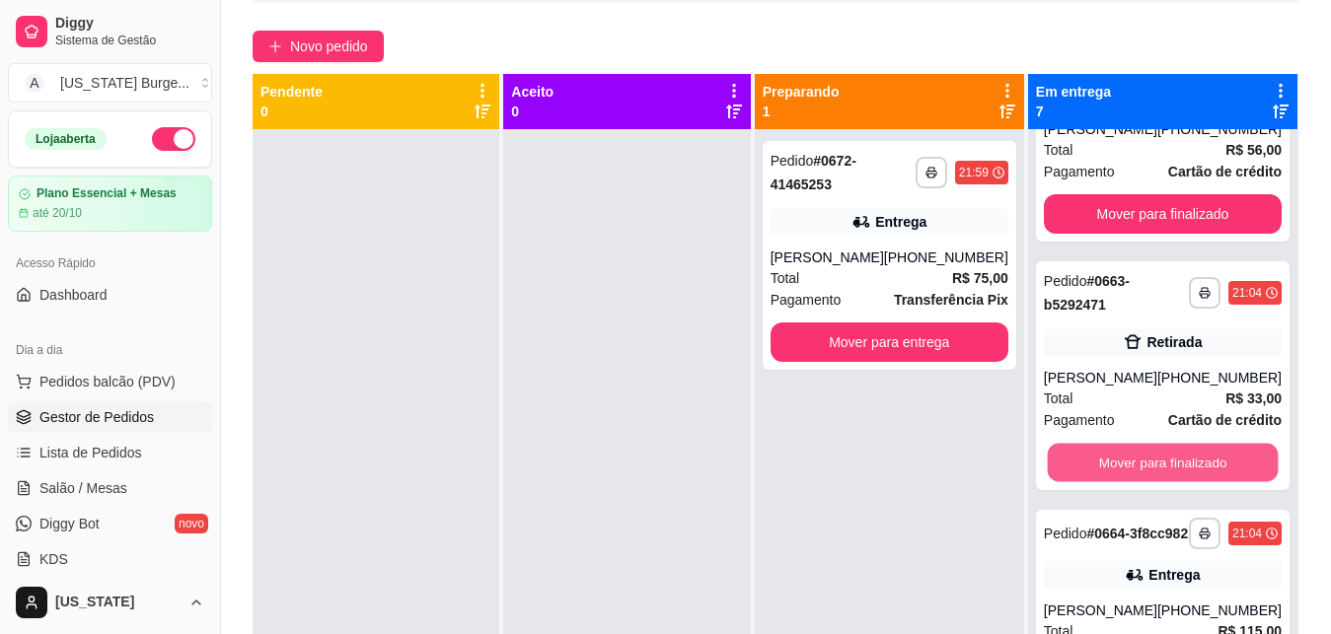
click at [1057, 461] on button "Mover para finalizado" at bounding box center [1162, 463] width 231 height 38
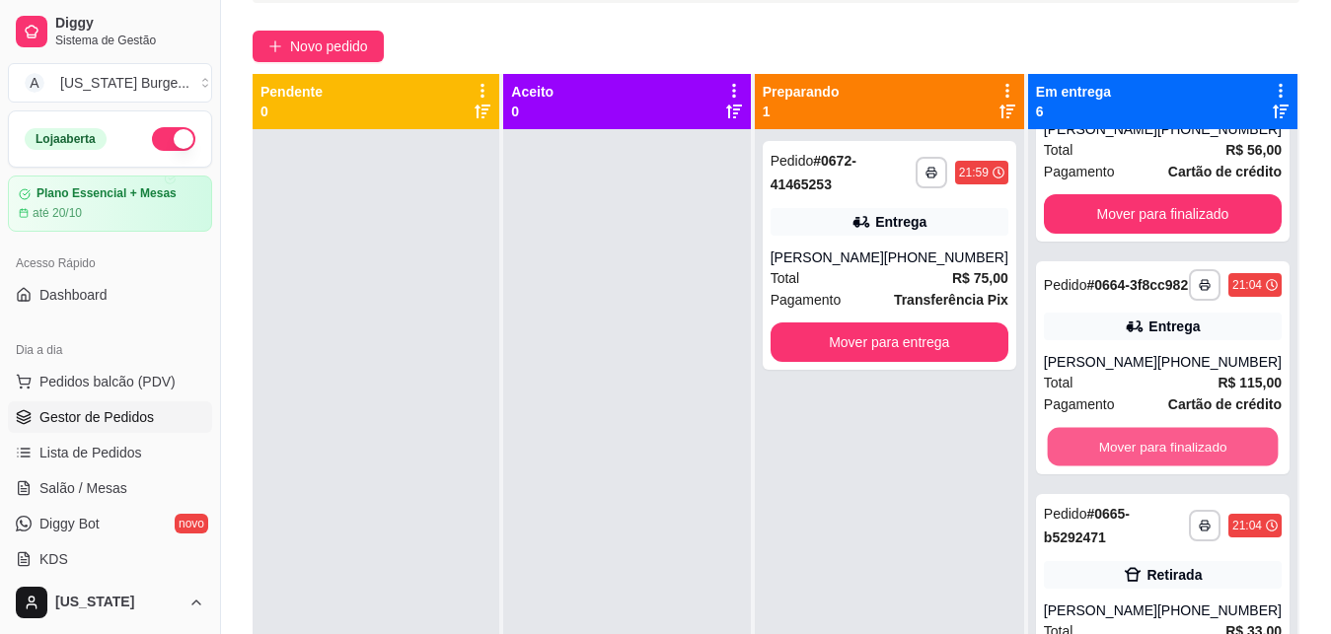
click at [1057, 461] on button "Mover para finalizado" at bounding box center [1162, 447] width 231 height 38
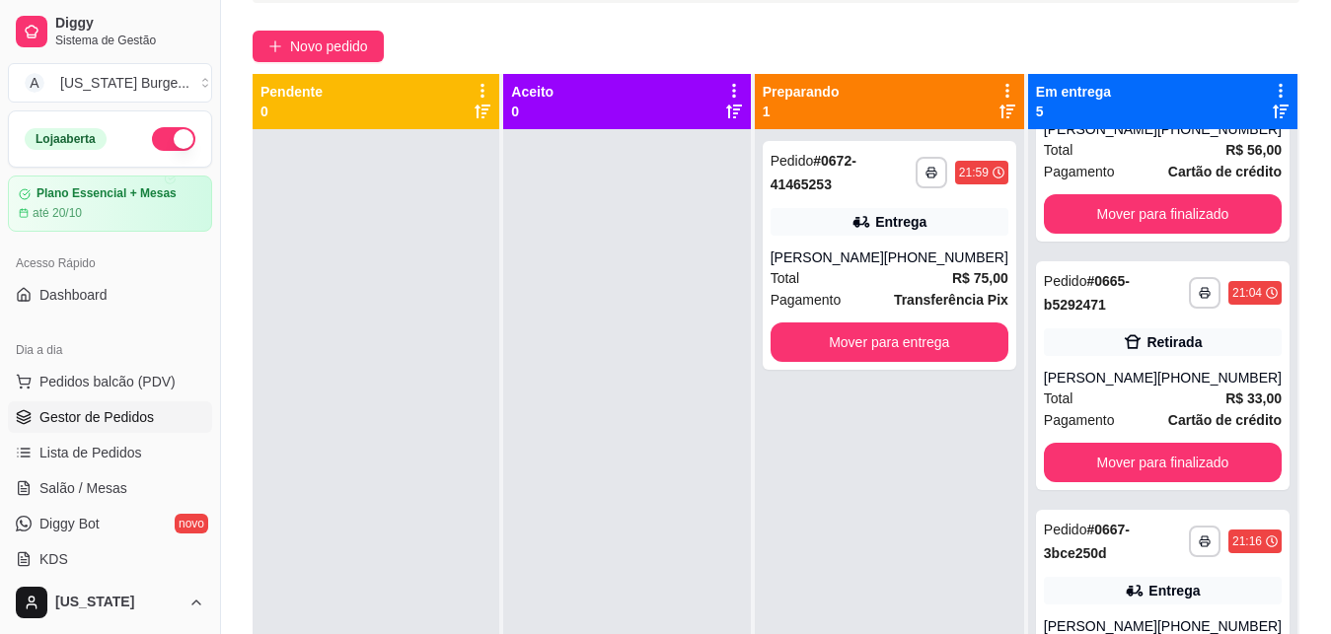
click at [1057, 461] on button "Mover para finalizado" at bounding box center [1163, 462] width 238 height 39
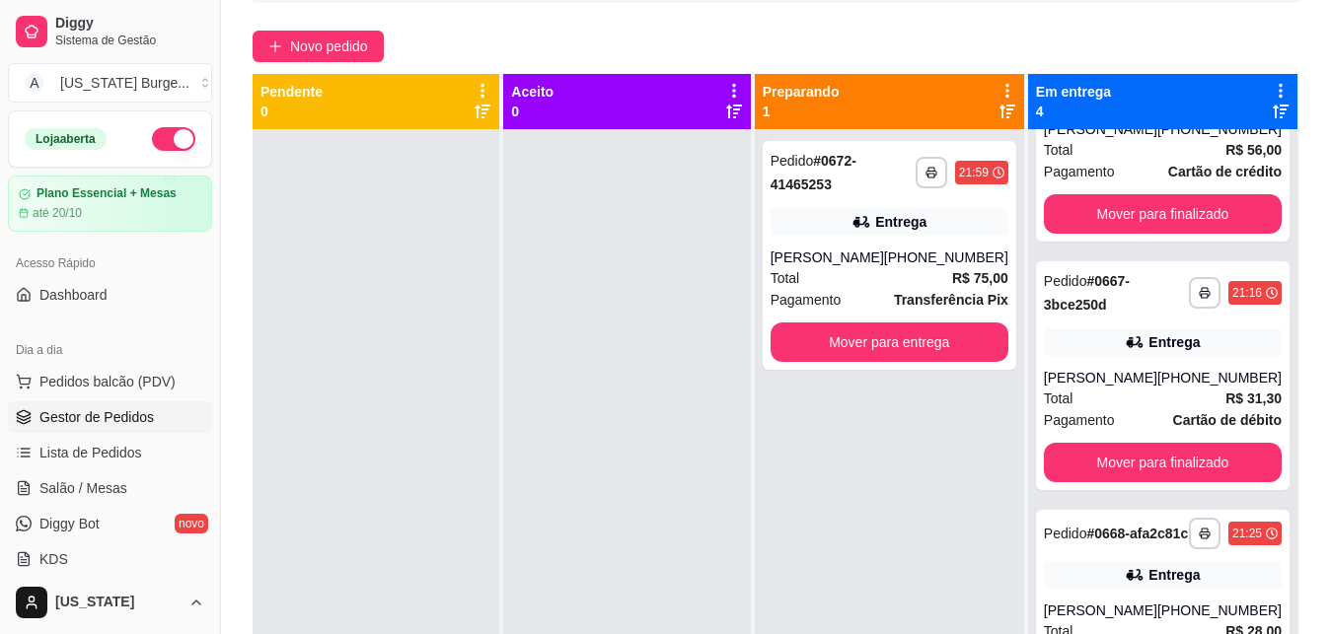
click at [1057, 461] on button "Mover para finalizado" at bounding box center [1163, 462] width 238 height 39
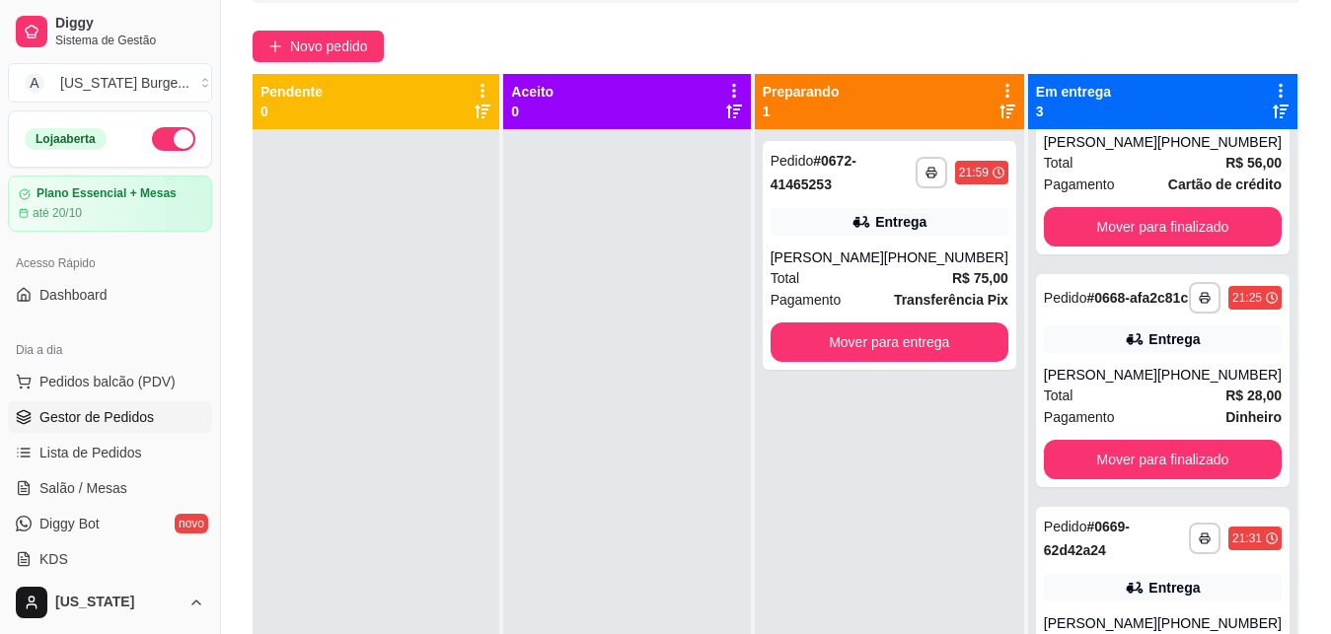
click at [1057, 461] on button "Mover para finalizado" at bounding box center [1163, 459] width 238 height 39
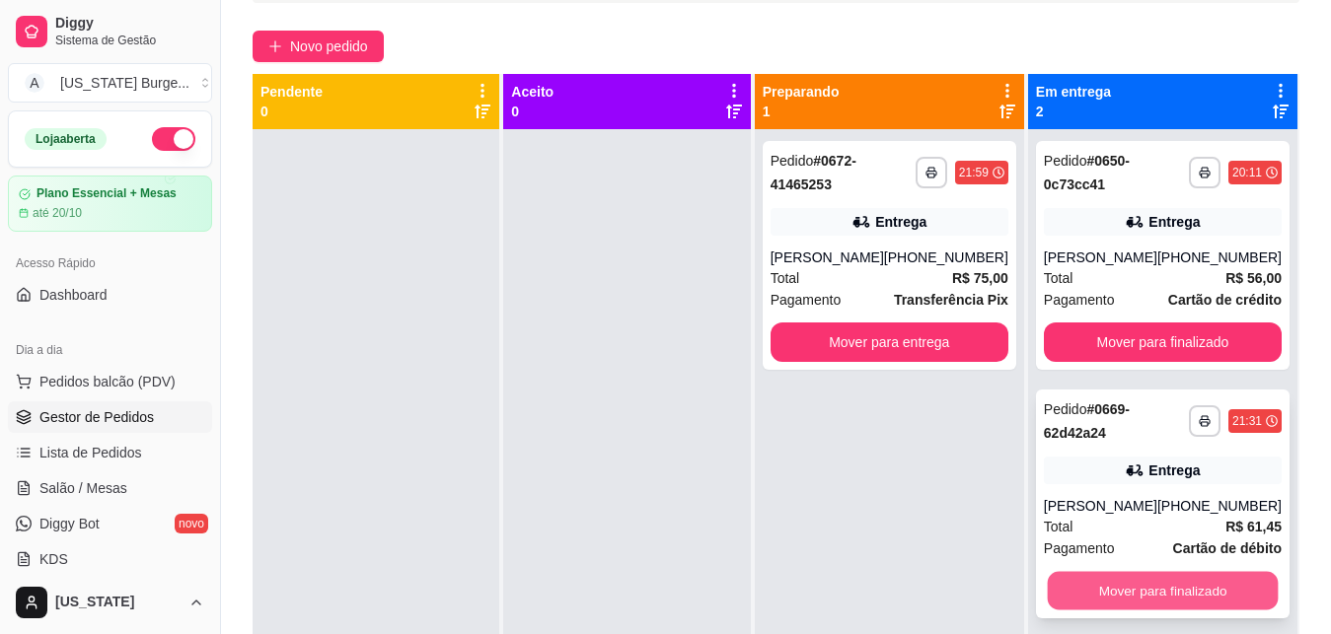
click at [1099, 579] on button "Mover para finalizado" at bounding box center [1162, 591] width 231 height 38
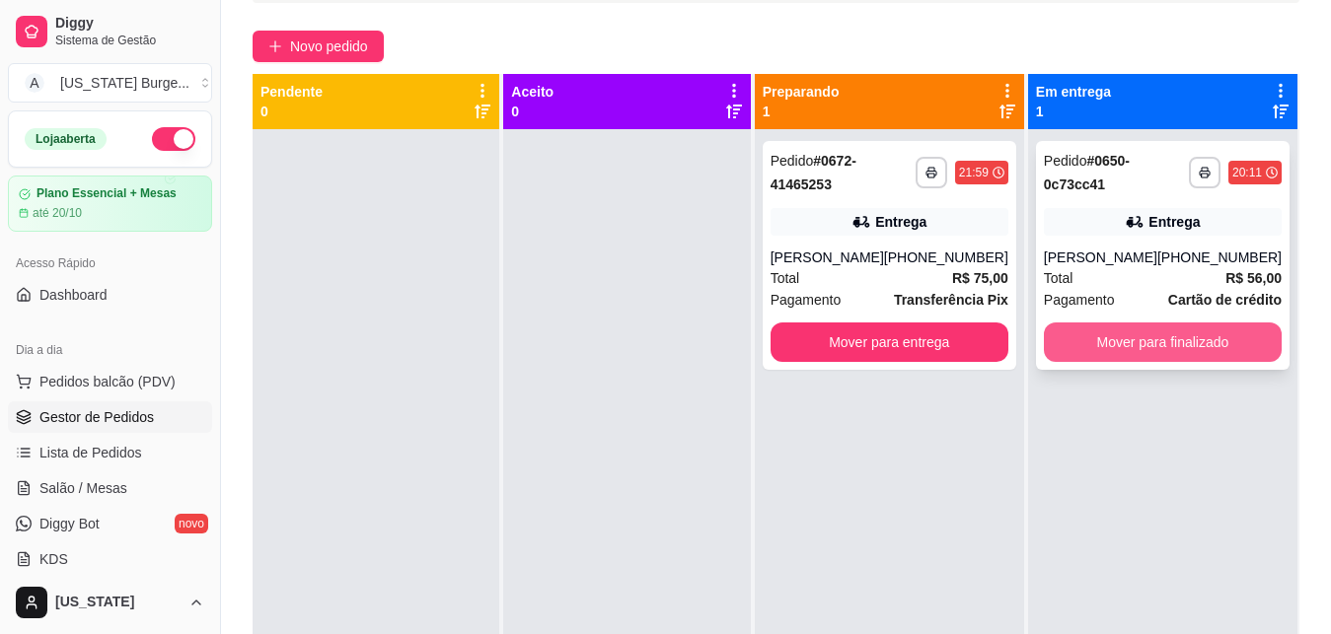
click at [1142, 353] on button "Mover para finalizado" at bounding box center [1163, 342] width 238 height 39
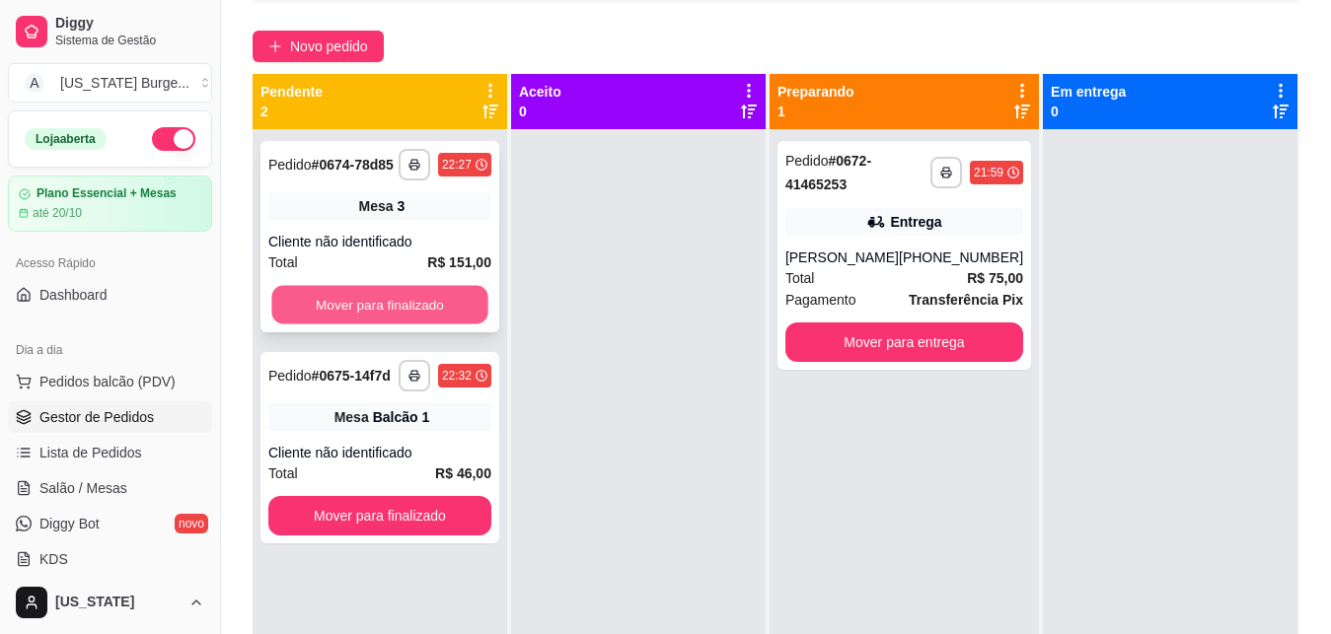
click at [399, 313] on button "Mover para finalizado" at bounding box center [379, 305] width 216 height 38
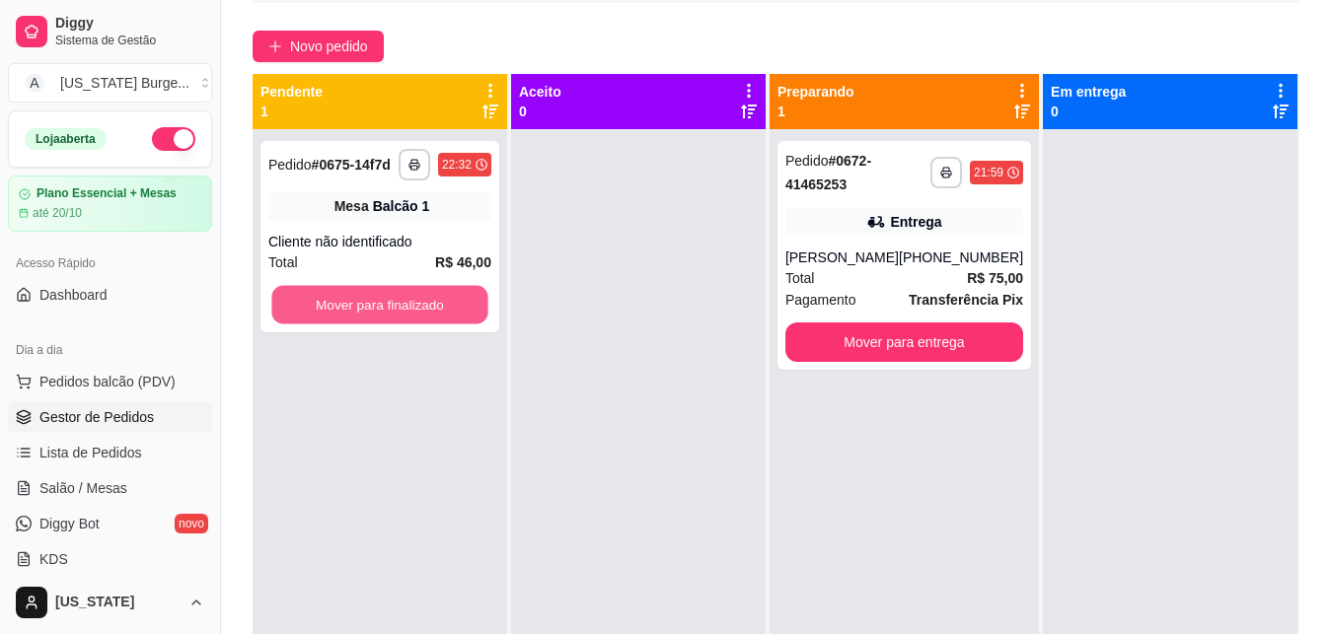
click at [399, 313] on button "Mover para finalizado" at bounding box center [379, 305] width 216 height 38
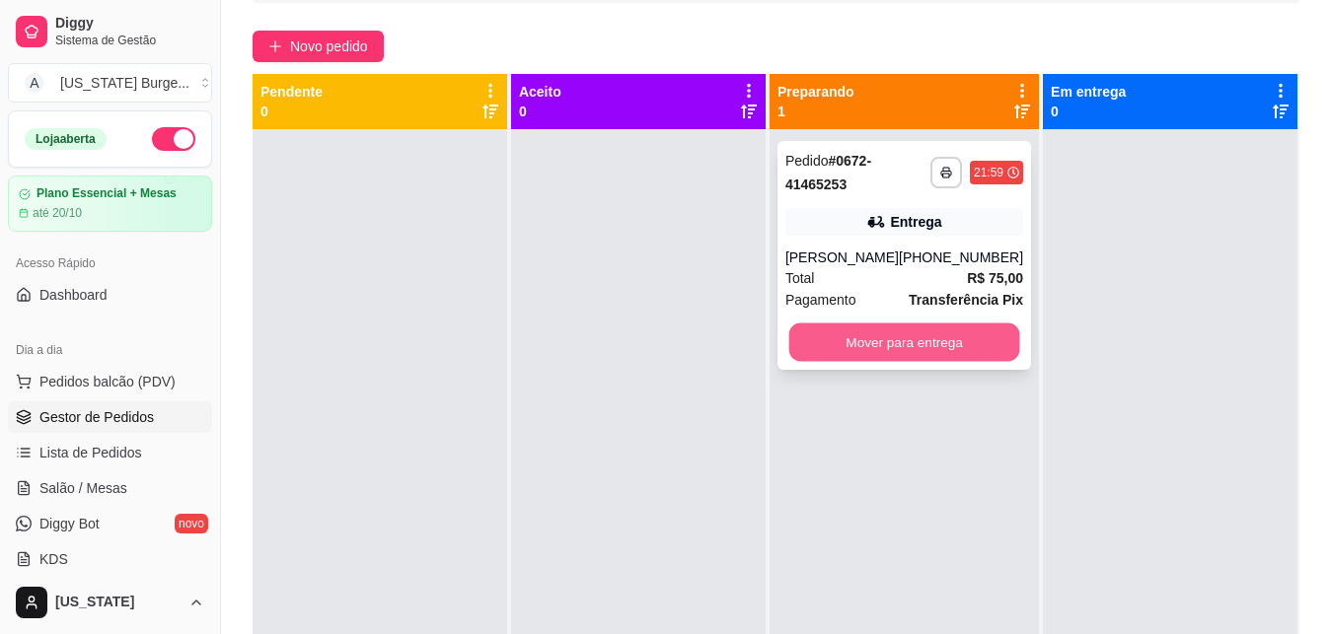
click at [832, 362] on button "Mover para entrega" at bounding box center [903, 343] width 231 height 38
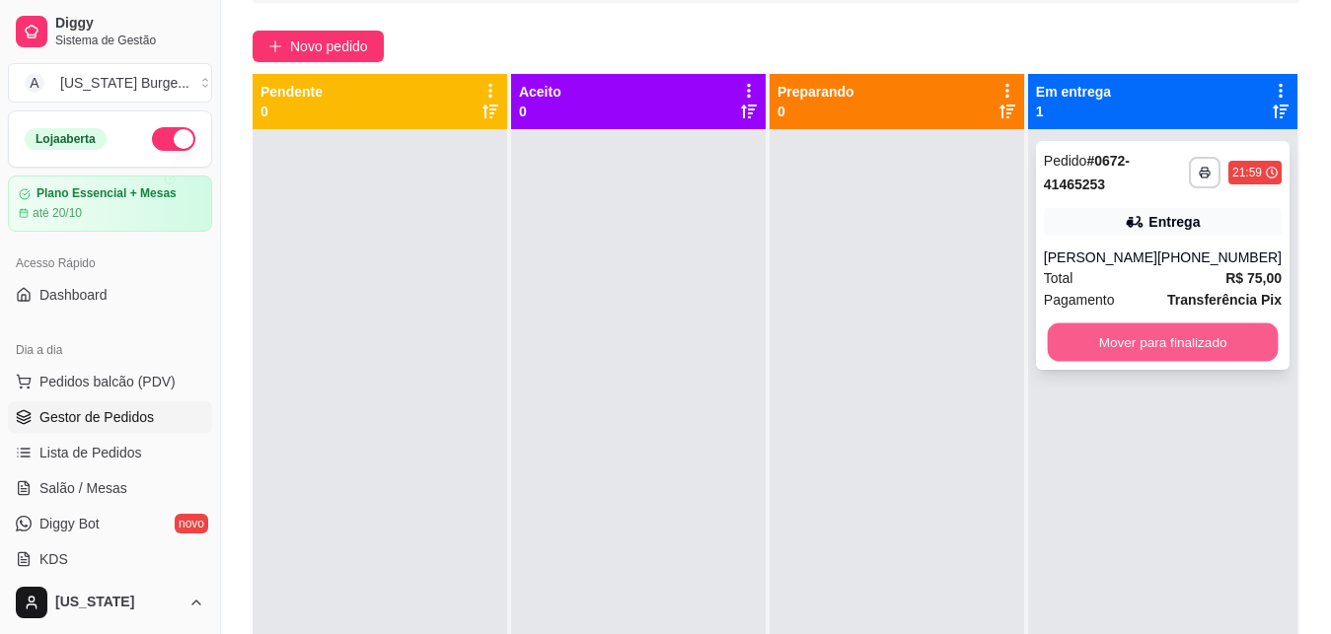
click at [1052, 352] on button "Mover para finalizado" at bounding box center [1162, 343] width 231 height 38
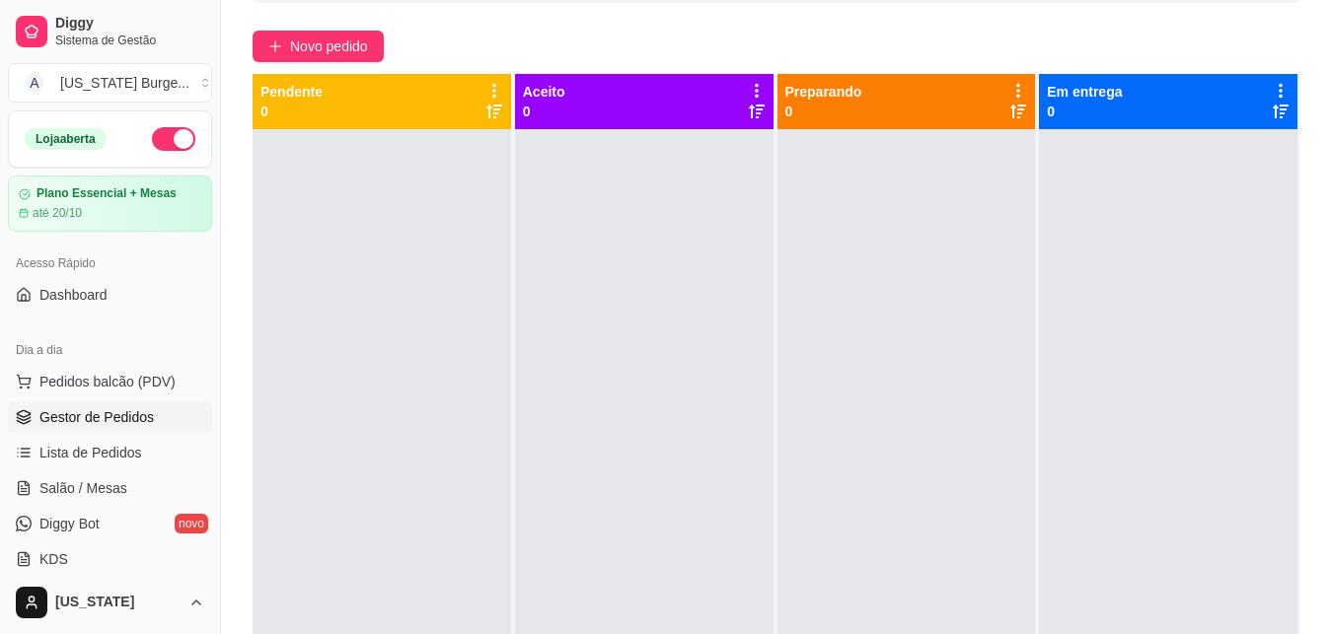
click at [159, 144] on button "button" at bounding box center [173, 139] width 43 height 24
